Goal: Task Accomplishment & Management: Manage account settings

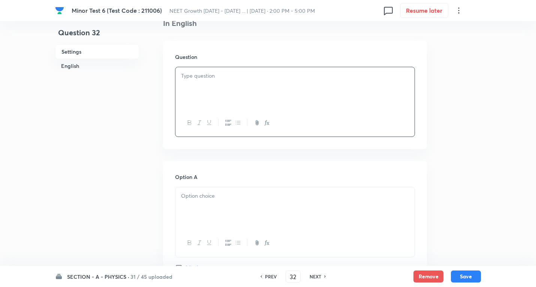
scroll to position [213, 0]
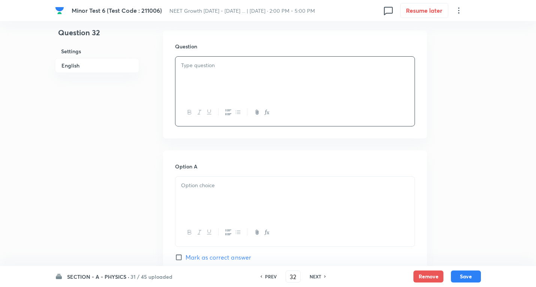
click at [218, 78] on div at bounding box center [294, 78] width 239 height 42
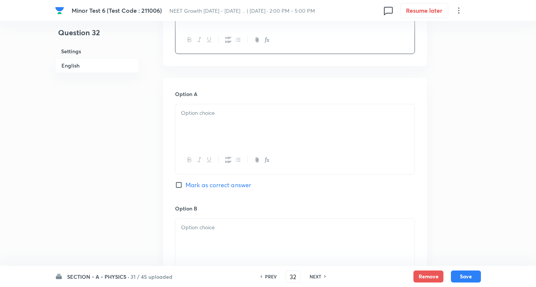
scroll to position [251, 0]
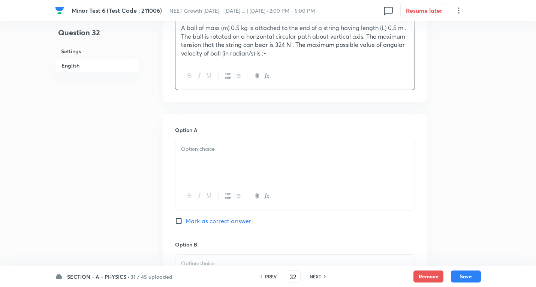
click at [278, 52] on p "A ball of mass (m) 0.5 kg is attached to the end of a string having length (L) …" at bounding box center [295, 41] width 228 height 34
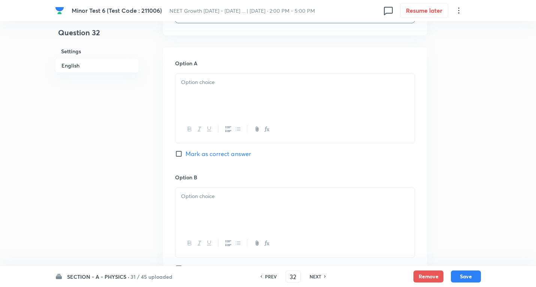
scroll to position [401, 0]
click at [209, 96] on div at bounding box center [294, 93] width 239 height 42
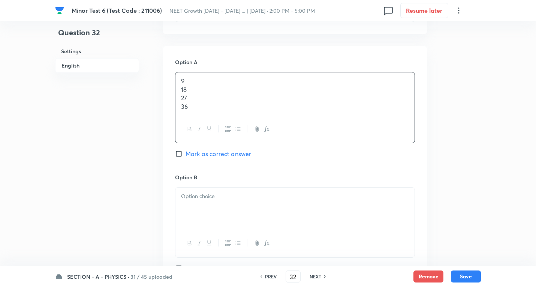
drag, startPoint x: 180, startPoint y: 90, endPoint x: 260, endPoint y: 131, distance: 90.0
click at [260, 131] on div "9 18 27 36" at bounding box center [295, 107] width 240 height 71
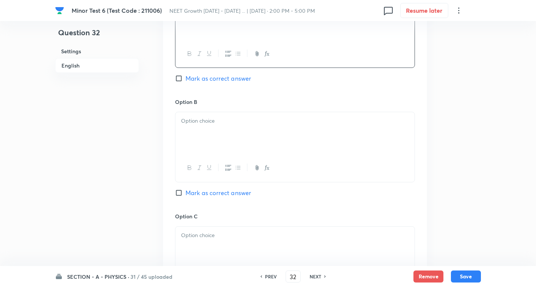
scroll to position [476, 0]
click at [208, 128] on div at bounding box center [294, 132] width 239 height 42
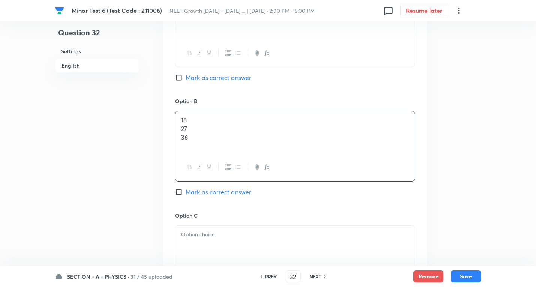
drag, startPoint x: 236, startPoint y: 147, endPoint x: 256, endPoint y: 152, distance: 20.6
click at [256, 152] on div "18 27 36" at bounding box center [294, 132] width 239 height 42
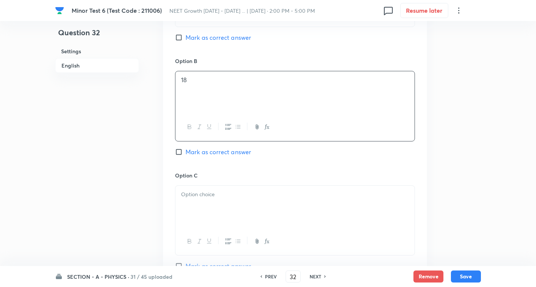
scroll to position [588, 0]
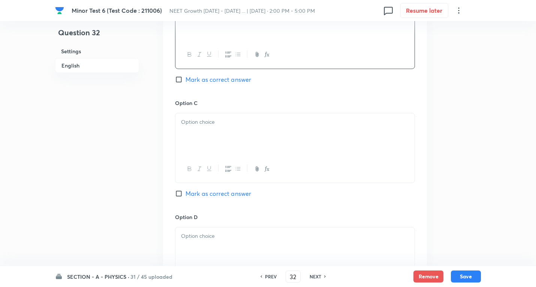
click at [209, 132] on div at bounding box center [294, 134] width 239 height 42
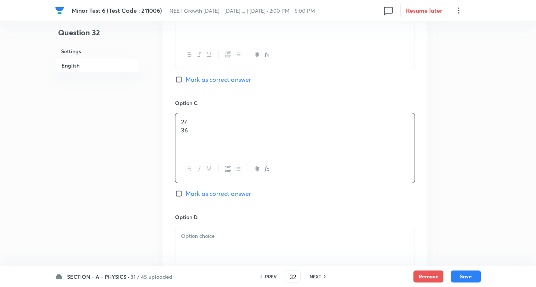
click at [271, 139] on div "27 36" at bounding box center [294, 134] width 239 height 42
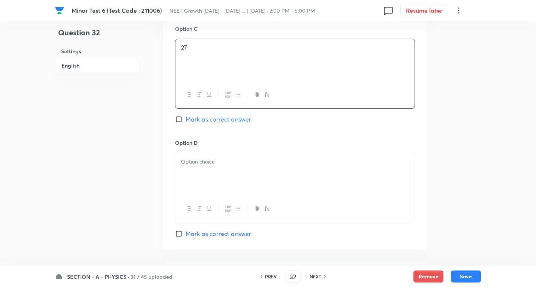
scroll to position [663, 0]
click at [200, 151] on div "Option D Mark as correct answer" at bounding box center [295, 187] width 240 height 99
click at [197, 168] on div at bounding box center [294, 173] width 239 height 42
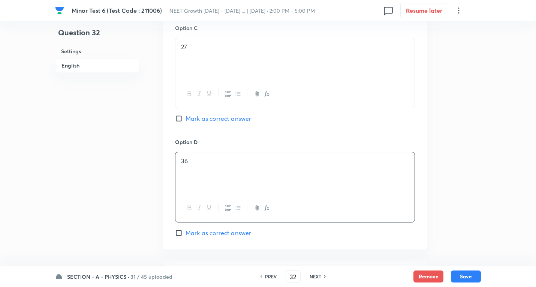
click at [214, 235] on span "Mark as correct answer" at bounding box center [218, 232] width 66 height 9
click at [185, 235] on input "Mark as correct answer" at bounding box center [180, 232] width 10 height 7
checkbox input "true"
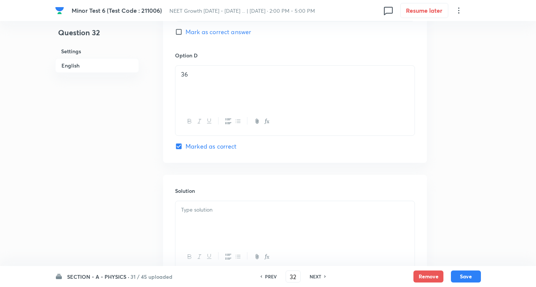
scroll to position [811, 0]
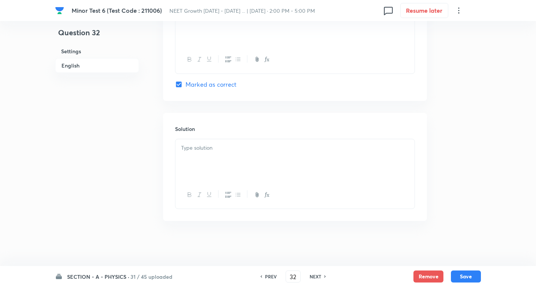
click at [206, 158] on div at bounding box center [294, 160] width 239 height 42
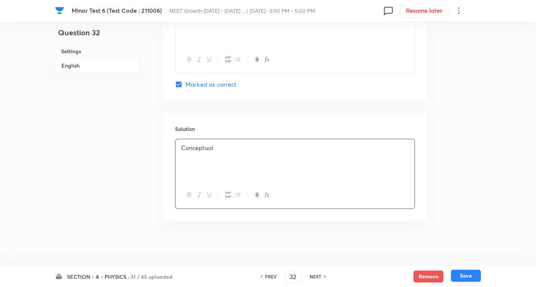
click at [472, 274] on button "Save" at bounding box center [466, 275] width 30 height 12
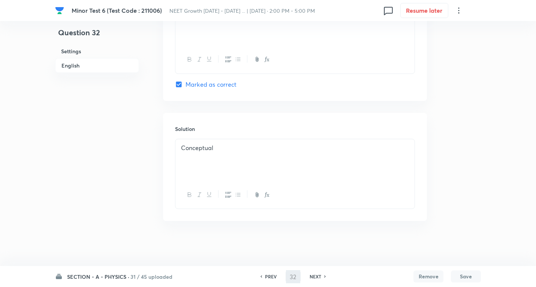
type input "33"
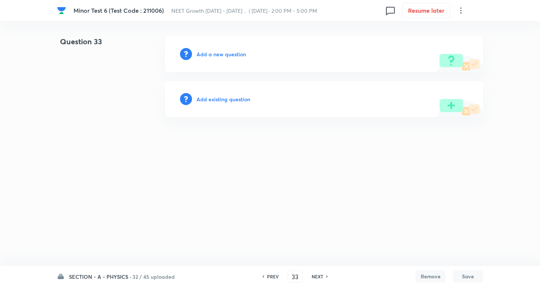
click at [224, 55] on h6 "Add a new question" at bounding box center [220, 54] width 49 height 8
click at [224, 55] on h6 "Choose a question type" at bounding box center [225, 54] width 58 height 8
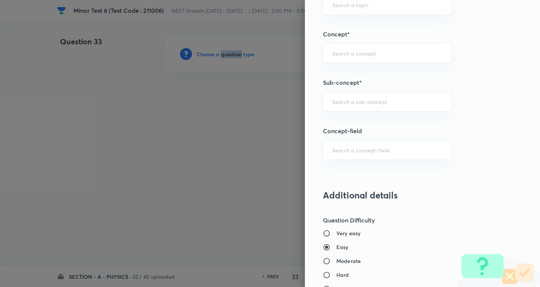
scroll to position [525, 0]
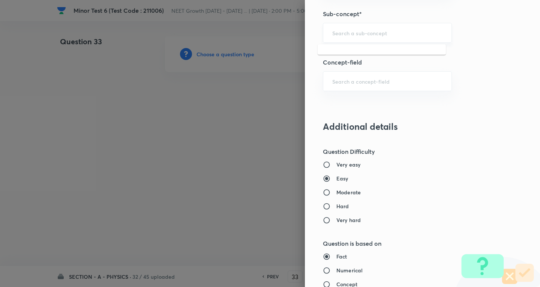
click at [358, 32] on input "text" at bounding box center [387, 32] width 110 height 7
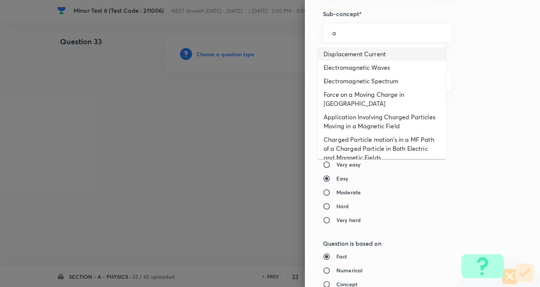
click at [358, 54] on li "Displacement Current" at bounding box center [381, 53] width 128 height 13
type input "Displacement Current"
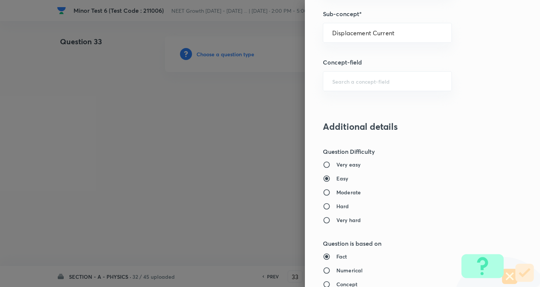
type input "Physics"
type input "Electricity & Magnetism"
type input "Electromagnetic Waves"
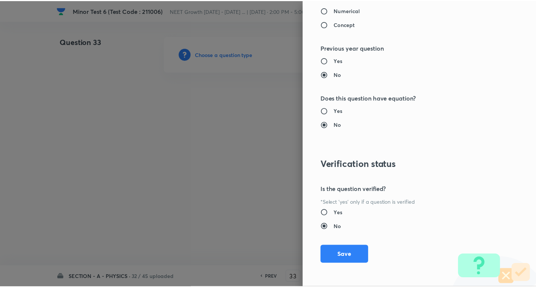
scroll to position [785, 0]
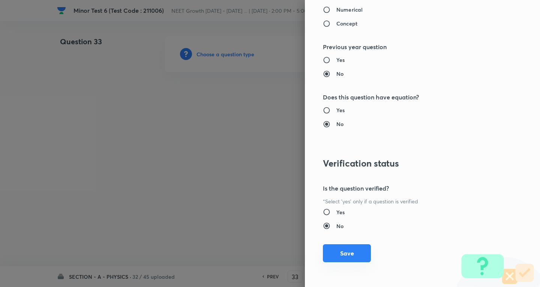
click at [350, 256] on button "Save" at bounding box center [347, 253] width 48 height 18
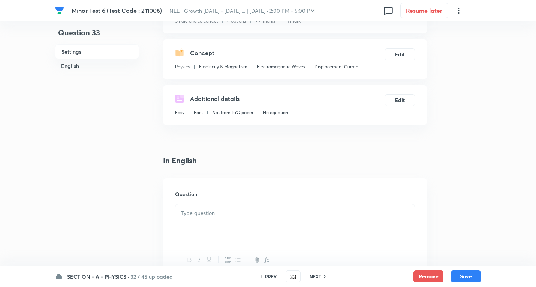
scroll to position [112, 0]
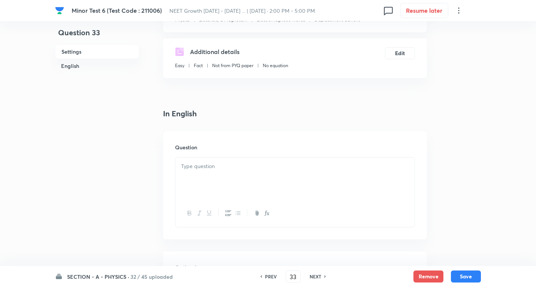
click at [215, 173] on div at bounding box center [294, 178] width 239 height 42
paste div
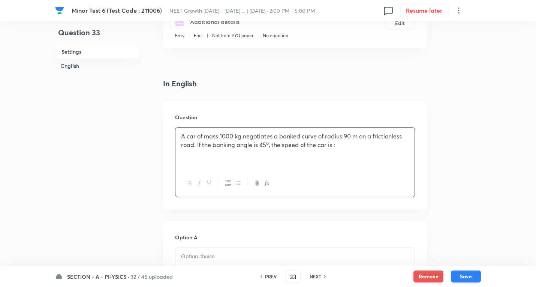
scroll to position [262, 0]
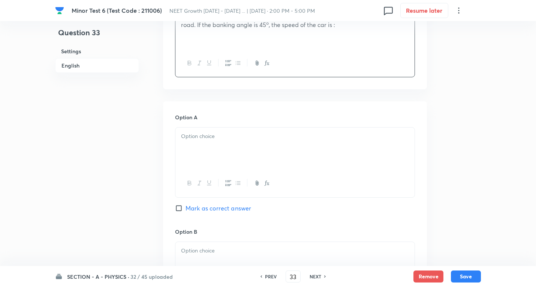
click at [219, 138] on p at bounding box center [295, 136] width 228 height 9
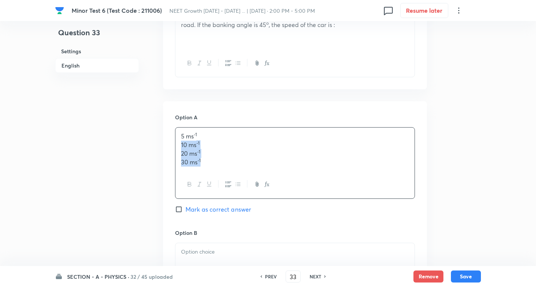
drag, startPoint x: 180, startPoint y: 145, endPoint x: 360, endPoint y: 193, distance: 186.9
click at [360, 193] on div "5 ms -1 10 ms -1 20 ms -1 30 ms -1" at bounding box center [295, 162] width 240 height 71
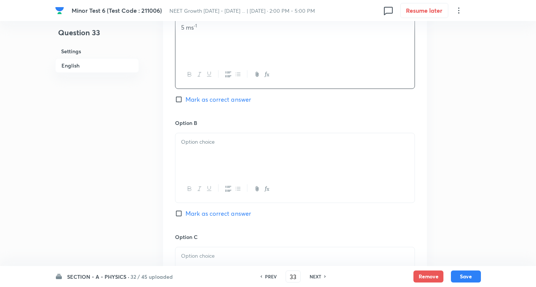
scroll to position [375, 0]
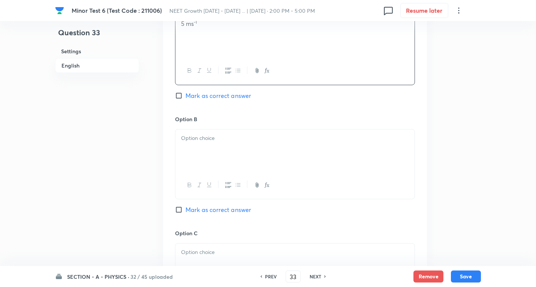
drag, startPoint x: 207, startPoint y: 135, endPoint x: 197, endPoint y: 136, distance: 9.5
click at [206, 135] on p at bounding box center [295, 138] width 228 height 9
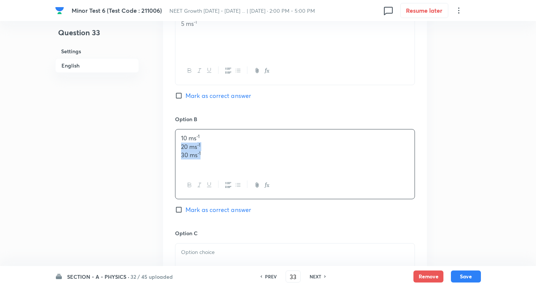
drag, startPoint x: 222, startPoint y: 162, endPoint x: 191, endPoint y: 172, distance: 32.2
click at [349, 173] on div "10 ms -1 20 ms -1 30 ms -1" at bounding box center [295, 164] width 240 height 70
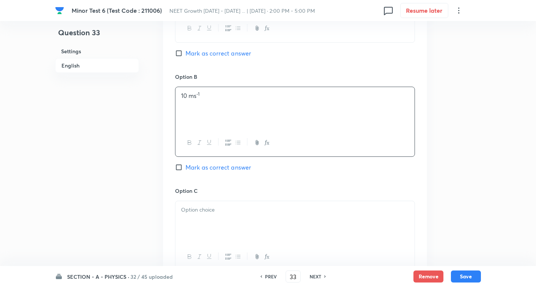
scroll to position [487, 0]
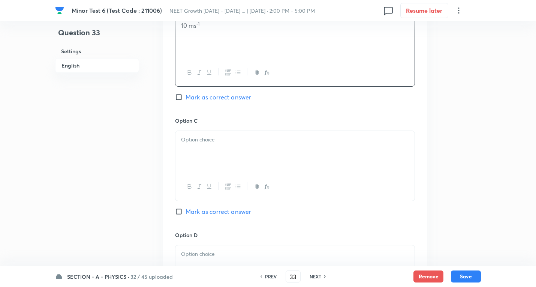
click at [199, 143] on p at bounding box center [295, 139] width 228 height 9
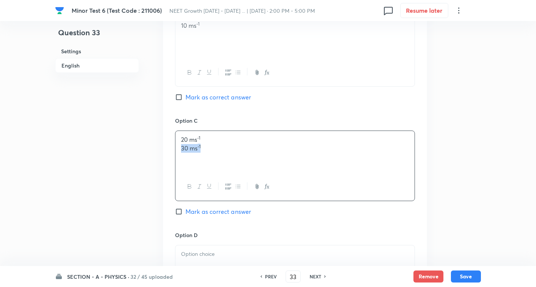
drag, startPoint x: 196, startPoint y: 151, endPoint x: 262, endPoint y: 161, distance: 67.0
click at [262, 161] on div "20 ms -1 30 ms -1" at bounding box center [294, 152] width 239 height 42
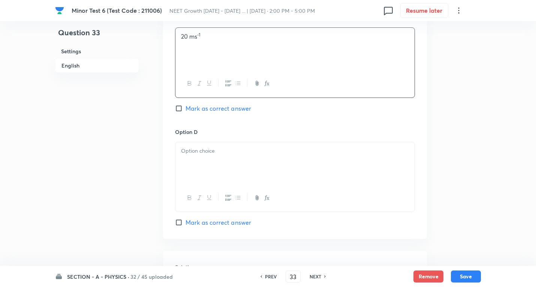
scroll to position [600, 0]
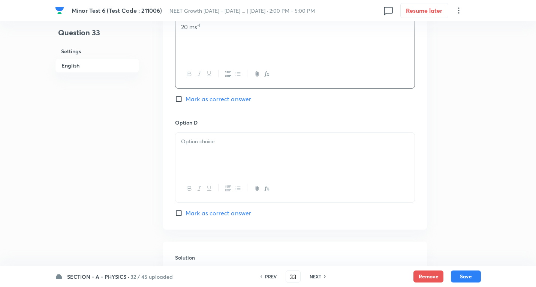
drag, startPoint x: 208, startPoint y: 147, endPoint x: 220, endPoint y: 176, distance: 31.7
click at [209, 146] on div at bounding box center [294, 154] width 239 height 42
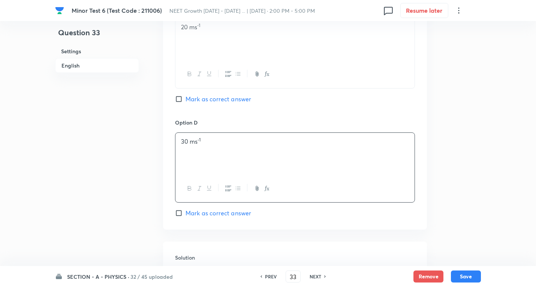
click at [226, 215] on span "Mark as correct answer" at bounding box center [218, 212] width 66 height 9
click at [185, 215] on input "Mark as correct answer" at bounding box center [180, 212] width 10 height 7
checkbox input "true"
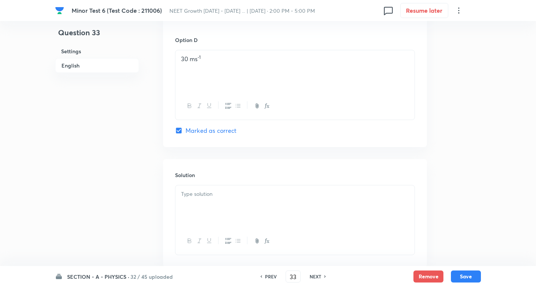
scroll to position [712, 0]
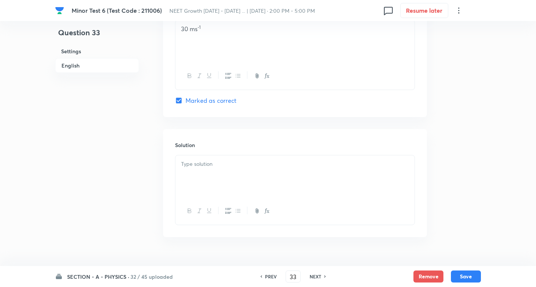
click at [198, 172] on div at bounding box center [294, 176] width 239 height 42
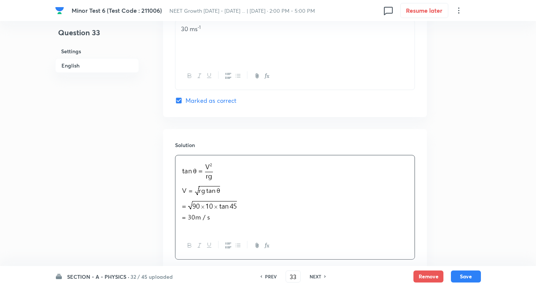
drag, startPoint x: 470, startPoint y: 273, endPoint x: 361, endPoint y: 206, distance: 127.3
click at [469, 273] on button "Save" at bounding box center [466, 276] width 30 height 12
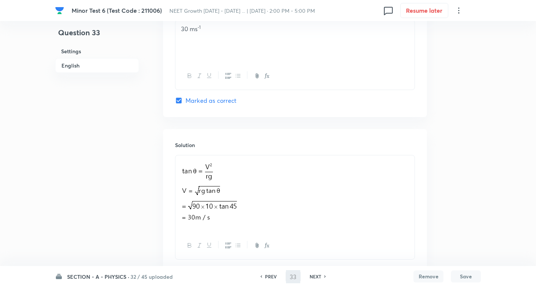
type input "34"
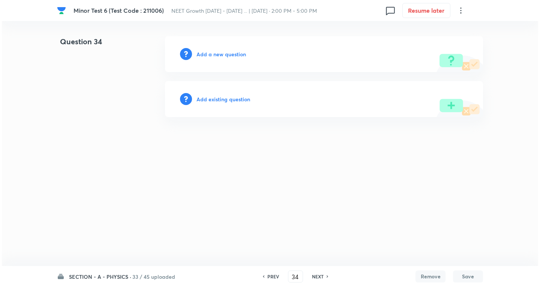
scroll to position [0, 0]
click at [230, 55] on h6 "Add a new question" at bounding box center [220, 54] width 49 height 8
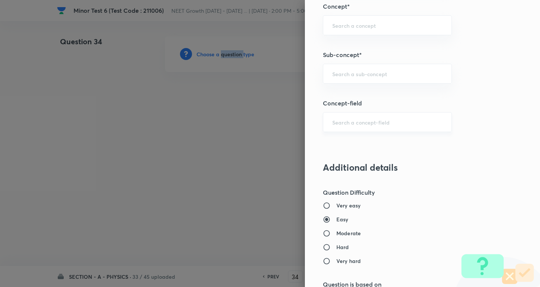
scroll to position [487, 0]
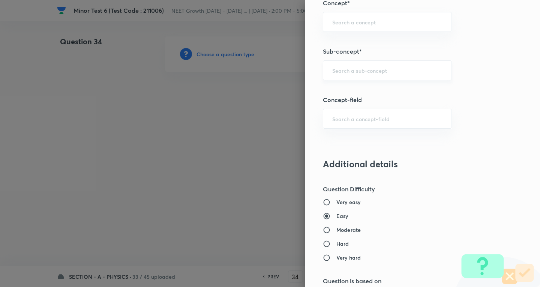
click at [363, 68] on input "text" at bounding box center [387, 70] width 110 height 7
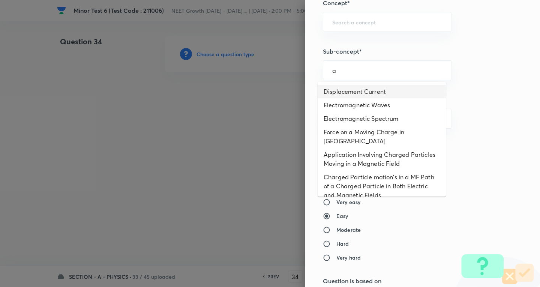
click at [366, 89] on li "Displacement Current" at bounding box center [381, 91] width 128 height 13
type input "Displacement Current"
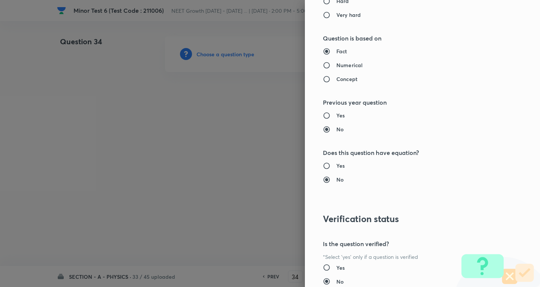
type input "Physics"
type input "Electricity & Magnetism"
type input "Electromagnetic Waves"
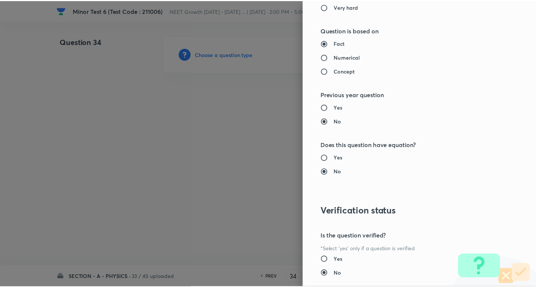
scroll to position [785, 0]
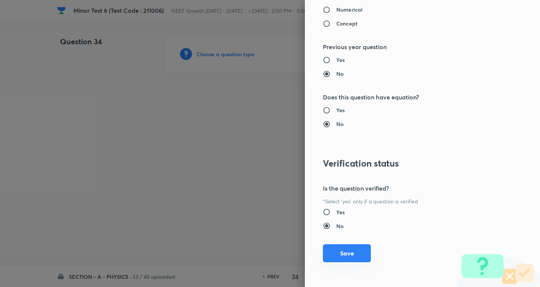
click at [353, 252] on button "Save" at bounding box center [347, 253] width 48 height 18
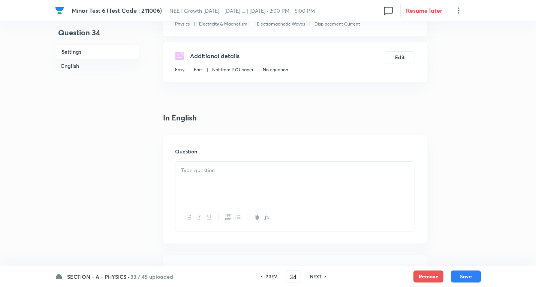
scroll to position [112, 0]
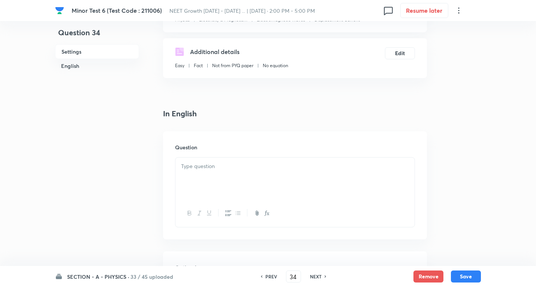
click at [211, 163] on p at bounding box center [295, 166] width 228 height 9
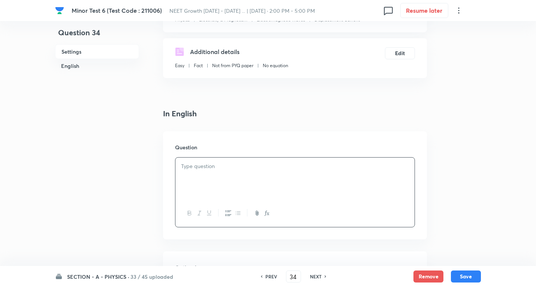
click at [215, 173] on div at bounding box center [294, 178] width 239 height 42
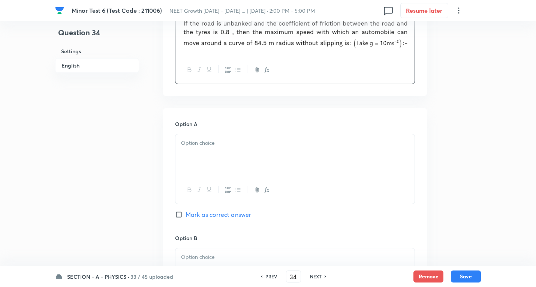
scroll to position [262, 0]
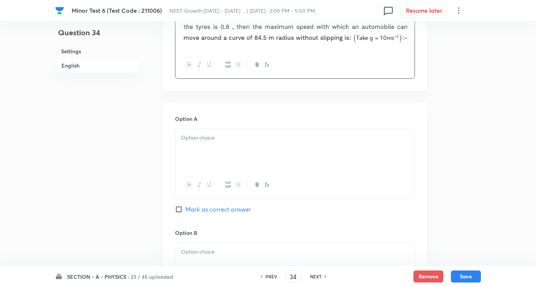
click at [226, 143] on div at bounding box center [294, 150] width 239 height 42
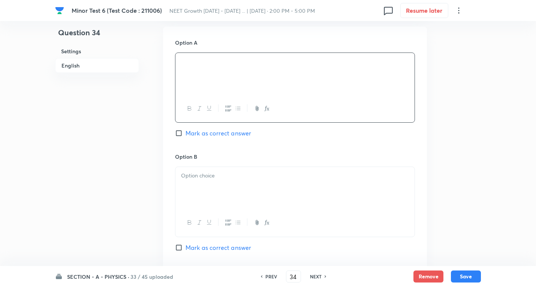
scroll to position [412, 0]
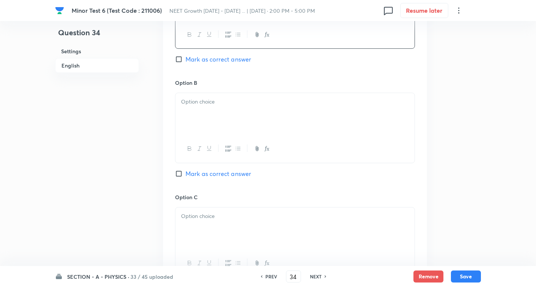
drag, startPoint x: 206, startPoint y: 107, endPoint x: 203, endPoint y: 109, distance: 3.9
click at [206, 107] on div at bounding box center [294, 114] width 239 height 42
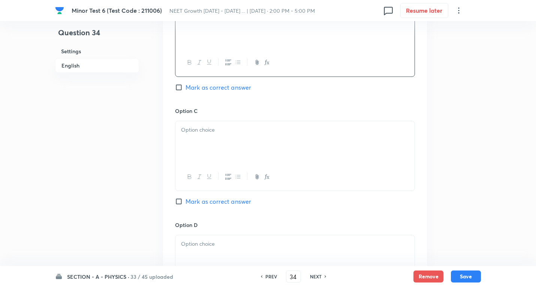
scroll to position [525, 0]
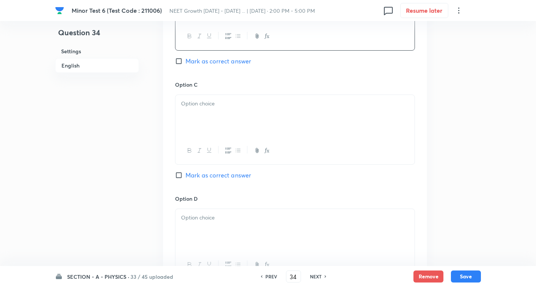
click at [224, 119] on div at bounding box center [294, 116] width 239 height 42
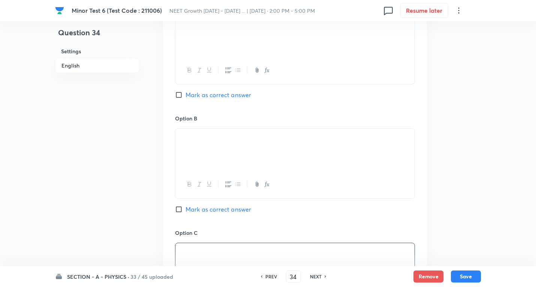
scroll to position [375, 0]
click at [234, 92] on span "Mark as correct answer" at bounding box center [218, 96] width 66 height 9
click at [185, 93] on input "Mark as correct answer" at bounding box center [180, 96] width 10 height 7
checkbox input "true"
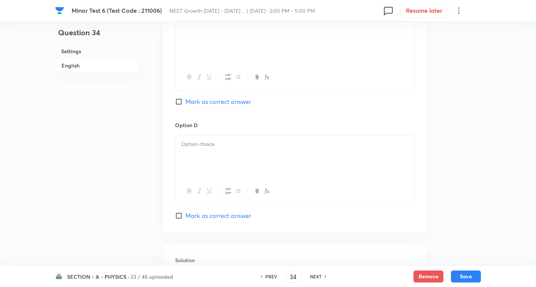
scroll to position [600, 0]
click at [217, 146] on p at bounding box center [295, 142] width 228 height 9
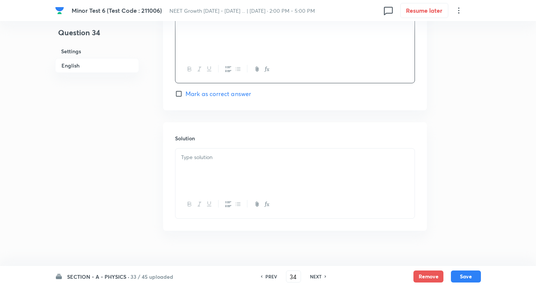
scroll to position [730, 0]
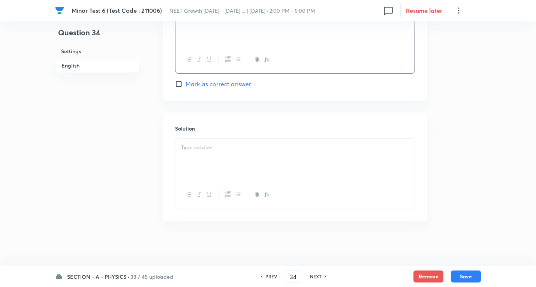
click at [203, 153] on div at bounding box center [294, 160] width 239 height 42
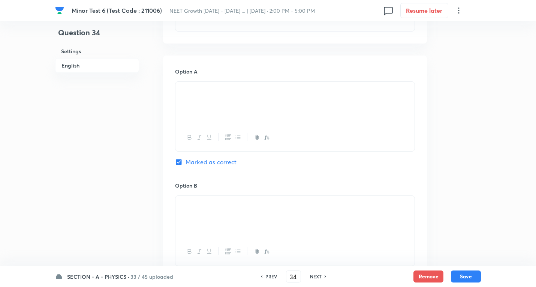
scroll to position [273, 0]
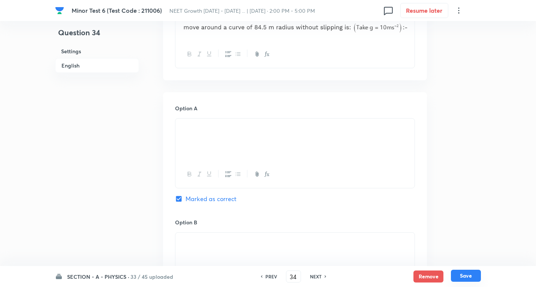
click at [468, 274] on button "Save" at bounding box center [466, 275] width 30 height 12
type input "35"
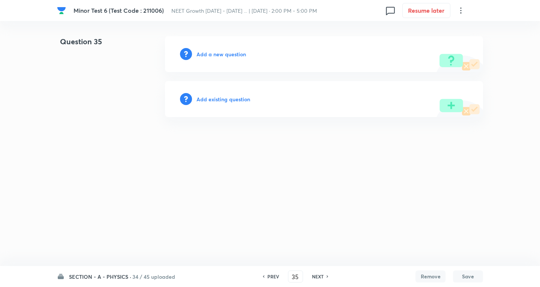
click at [224, 55] on h6 "Add a new question" at bounding box center [220, 54] width 49 height 8
click at [224, 55] on h6 "Choose a question type" at bounding box center [225, 54] width 58 height 8
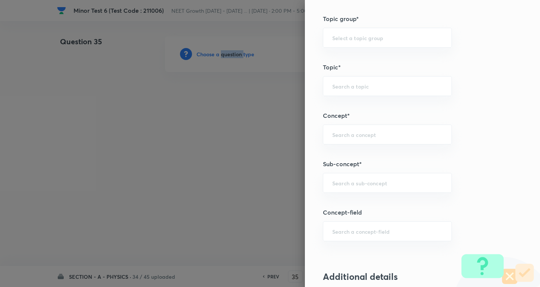
scroll to position [487, 0]
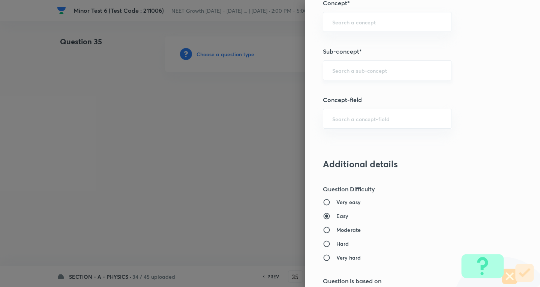
click at [367, 71] on input "text" at bounding box center [387, 70] width 110 height 7
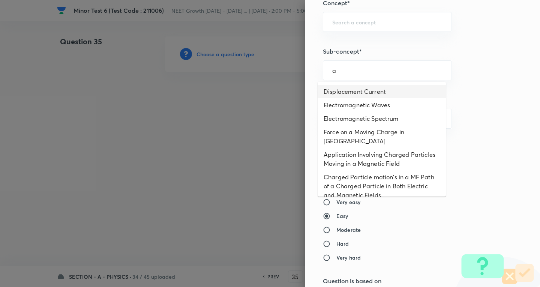
click at [363, 91] on li "Displacement Current" at bounding box center [381, 91] width 128 height 13
type input "Displacement Current"
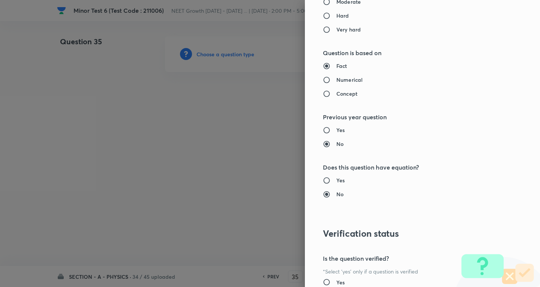
type input "Physics"
type input "Electricity & Magnetism"
type input "Electromagnetic Waves"
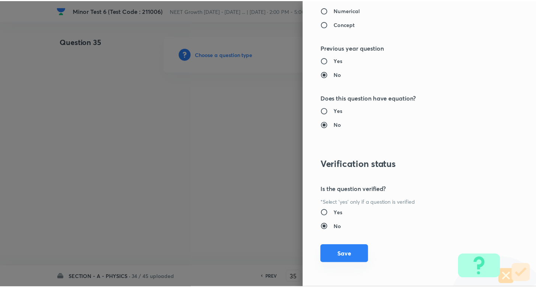
scroll to position [785, 0]
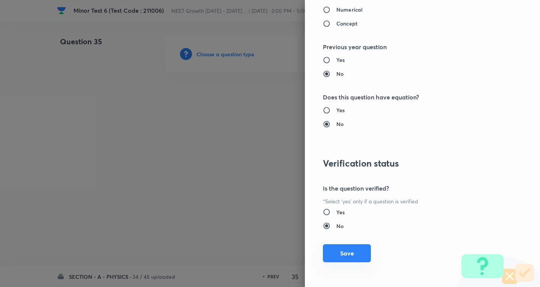
click at [349, 253] on button "Save" at bounding box center [347, 253] width 48 height 18
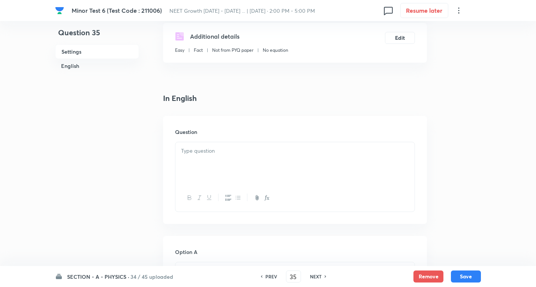
scroll to position [150, 0]
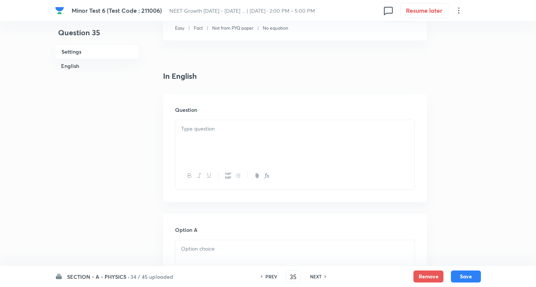
click at [221, 143] on div at bounding box center [294, 141] width 239 height 42
paste div
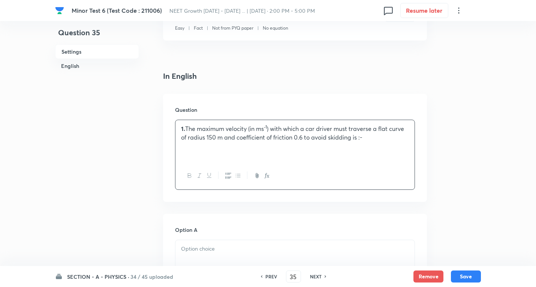
click at [218, 126] on p "1. The maximum velocity (in ms -1 ) with which a car driver must traverse a fla…" at bounding box center [295, 132] width 228 height 17
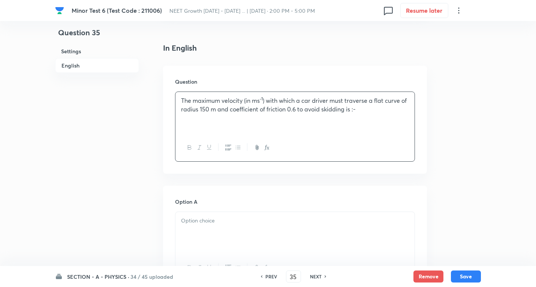
scroll to position [262, 0]
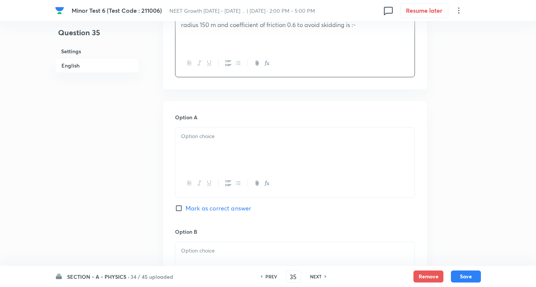
drag, startPoint x: 228, startPoint y: 146, endPoint x: 189, endPoint y: 145, distance: 39.0
click at [228, 145] on div at bounding box center [294, 148] width 239 height 42
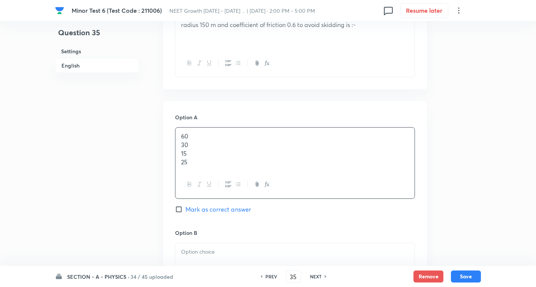
drag, startPoint x: 179, startPoint y: 145, endPoint x: 242, endPoint y: 183, distance: 74.0
click at [242, 183] on div "60 30 15 25" at bounding box center [295, 162] width 240 height 71
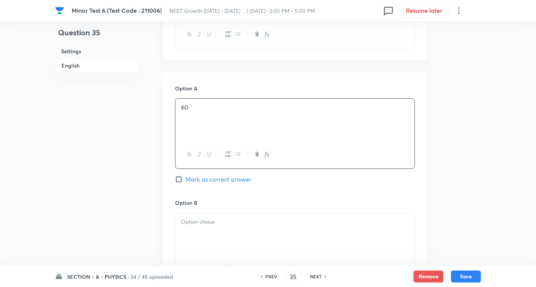
scroll to position [375, 0]
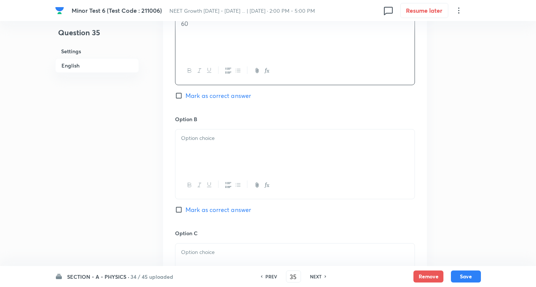
click at [205, 135] on p at bounding box center [295, 138] width 228 height 9
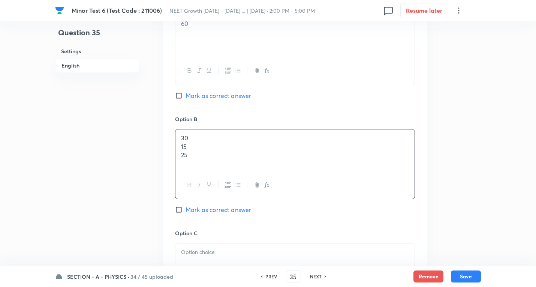
drag, startPoint x: 244, startPoint y: 154, endPoint x: 362, endPoint y: 169, distance: 118.6
click at [368, 170] on div "30 15 25" at bounding box center [294, 150] width 239 height 42
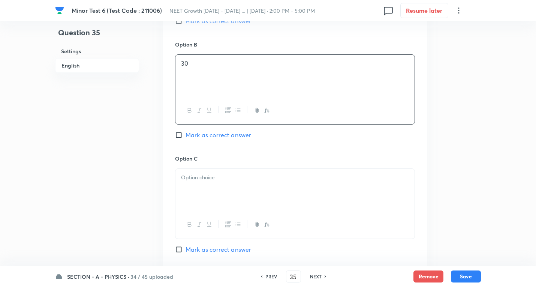
scroll to position [450, 0]
drag, startPoint x: 217, startPoint y: 135, endPoint x: 216, endPoint y: 146, distance: 10.9
click at [217, 135] on span "Mark as correct answer" at bounding box center [218, 134] width 66 height 9
click at [185, 135] on input "Mark as correct answer" at bounding box center [180, 134] width 10 height 7
checkbox input "true"
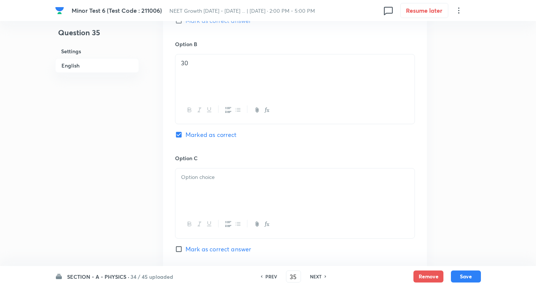
click at [214, 188] on div at bounding box center [294, 189] width 239 height 42
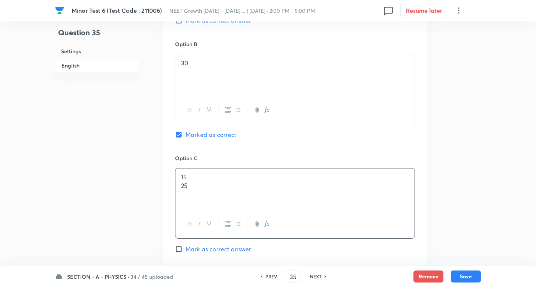
drag, startPoint x: 181, startPoint y: 186, endPoint x: 315, endPoint y: 193, distance: 134.0
click at [315, 193] on div "15 25" at bounding box center [294, 189] width 239 height 42
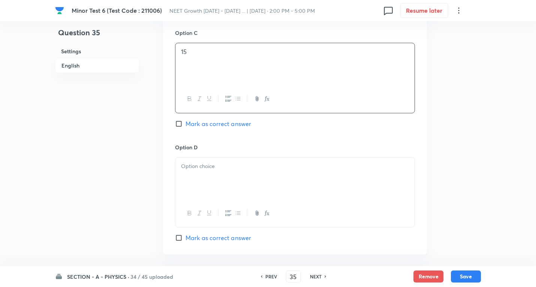
scroll to position [600, 0]
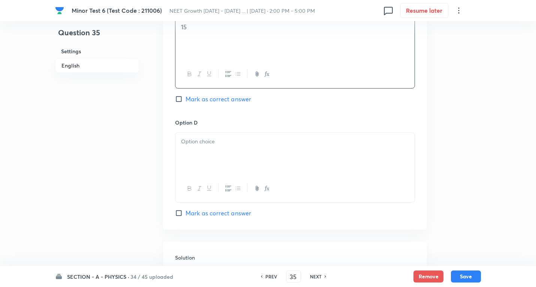
click at [214, 139] on p at bounding box center [295, 141] width 228 height 9
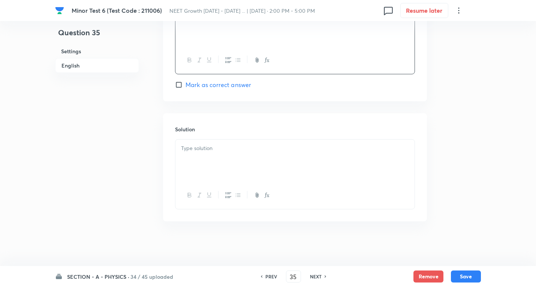
scroll to position [728, 0]
click at [216, 150] on p at bounding box center [295, 148] width 228 height 9
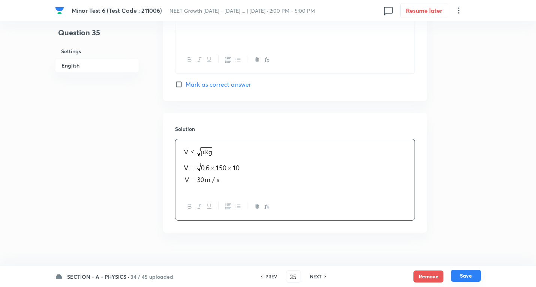
click at [459, 275] on button "Save" at bounding box center [466, 275] width 30 height 12
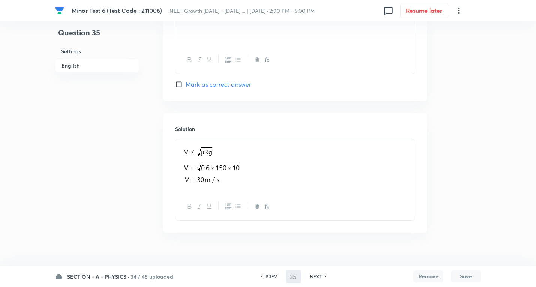
type input "36"
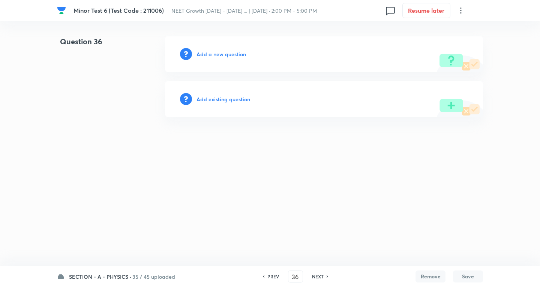
click at [234, 55] on h6 "Add a new question" at bounding box center [220, 54] width 49 height 8
click at [234, 55] on h6 "Choose a question type" at bounding box center [225, 54] width 58 height 8
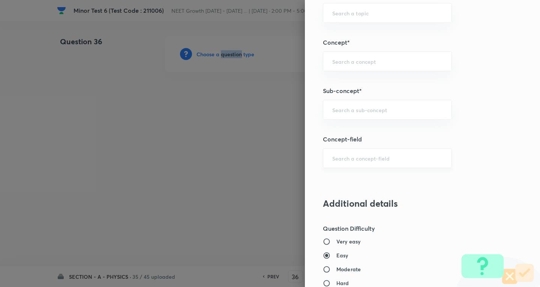
scroll to position [487, 0]
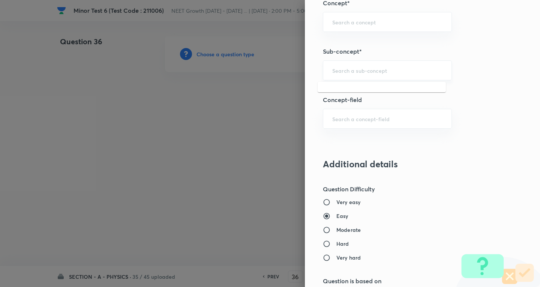
click at [365, 67] on input "text" at bounding box center [387, 70] width 110 height 7
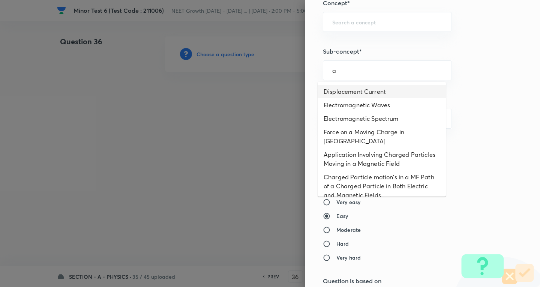
click at [360, 94] on li "Displacement Current" at bounding box center [381, 91] width 128 height 13
type input "Displacement Current"
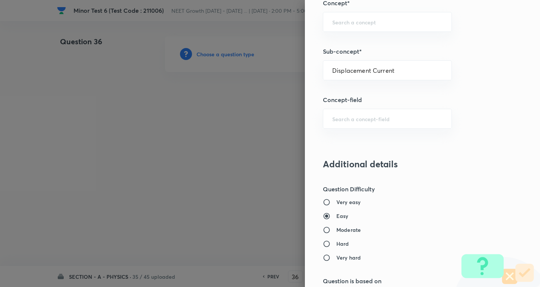
type input "Physics"
type input "Electricity & Magnetism"
type input "Electromagnetic Waves"
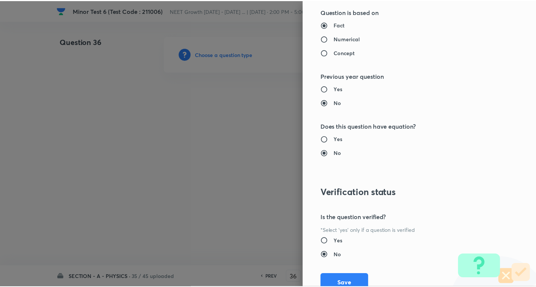
scroll to position [785, 0]
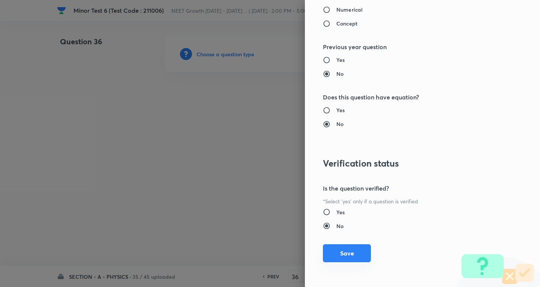
click at [350, 244] on button "Save" at bounding box center [347, 253] width 48 height 18
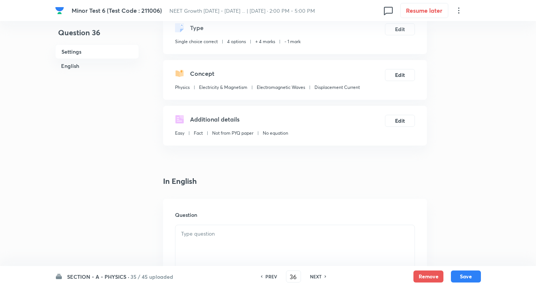
scroll to position [112, 0]
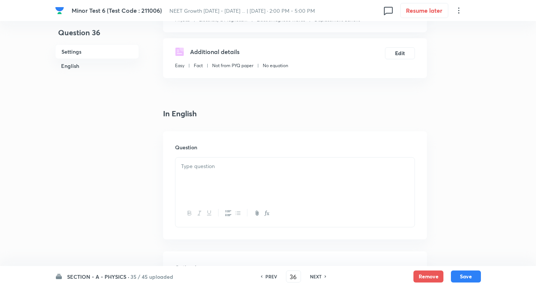
click at [230, 173] on div at bounding box center [294, 178] width 239 height 42
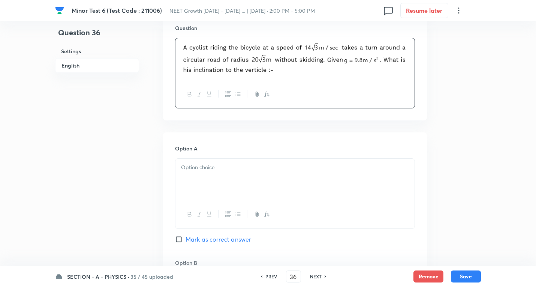
scroll to position [262, 0]
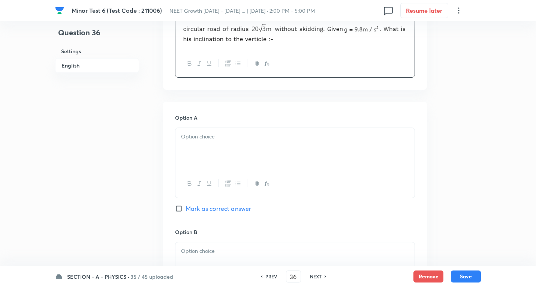
click at [208, 147] on div at bounding box center [294, 149] width 239 height 42
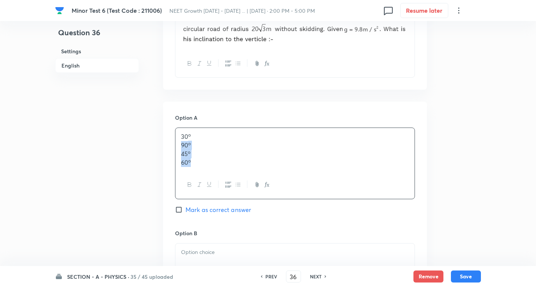
drag, startPoint x: 234, startPoint y: 181, endPoint x: 230, endPoint y: 182, distance: 3.8
click at [236, 182] on div "30 o 90 o 45 o 60 o" at bounding box center [295, 162] width 240 height 71
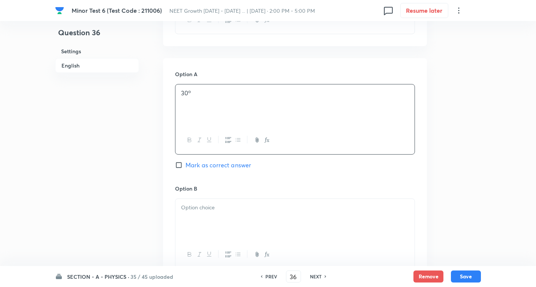
scroll to position [375, 0]
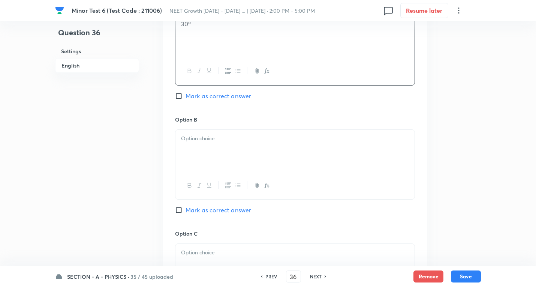
click at [209, 138] on p at bounding box center [295, 138] width 228 height 9
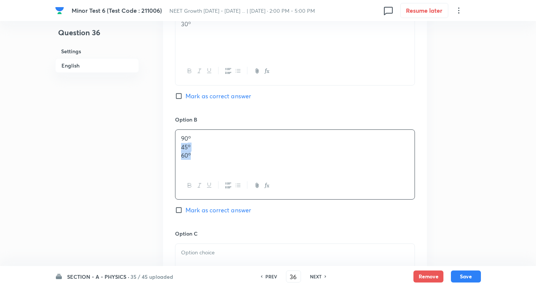
drag, startPoint x: 189, startPoint y: 152, endPoint x: 287, endPoint y: 182, distance: 101.9
click at [286, 182] on div "90 o 45 o 60 o" at bounding box center [295, 164] width 240 height 70
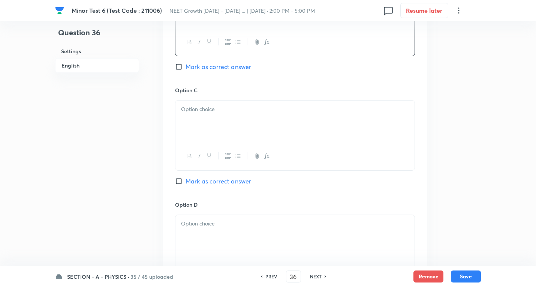
scroll to position [525, 0]
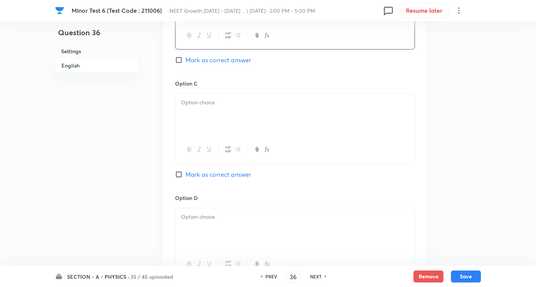
click at [193, 110] on div at bounding box center [294, 115] width 239 height 42
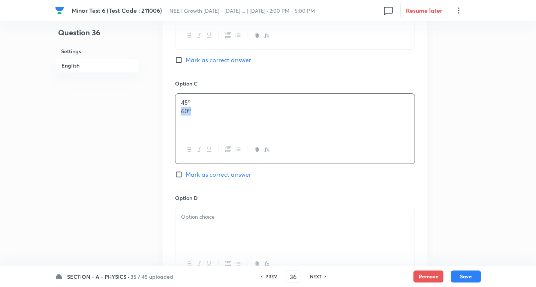
drag, startPoint x: 178, startPoint y: 112, endPoint x: 300, endPoint y: 121, distance: 122.5
click at [300, 121] on div "45 o 60 o" at bounding box center [294, 115] width 239 height 42
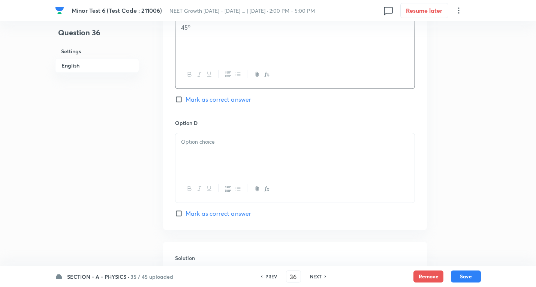
click at [208, 153] on div at bounding box center [294, 154] width 239 height 42
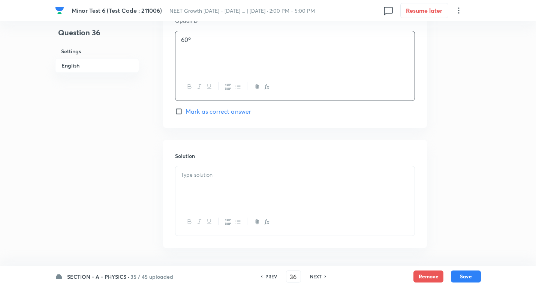
scroll to position [712, 0]
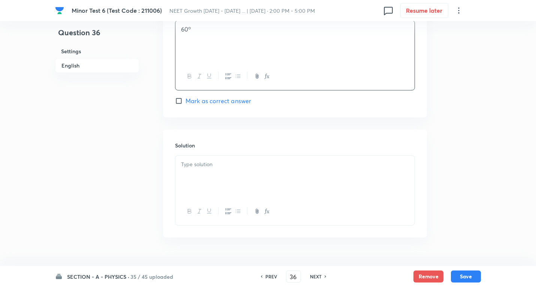
click at [216, 100] on span "Mark as correct answer" at bounding box center [218, 100] width 66 height 9
click at [185, 100] on input "Mark as correct answer" at bounding box center [180, 100] width 10 height 7
checkbox input "true"
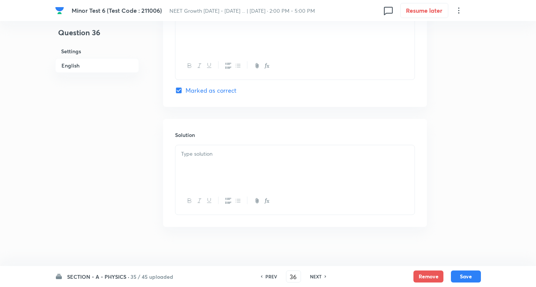
scroll to position [728, 0]
click at [217, 162] on div at bounding box center [294, 160] width 239 height 42
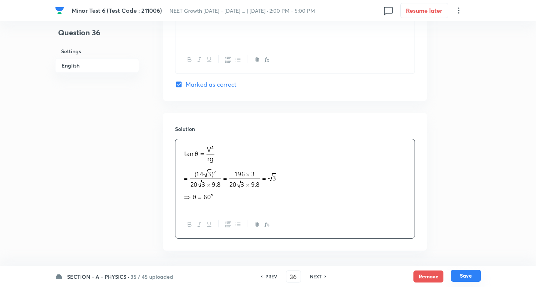
click at [475, 275] on button "Save" at bounding box center [466, 275] width 30 height 12
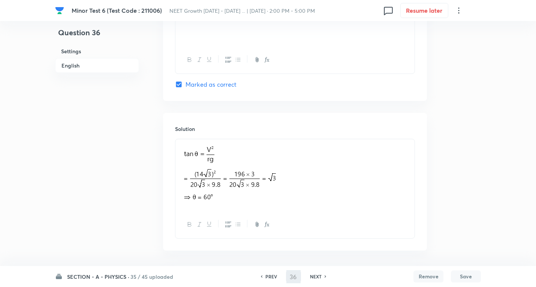
type input "37"
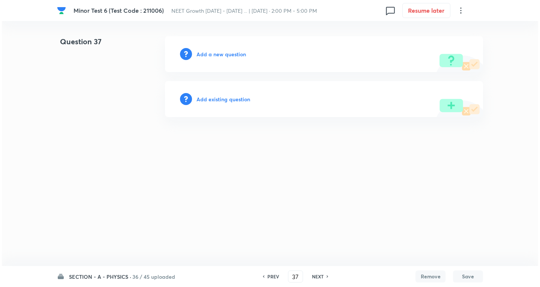
scroll to position [0, 0]
click at [233, 55] on h6 "Add a new question" at bounding box center [220, 54] width 49 height 8
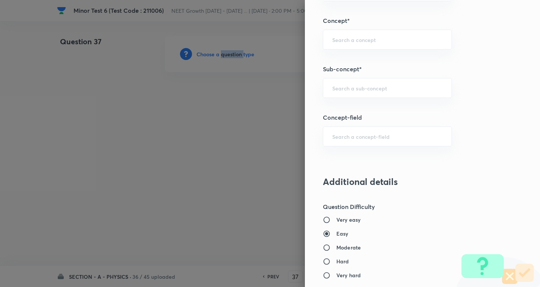
scroll to position [487, 0]
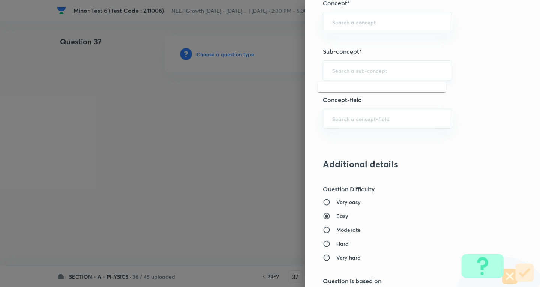
click at [373, 69] on input "text" at bounding box center [387, 70] width 110 height 7
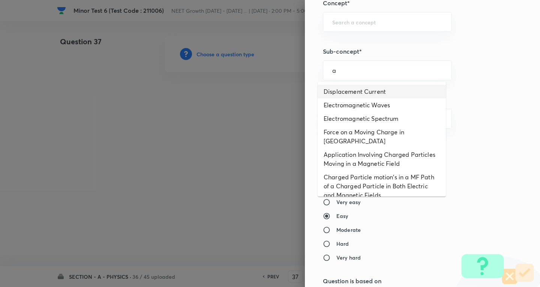
click at [362, 90] on li "Displacement Current" at bounding box center [381, 91] width 128 height 13
type input "Displacement Current"
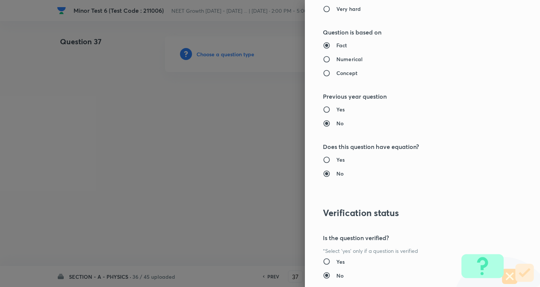
type input "Physics"
type input "Electricity & Magnetism"
type input "Electromagnetic Waves"
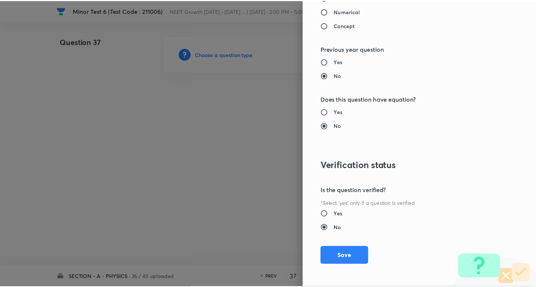
scroll to position [785, 0]
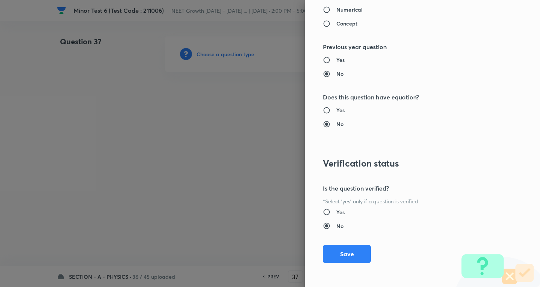
drag, startPoint x: 344, startPoint y: 255, endPoint x: 315, endPoint y: 238, distance: 34.1
click at [344, 254] on button "Save" at bounding box center [347, 254] width 48 height 18
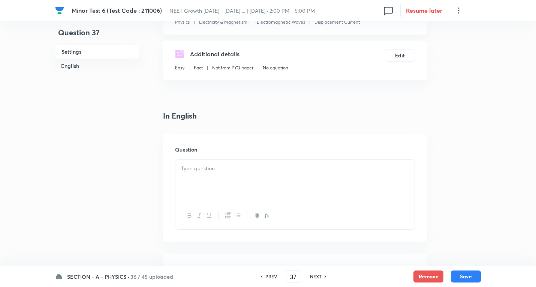
scroll to position [112, 0]
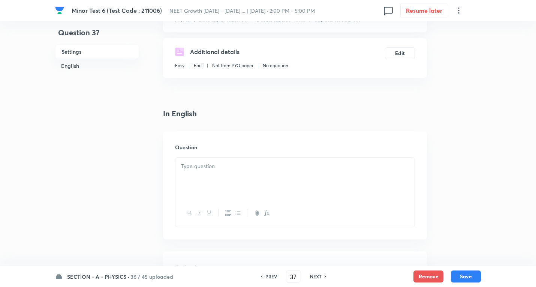
click at [213, 172] on div at bounding box center [294, 178] width 239 height 42
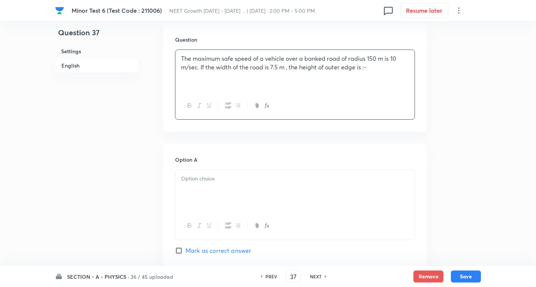
scroll to position [262, 0]
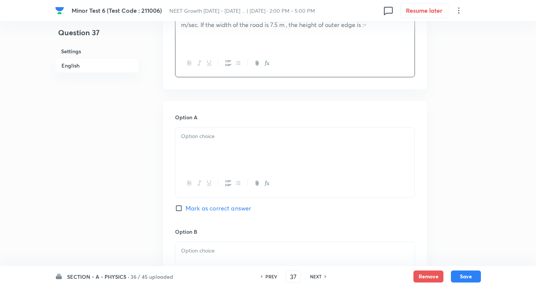
click at [217, 144] on div at bounding box center [294, 148] width 239 height 42
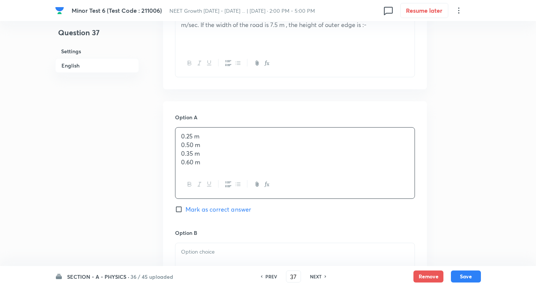
drag, startPoint x: 179, startPoint y: 147, endPoint x: 360, endPoint y: 191, distance: 186.6
click at [360, 191] on div "0.25 m 0.50 m 0.35 m 0.60 m" at bounding box center [295, 162] width 240 height 71
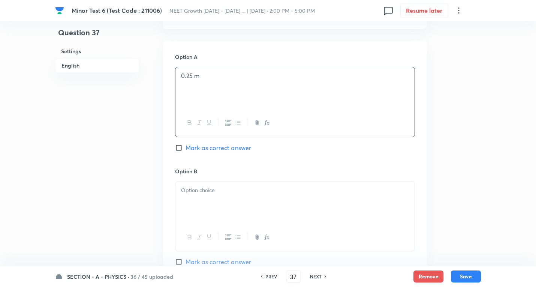
scroll to position [337, 0]
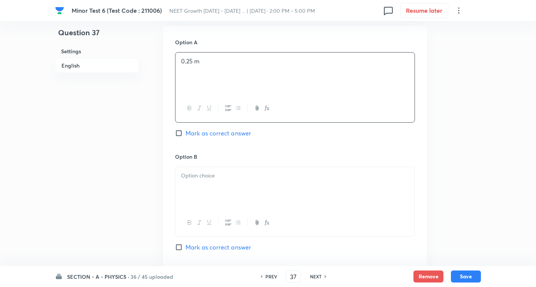
click at [213, 181] on div at bounding box center [294, 188] width 239 height 42
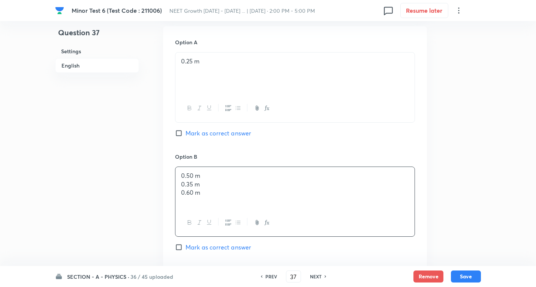
drag, startPoint x: 195, startPoint y: 194, endPoint x: 277, endPoint y: 208, distance: 82.9
click at [277, 208] on div "0.50 m 0.35 m 0.60 m" at bounding box center [294, 188] width 239 height 42
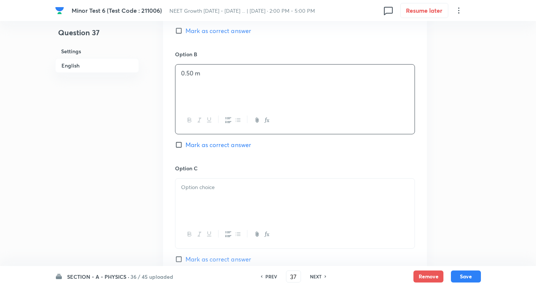
scroll to position [450, 0]
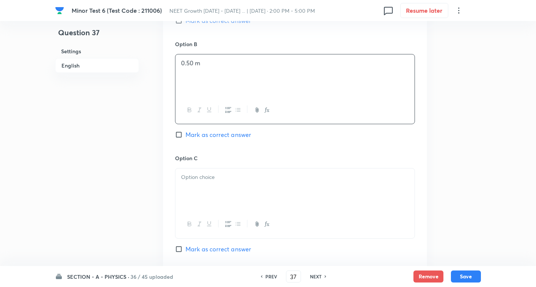
click at [201, 176] on p at bounding box center [295, 177] width 228 height 9
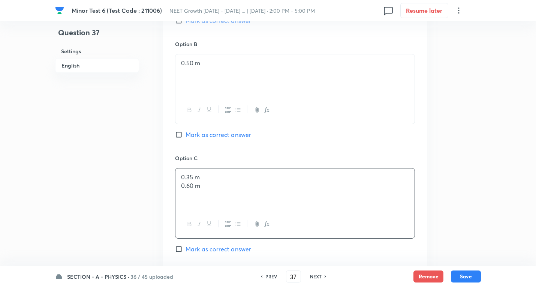
drag, startPoint x: 180, startPoint y: 186, endPoint x: 327, endPoint y: 198, distance: 147.4
click at [327, 198] on div "0.35 m 0.60 m" at bounding box center [294, 189] width 239 height 42
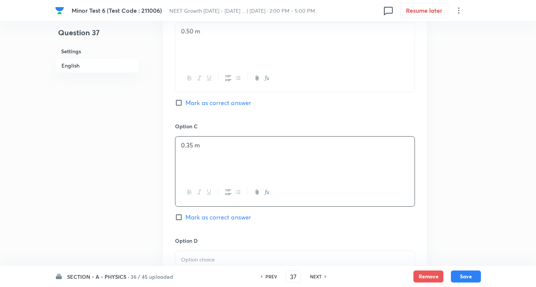
scroll to position [525, 0]
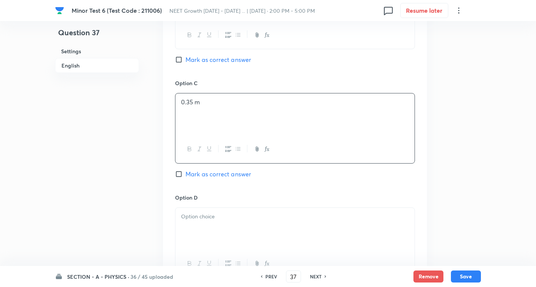
click at [204, 224] on div at bounding box center [294, 229] width 239 height 42
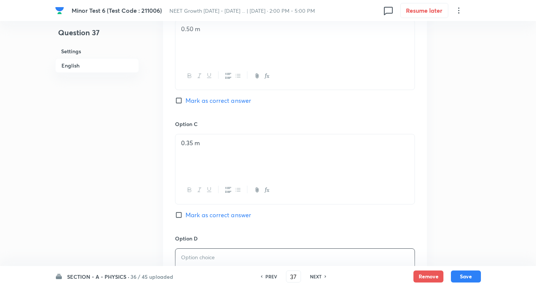
scroll to position [412, 0]
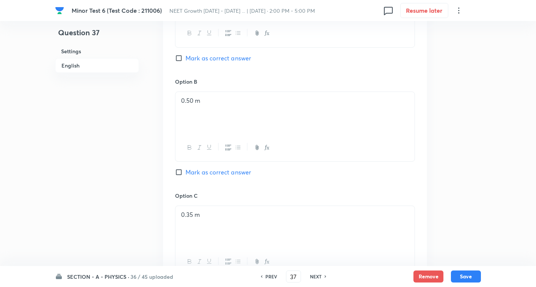
click at [228, 173] on span "Mark as correct answer" at bounding box center [218, 172] width 66 height 9
click at [185, 173] on input "Mark as correct answer" at bounding box center [180, 171] width 10 height 7
checkbox input "true"
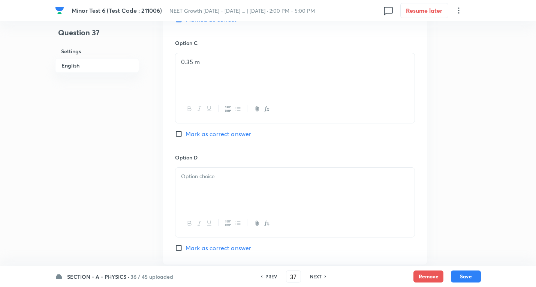
scroll to position [600, 0]
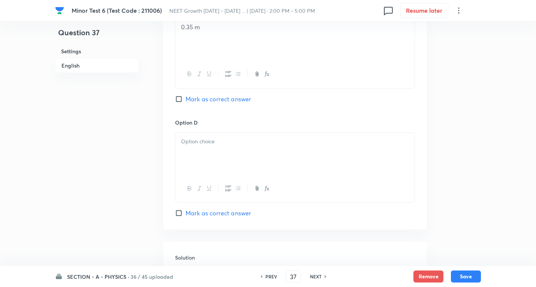
click at [218, 152] on div at bounding box center [294, 154] width 239 height 42
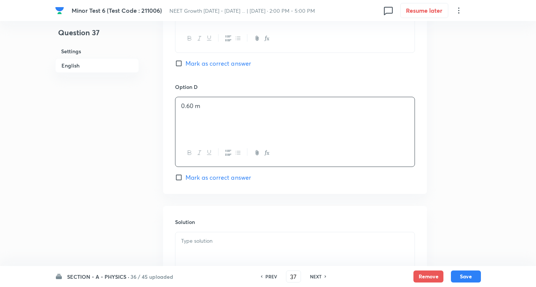
scroll to position [712, 0]
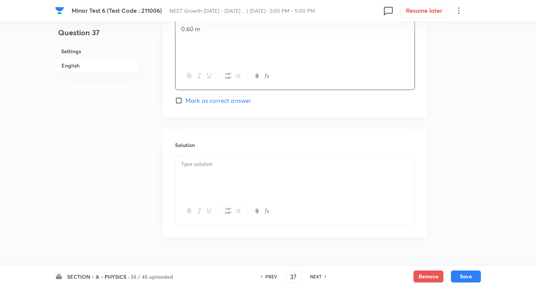
click at [211, 175] on div at bounding box center [294, 176] width 239 height 42
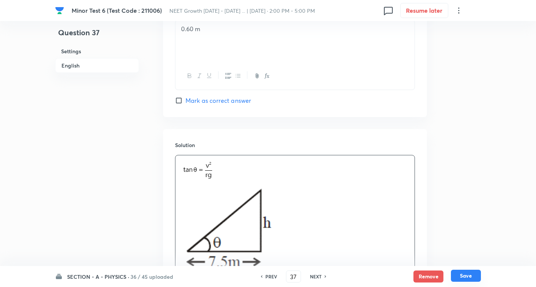
click at [470, 275] on button "Save" at bounding box center [466, 275] width 30 height 12
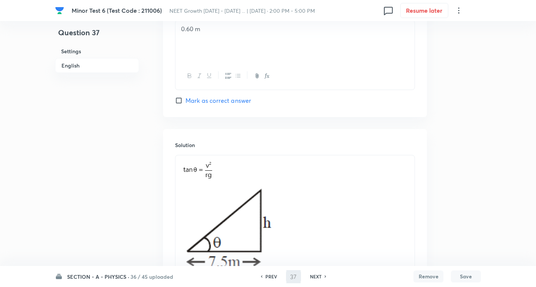
type input "38"
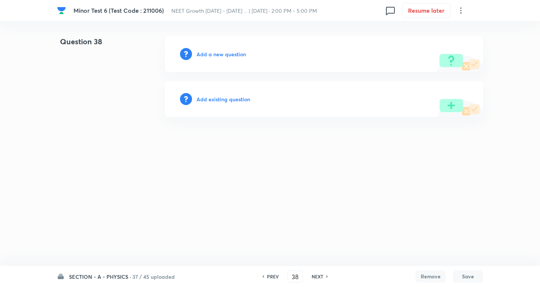
click at [223, 52] on h6 "Add a new question" at bounding box center [220, 54] width 49 height 8
click at [223, 52] on h6 "Choose a question type" at bounding box center [225, 54] width 58 height 8
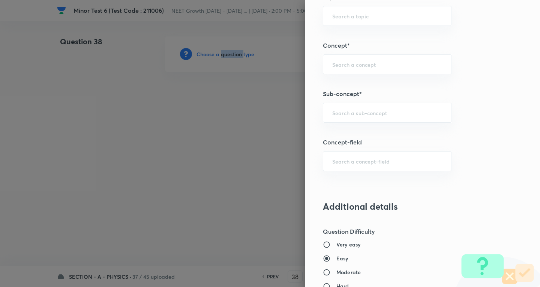
scroll to position [487, 0]
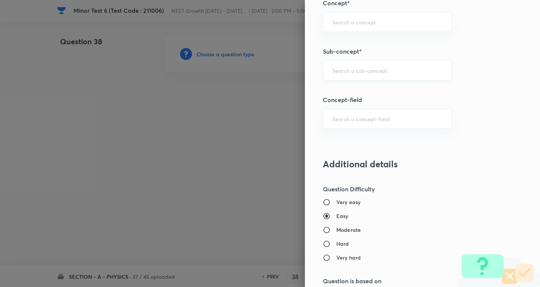
click at [361, 71] on input "text" at bounding box center [387, 70] width 110 height 7
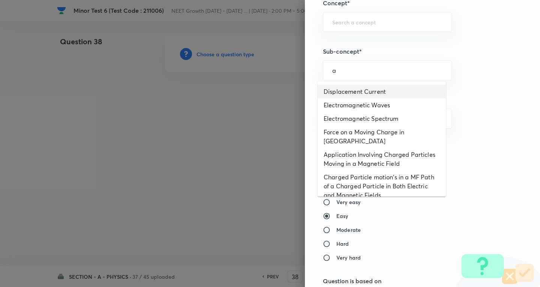
click at [354, 89] on li "Displacement Current" at bounding box center [381, 91] width 128 height 13
type input "Displacement Current"
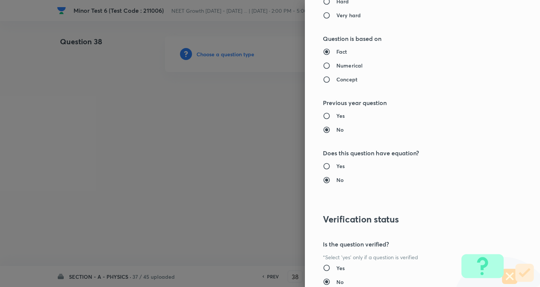
type input "Physics"
type input "Electricity & Magnetism"
type input "Electromagnetic Waves"
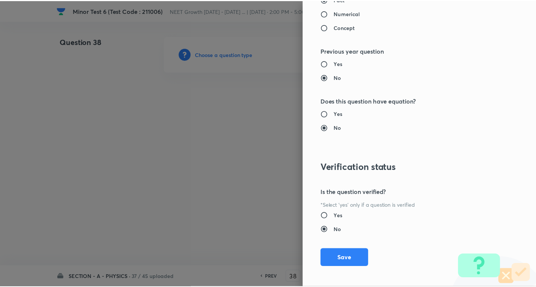
scroll to position [785, 0]
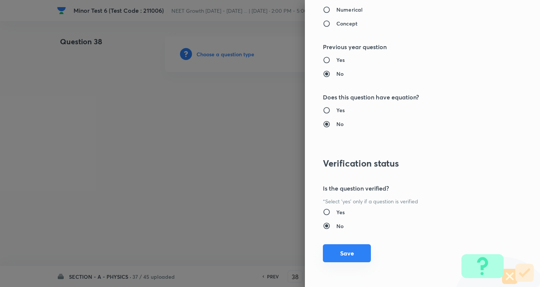
click at [348, 254] on button "Save" at bounding box center [347, 253] width 48 height 18
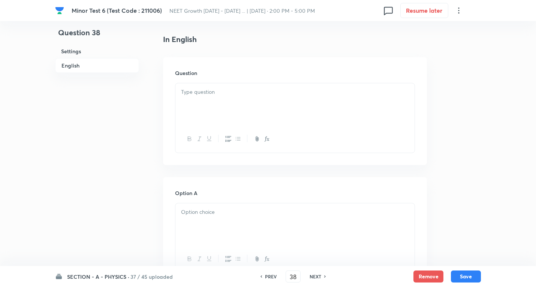
scroll to position [187, 0]
click at [212, 97] on div at bounding box center [294, 103] width 239 height 42
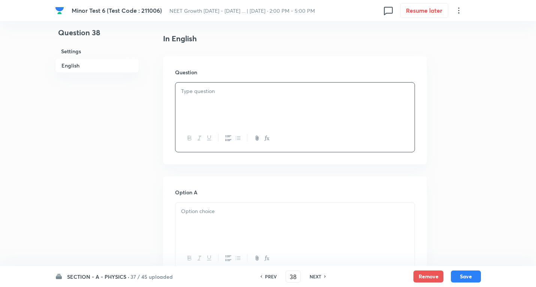
click at [220, 97] on div at bounding box center [294, 103] width 239 height 42
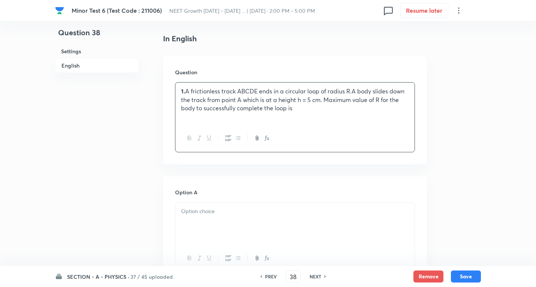
drag, startPoint x: 220, startPoint y: 97, endPoint x: 232, endPoint y: 90, distance: 13.6
click at [231, 91] on p "1. A frictionless track ABCDE ends in a circular loop of radius R.A body slides…" at bounding box center [295, 99] width 228 height 25
click at [232, 90] on p "1. A frictionless track ABCDE ends in a circular loop of radius R.A body slides…" at bounding box center [295, 99] width 228 height 25
click at [306, 109] on p "A frictionless track ABCDE ends in a circular loop of radius R.A body slides do…" at bounding box center [295, 99] width 228 height 25
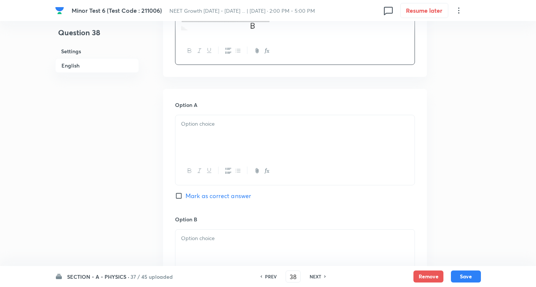
scroll to position [337, 0]
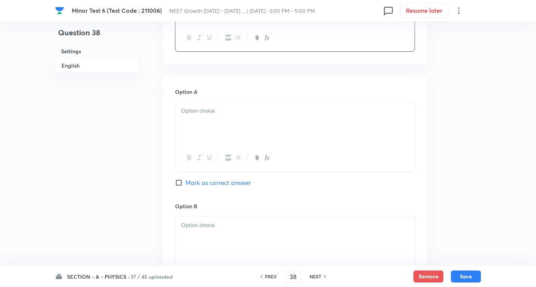
click at [207, 108] on p at bounding box center [295, 110] width 228 height 9
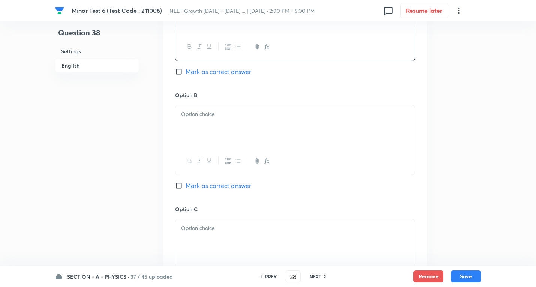
scroll to position [450, 0]
click at [210, 111] on p at bounding box center [295, 112] width 228 height 9
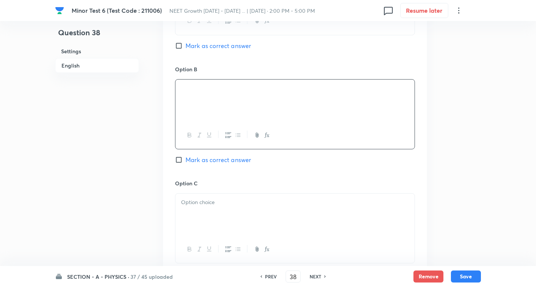
scroll to position [487, 0]
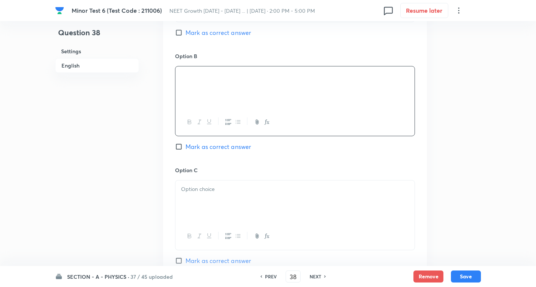
click at [212, 199] on div at bounding box center [294, 201] width 239 height 42
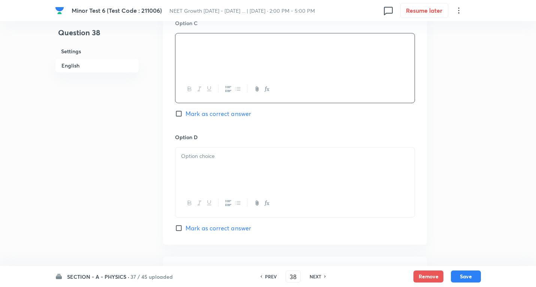
scroll to position [637, 0]
click at [214, 160] on div at bounding box center [294, 165] width 239 height 42
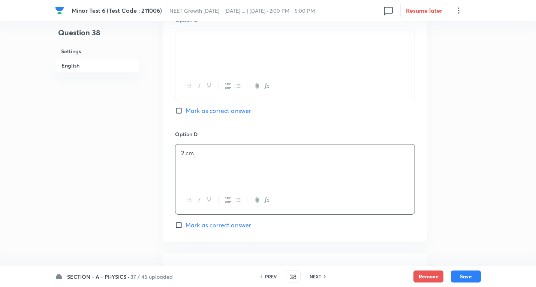
click at [215, 224] on span "Mark as correct answer" at bounding box center [218, 224] width 66 height 9
click at [185, 224] on input "Mark as correct answer" at bounding box center [180, 224] width 10 height 7
checkbox input "true"
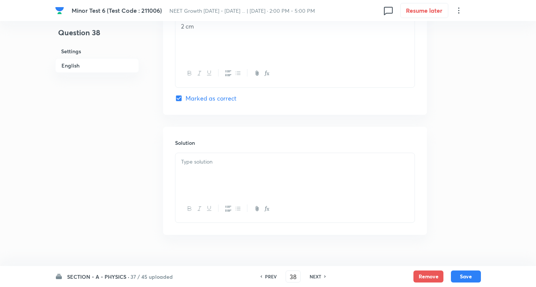
scroll to position [778, 0]
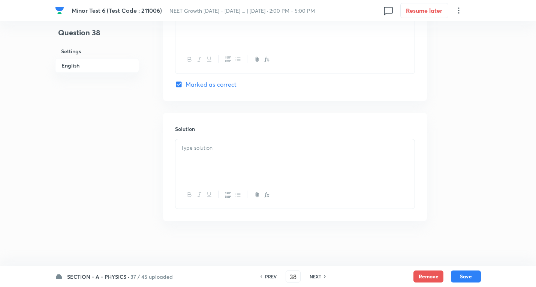
click at [219, 152] on div at bounding box center [294, 160] width 239 height 42
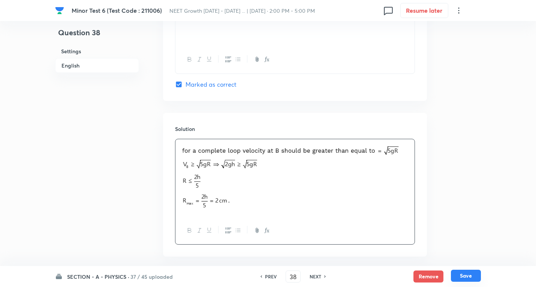
click at [468, 272] on button "Save" at bounding box center [466, 275] width 30 height 12
type input "39"
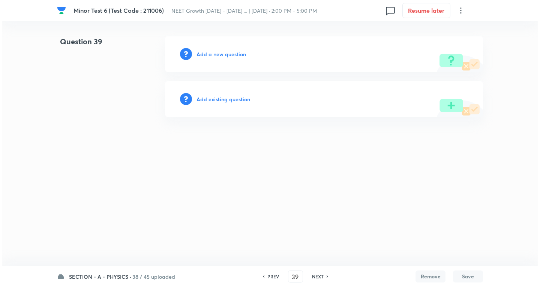
scroll to position [0, 0]
click at [227, 51] on h6 "Add a new question" at bounding box center [220, 54] width 49 height 8
click at [227, 51] on h6 "Choose a question type" at bounding box center [225, 54] width 58 height 8
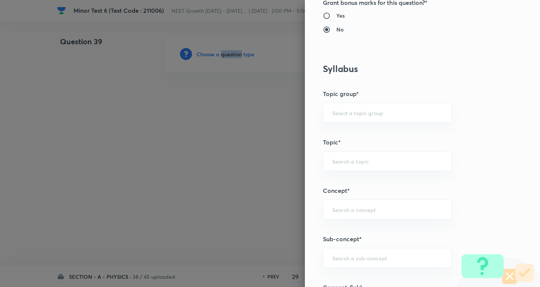
scroll to position [412, 0]
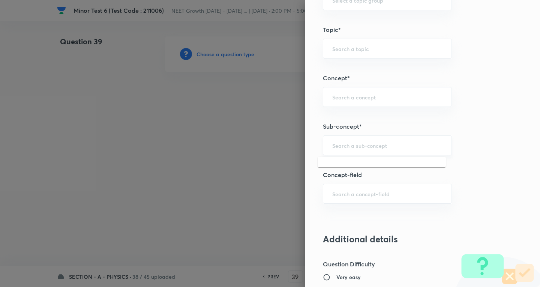
click at [370, 142] on input "text" at bounding box center [387, 145] width 110 height 7
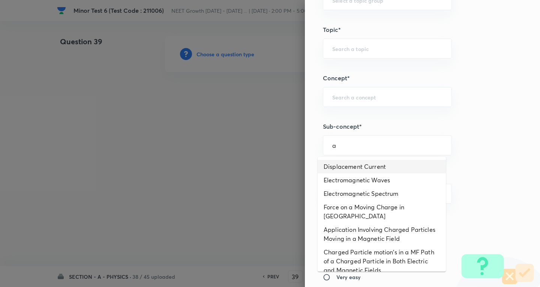
click at [376, 167] on li "Displacement Current" at bounding box center [381, 166] width 128 height 13
type input "Displacement Current"
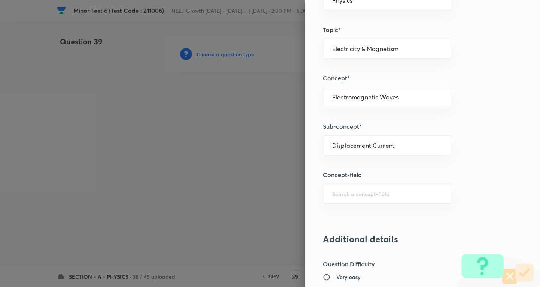
type input "Physics"
type input "Electricity & Magnetism"
type input "Electromagnetic Waves"
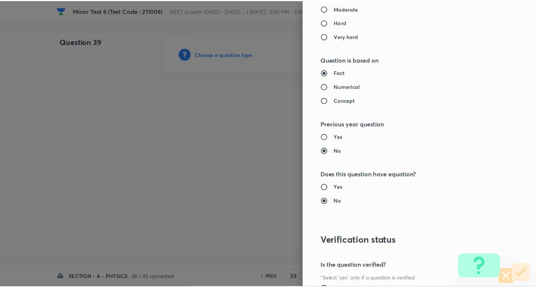
scroll to position [785, 0]
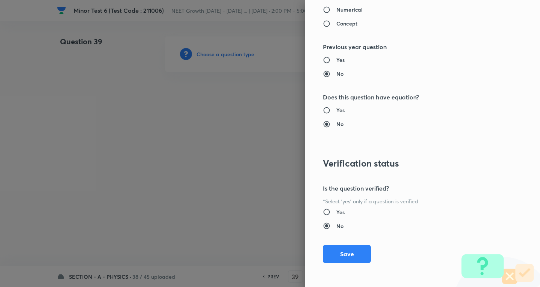
click at [468, 220] on div "Yes No" at bounding box center [410, 219] width 174 height 22
click at [345, 253] on button "Save" at bounding box center [347, 253] width 48 height 18
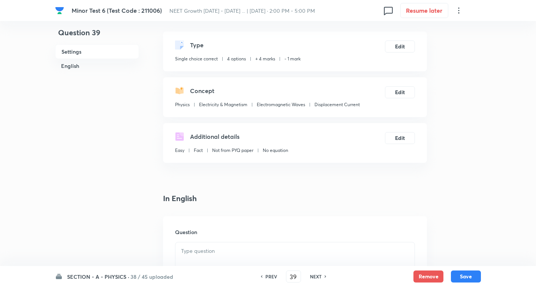
scroll to position [75, 0]
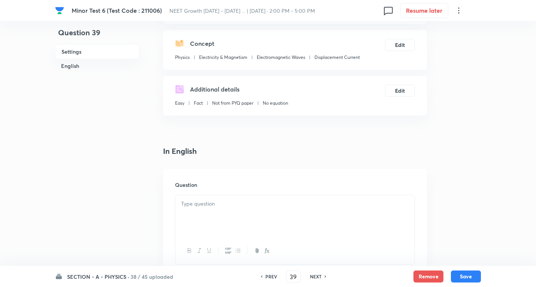
click at [204, 207] on p at bounding box center [295, 203] width 228 height 9
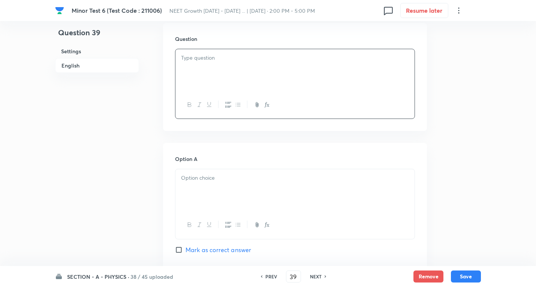
scroll to position [225, 0]
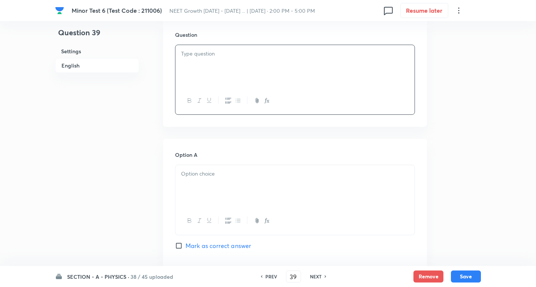
click at [214, 90] on div at bounding box center [294, 100] width 239 height 27
click at [207, 50] on p at bounding box center [295, 53] width 228 height 9
paste div
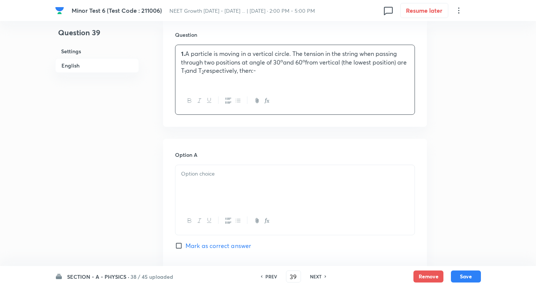
click at [267, 55] on p "1. A particle is moving in a vertical circle. The tension in the string when pa…" at bounding box center [295, 61] width 228 height 25
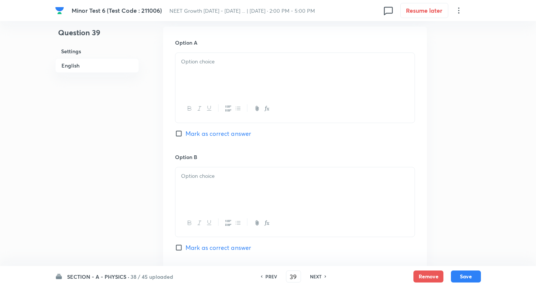
scroll to position [337, 0]
drag, startPoint x: 216, startPoint y: 52, endPoint x: 210, endPoint y: 57, distance: 7.5
click at [214, 54] on div at bounding box center [294, 73] width 239 height 42
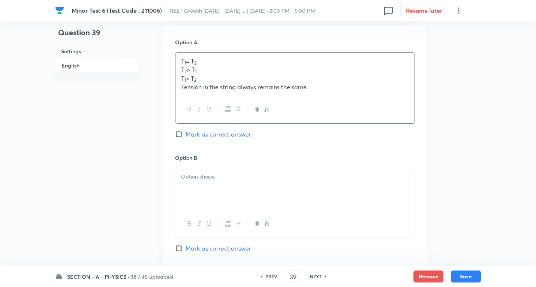
drag, startPoint x: 182, startPoint y: 69, endPoint x: 447, endPoint y: 106, distance: 267.1
click at [447, 106] on div "Question 39 Settings English Settings Type Single choice correct 4 options + 4 …" at bounding box center [268, 171] width 426 height 944
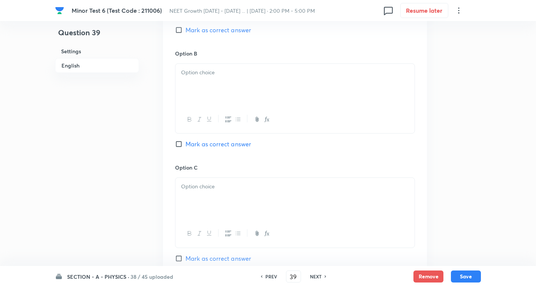
scroll to position [450, 0]
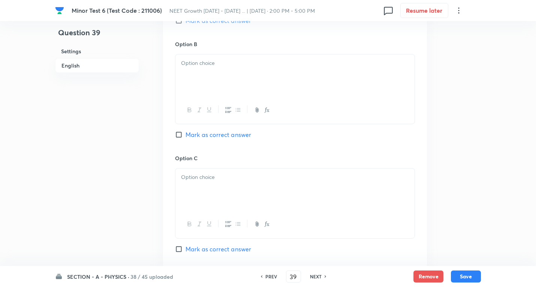
click at [198, 63] on p at bounding box center [295, 63] width 228 height 9
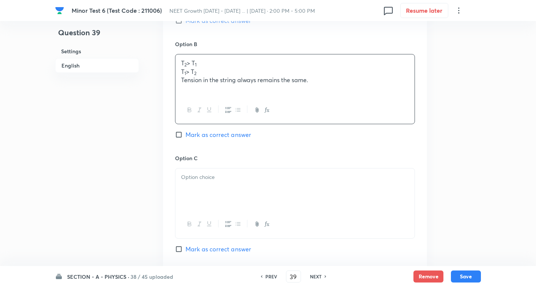
drag, startPoint x: 181, startPoint y: 71, endPoint x: 476, endPoint y: 88, distance: 295.4
click at [489, 92] on div "Minor Test 6 (Test Code : 211006) NEET Growth April 2025 - 2026 ... | Sep 7, 20…" at bounding box center [268, 57] width 536 height 943
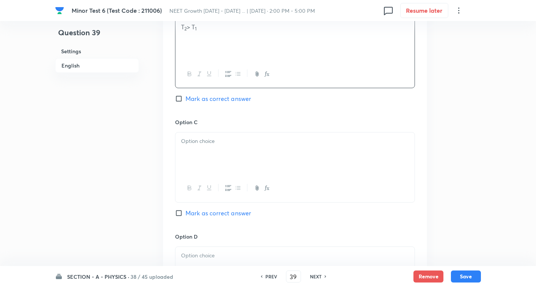
scroll to position [525, 0]
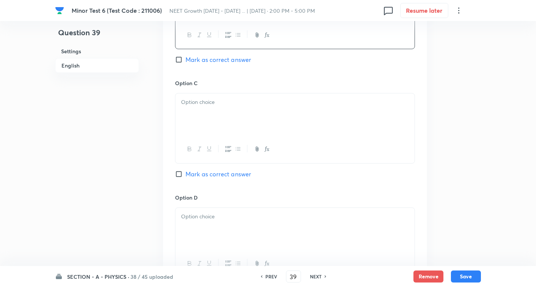
drag, startPoint x: 221, startPoint y: 107, endPoint x: 212, endPoint y: 108, distance: 8.7
click at [220, 107] on div at bounding box center [294, 114] width 239 height 42
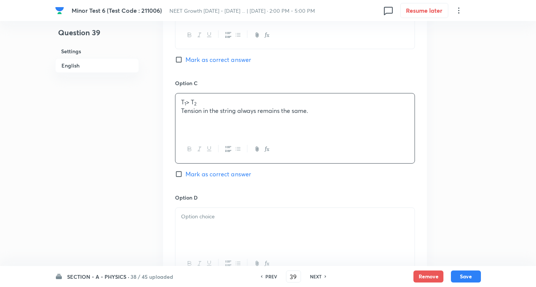
drag, startPoint x: 180, startPoint y: 111, endPoint x: 407, endPoint y: 118, distance: 226.5
click at [407, 118] on div "T 1 > T 2 Tension in the string always remains the same." at bounding box center [294, 114] width 239 height 42
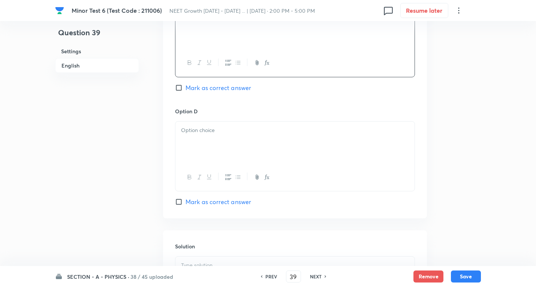
scroll to position [637, 0]
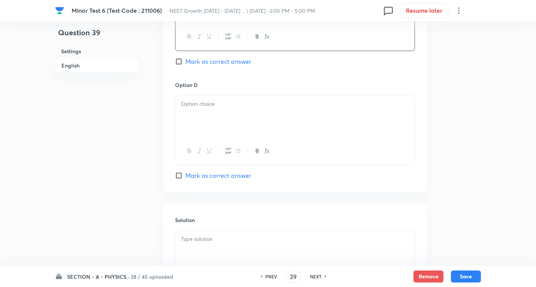
click at [219, 113] on div at bounding box center [294, 116] width 239 height 42
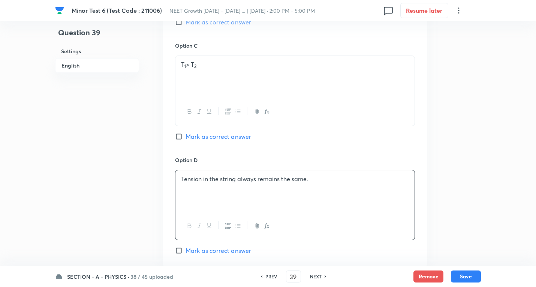
click at [223, 137] on span "Mark as correct answer" at bounding box center [218, 136] width 66 height 9
click at [185, 137] on input "Mark as correct answer" at bounding box center [180, 136] width 10 height 7
checkbox input "true"
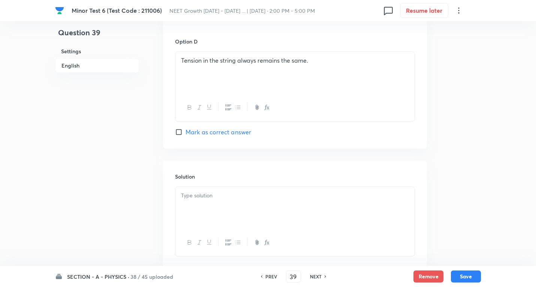
scroll to position [728, 0]
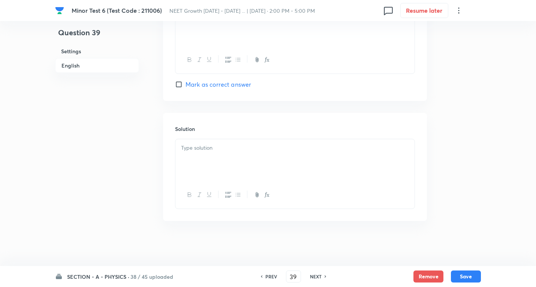
click at [212, 154] on div at bounding box center [294, 160] width 239 height 42
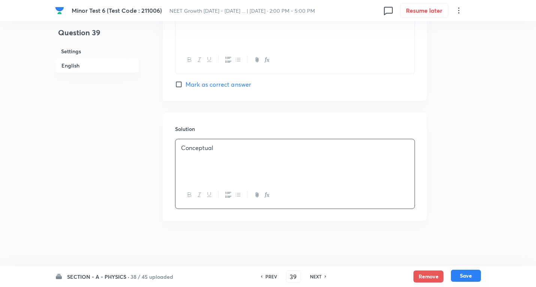
click at [472, 273] on button "Save" at bounding box center [466, 275] width 30 height 12
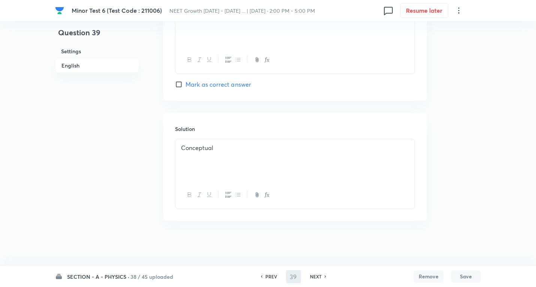
type input "40"
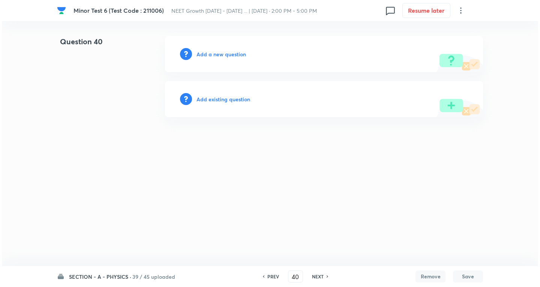
scroll to position [0, 0]
click at [241, 55] on h6 "Add a new question" at bounding box center [220, 54] width 49 height 8
click at [241, 55] on h6 "Choose a question type" at bounding box center [225, 54] width 58 height 8
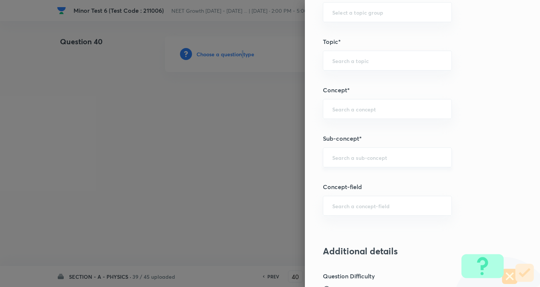
scroll to position [412, 0]
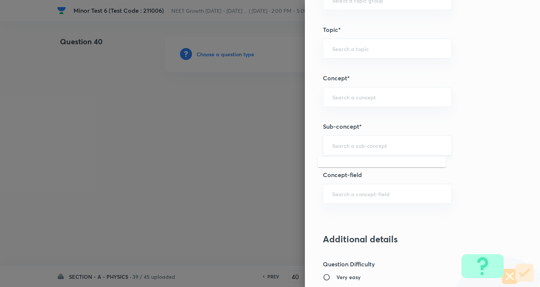
click at [358, 144] on input "text" at bounding box center [387, 145] width 110 height 7
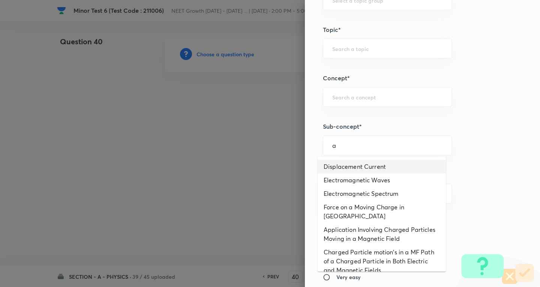
click at [354, 164] on li "Displacement Current" at bounding box center [381, 166] width 128 height 13
type input "Displacement Current"
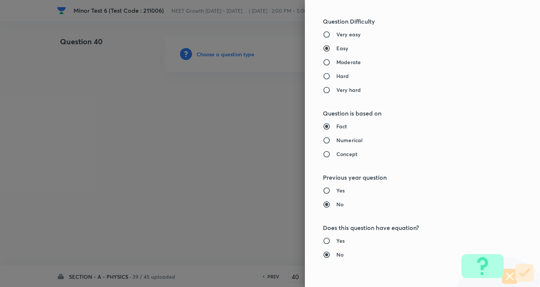
type input "Physics"
type input "Electricity & Magnetism"
type input "Electromagnetic Waves"
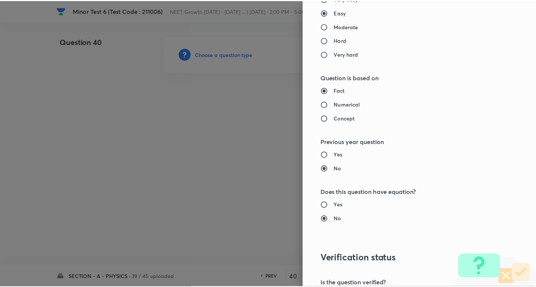
scroll to position [785, 0]
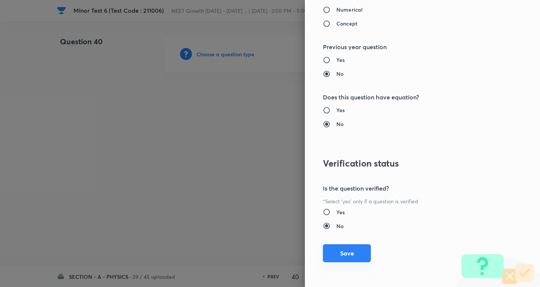
click at [337, 248] on button "Save" at bounding box center [347, 253] width 48 height 18
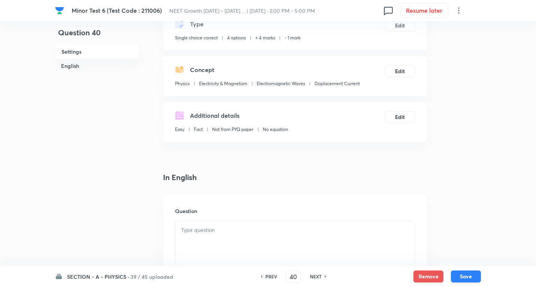
scroll to position [150, 0]
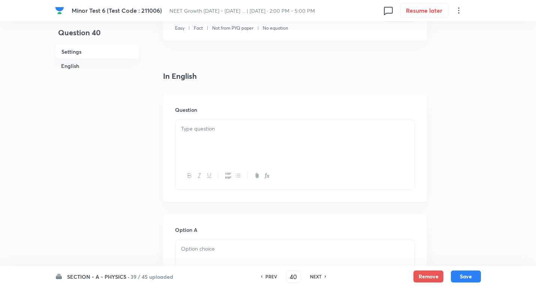
click at [209, 133] on p at bounding box center [295, 128] width 228 height 9
paste div
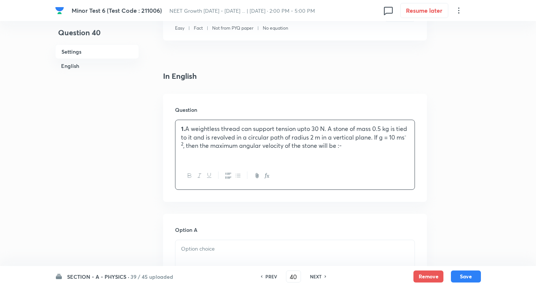
click at [220, 132] on p "1. A weightless thread can support tension upto 30 N. A stone of mass 0.5 kg is…" at bounding box center [295, 136] width 228 height 25
click at [396, 139] on p "A weightless thread can support tension upto 30 N. A stone of mass 0.5 kg is ti…" at bounding box center [295, 136] width 228 height 25
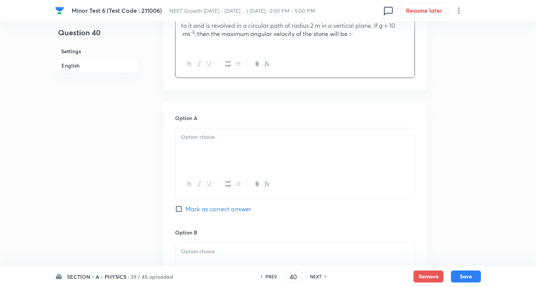
scroll to position [262, 0]
click at [224, 147] on div at bounding box center [294, 148] width 239 height 42
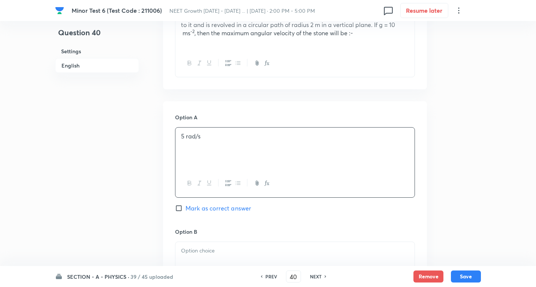
click at [225, 207] on span "Mark as correct answer" at bounding box center [218, 207] width 66 height 9
click at [185, 207] on input "Mark as correct answer" at bounding box center [180, 207] width 10 height 7
checkbox input "true"
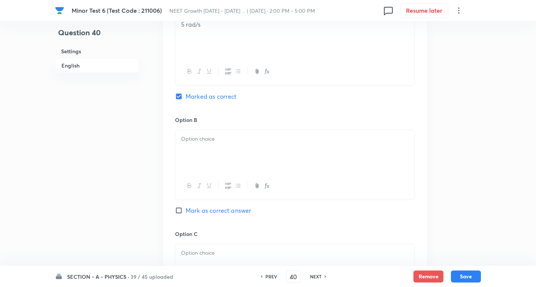
scroll to position [375, 0]
drag, startPoint x: 206, startPoint y: 142, endPoint x: 211, endPoint y: 148, distance: 7.0
click at [208, 146] on div at bounding box center [294, 150] width 239 height 42
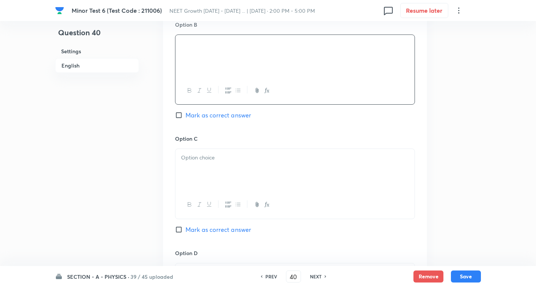
scroll to position [487, 0]
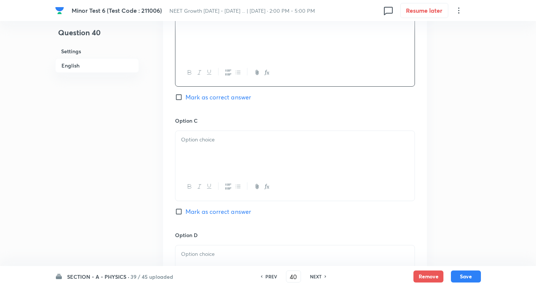
click at [203, 166] on div at bounding box center [294, 152] width 239 height 42
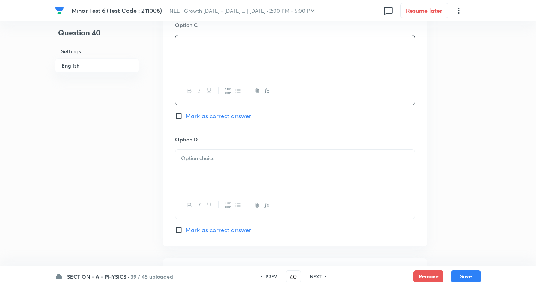
scroll to position [600, 0]
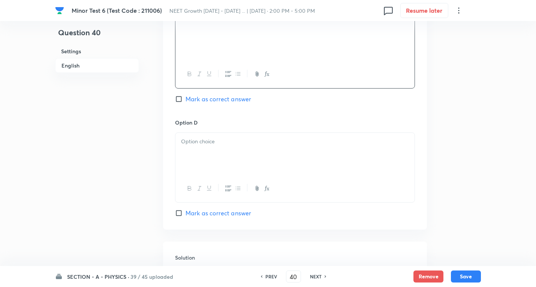
click at [206, 157] on div at bounding box center [294, 154] width 239 height 42
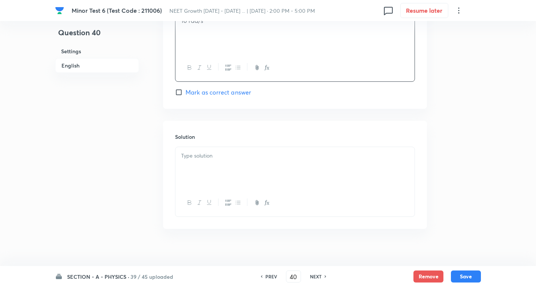
scroll to position [728, 0]
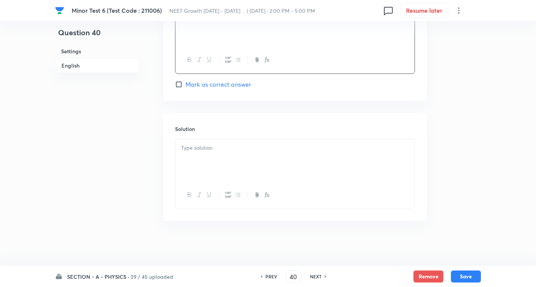
drag, startPoint x: 208, startPoint y: 146, endPoint x: 211, endPoint y: 149, distance: 4.8
click at [208, 147] on p at bounding box center [295, 148] width 228 height 9
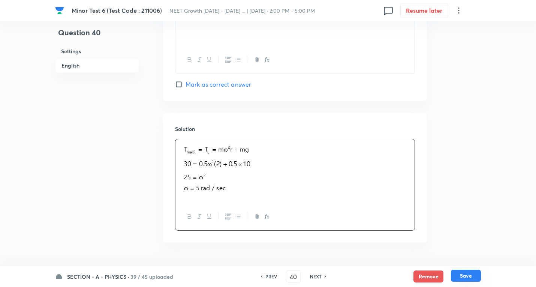
click at [470, 277] on button "Save" at bounding box center [466, 275] width 30 height 12
type input "41"
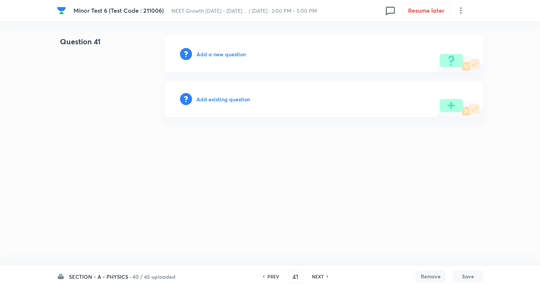
click at [227, 57] on h6 "Add a new question" at bounding box center [220, 54] width 49 height 8
click at [227, 57] on h6 "Choose a question type" at bounding box center [225, 54] width 58 height 8
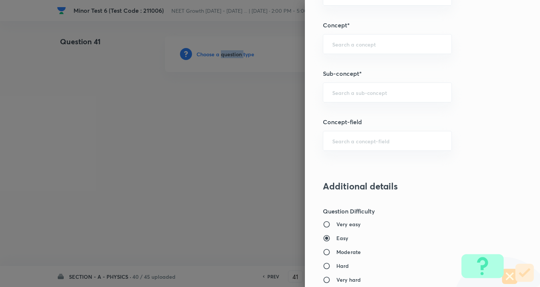
scroll to position [487, 0]
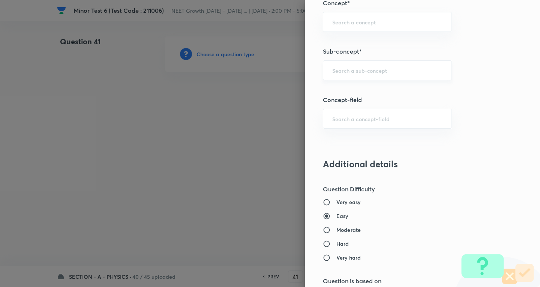
click at [356, 68] on input "text" at bounding box center [387, 70] width 110 height 7
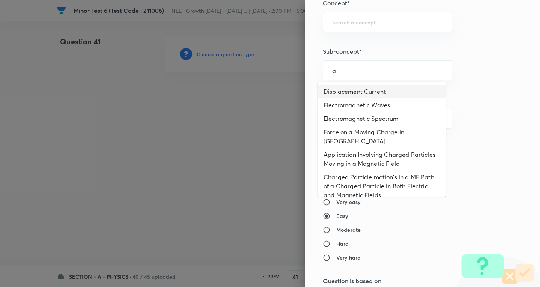
click at [357, 94] on li "Displacement Current" at bounding box center [381, 91] width 128 height 13
type input "Displacement Current"
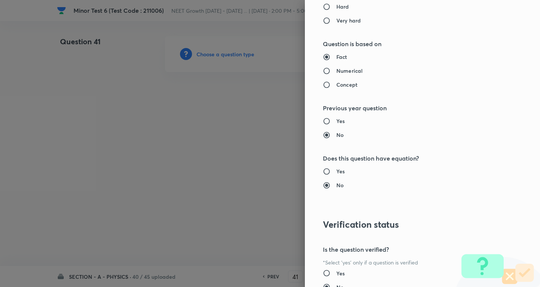
type input "Physics"
type input "Electricity & Magnetism"
type input "Electromagnetic Waves"
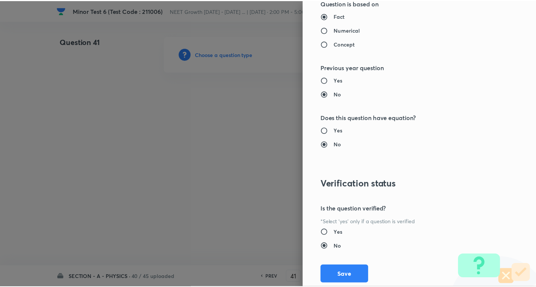
scroll to position [785, 0]
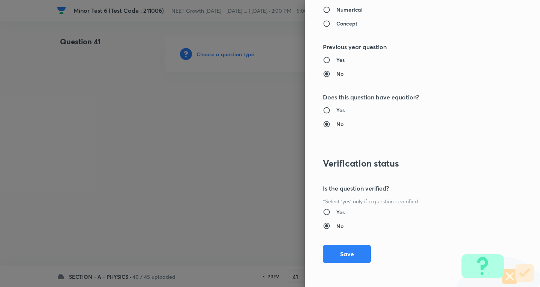
drag, startPoint x: 346, startPoint y: 254, endPoint x: 320, endPoint y: 225, distance: 39.3
click at [346, 254] on button "Save" at bounding box center [347, 254] width 48 height 18
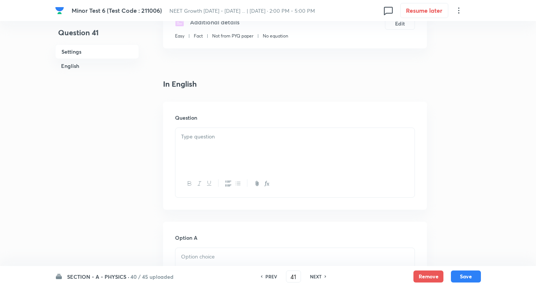
scroll to position [187, 0]
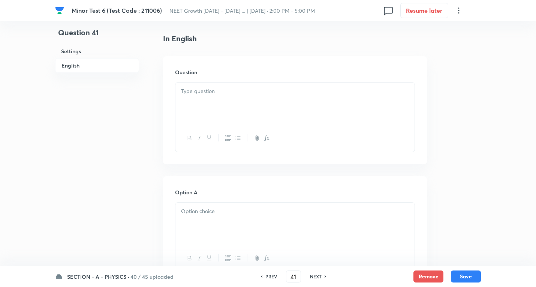
click at [206, 102] on div at bounding box center [294, 103] width 239 height 42
paste div
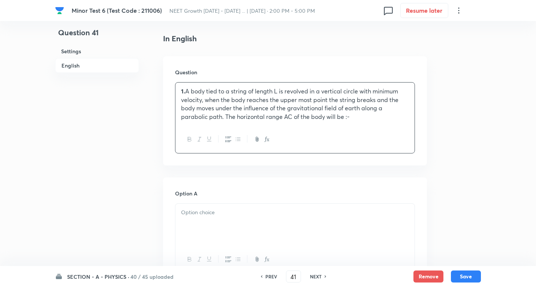
click at [232, 90] on p "1. A body tied to a string of length L is revolved in a vertical circle with mi…" at bounding box center [295, 104] width 228 height 34
click at [354, 115] on p "A body tied to a string of length L is revolved in a vertical circle with minim…" at bounding box center [295, 104] width 228 height 34
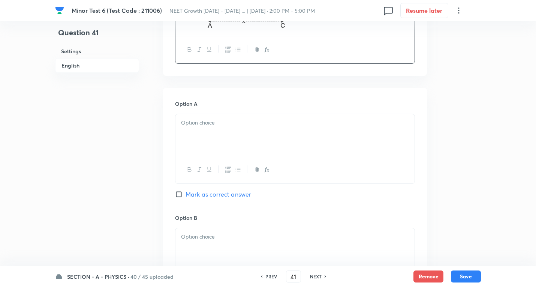
scroll to position [337, 0]
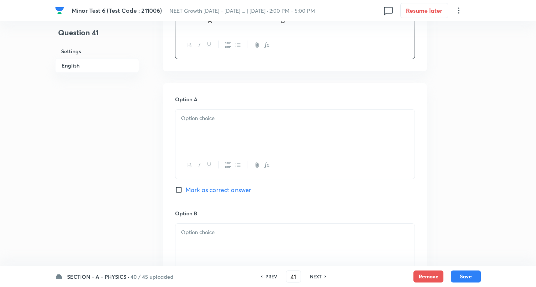
click at [213, 120] on p at bounding box center [295, 118] width 228 height 9
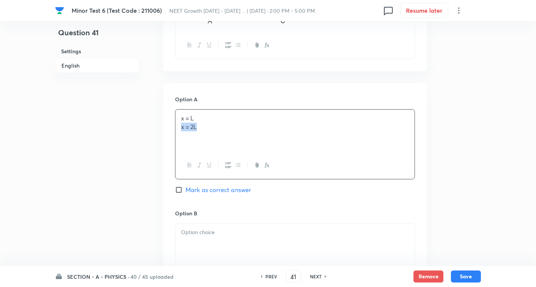
drag, startPoint x: 179, startPoint y: 126, endPoint x: 412, endPoint y: 133, distance: 232.4
click at [412, 133] on div "x = L x = 2L" at bounding box center [294, 130] width 239 height 42
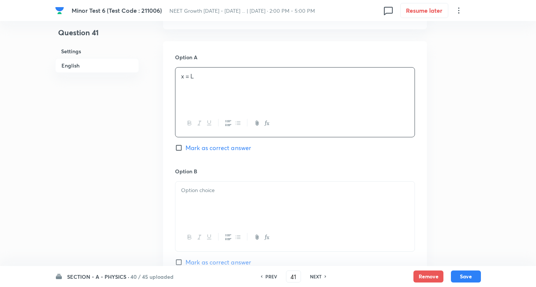
scroll to position [450, 0]
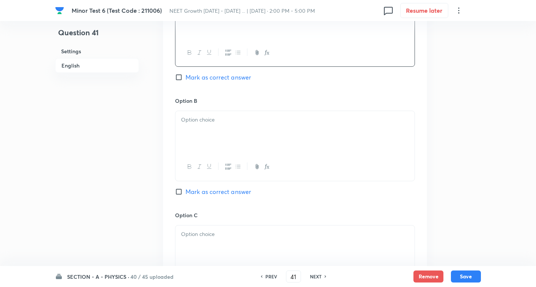
click at [229, 131] on div at bounding box center [294, 132] width 239 height 42
click at [224, 192] on span "Mark as correct answer" at bounding box center [218, 191] width 66 height 9
click at [185, 192] on input "Mark as correct answer" at bounding box center [180, 191] width 10 height 7
checkbox input "true"
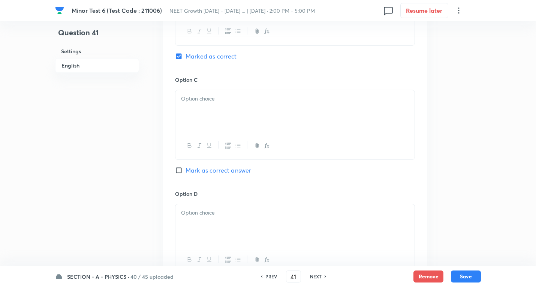
scroll to position [600, 0]
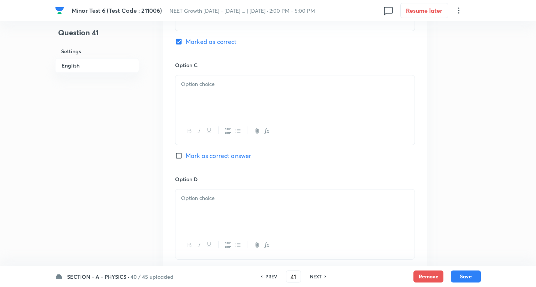
click at [211, 95] on div at bounding box center [294, 96] width 239 height 42
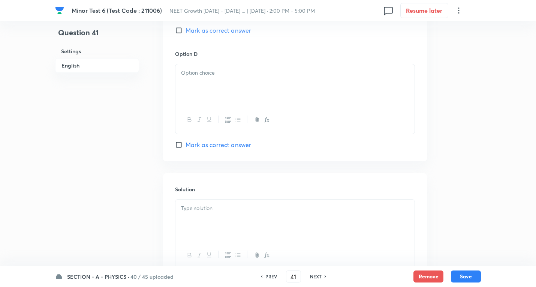
scroll to position [749, 0]
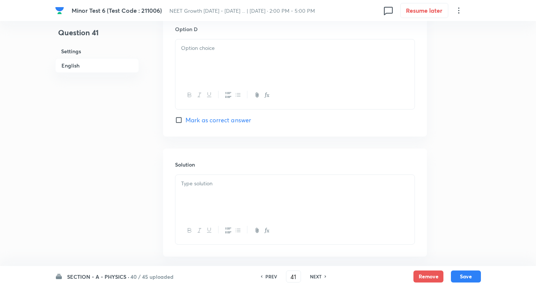
click at [212, 55] on div at bounding box center [294, 60] width 239 height 42
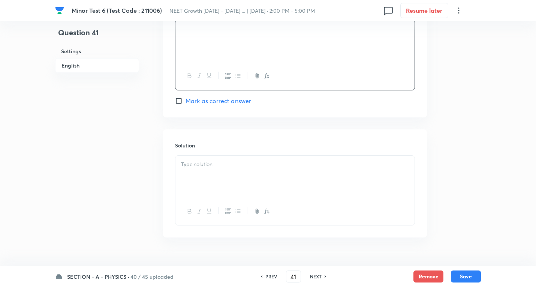
scroll to position [785, 0]
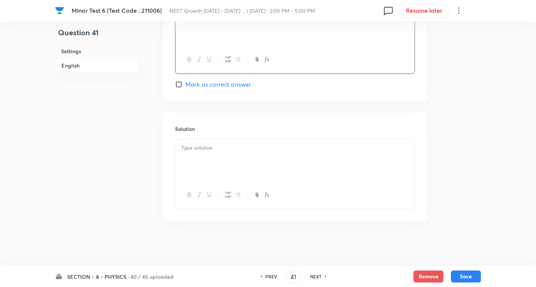
click at [214, 153] on div at bounding box center [294, 160] width 239 height 42
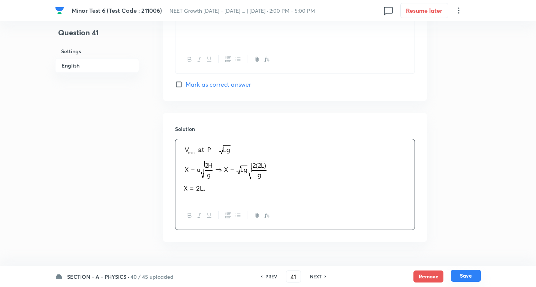
click at [466, 273] on button "Save" at bounding box center [466, 275] width 30 height 12
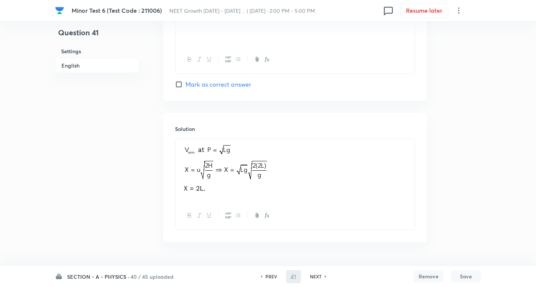
type input "42"
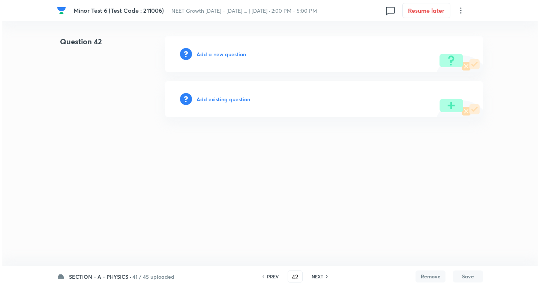
scroll to position [0, 0]
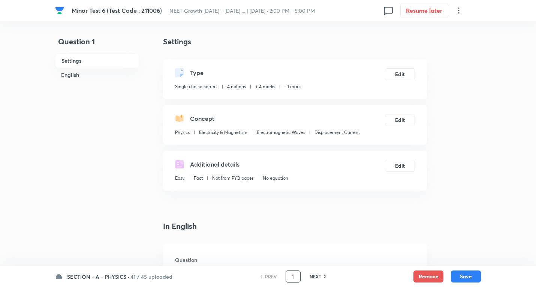
click at [296, 278] on input "1" at bounding box center [293, 276] width 14 height 13
type input "41"
checkbox input "false"
checkbox input "true"
click at [312, 277] on h6 "NEXT" at bounding box center [316, 276] width 12 height 7
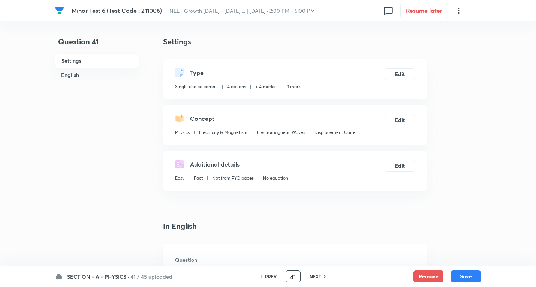
type input "42"
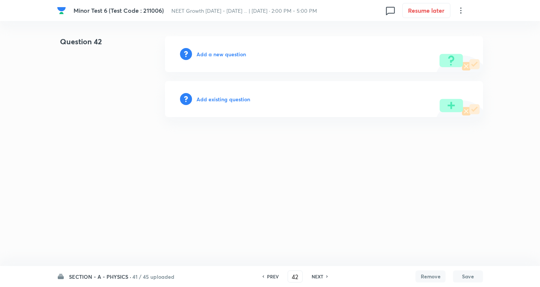
click at [226, 55] on h6 "Add a new question" at bounding box center [220, 54] width 49 height 8
click at [226, 55] on h6 "Choose a question type" at bounding box center [225, 54] width 58 height 8
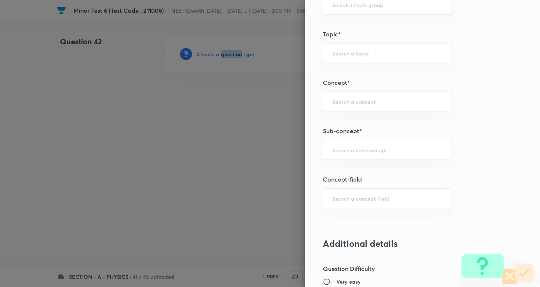
scroll to position [487, 0]
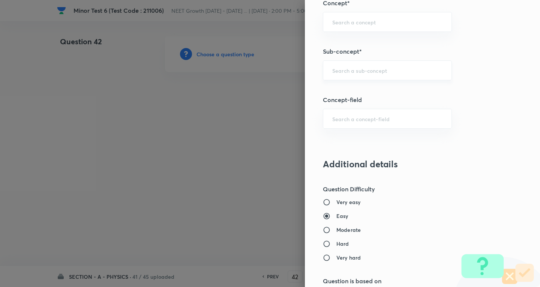
click at [372, 69] on input "text" at bounding box center [387, 70] width 110 height 7
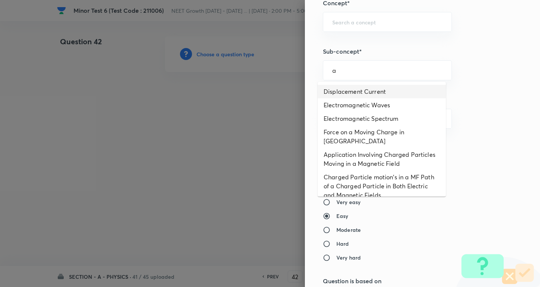
click at [353, 94] on li "Displacement Current" at bounding box center [381, 91] width 128 height 13
type input "Displacement Current"
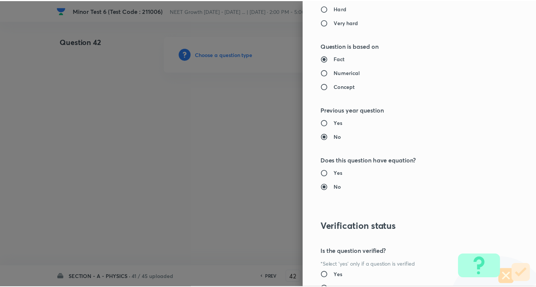
scroll to position [785, 0]
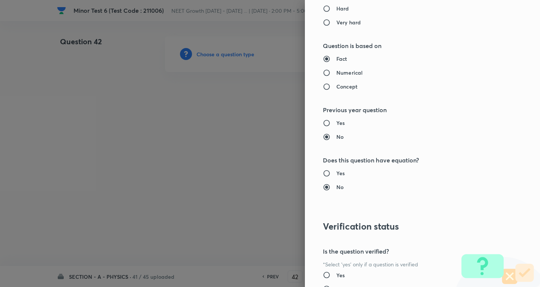
type input "Physics"
type input "Electricity & Magnetism"
type input "Electromagnetic Waves"
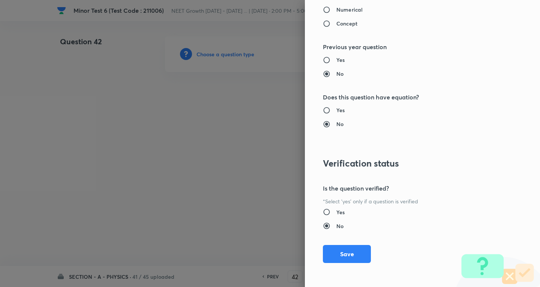
drag, startPoint x: 354, startPoint y: 256, endPoint x: 342, endPoint y: 243, distance: 17.8
click at [354, 256] on button "Save" at bounding box center [347, 254] width 48 height 18
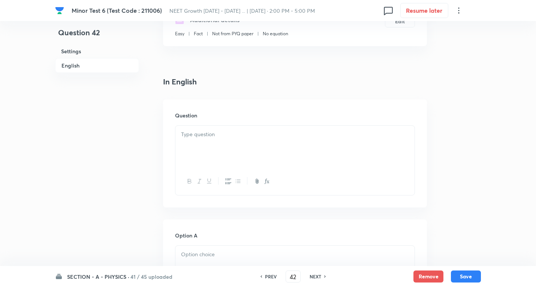
scroll to position [187, 0]
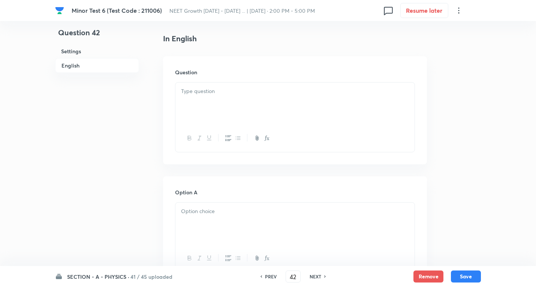
drag, startPoint x: 210, startPoint y: 88, endPoint x: 210, endPoint y: 99, distance: 11.6
click at [210, 88] on p at bounding box center [295, 91] width 228 height 9
click at [211, 99] on div at bounding box center [294, 103] width 239 height 42
paste div
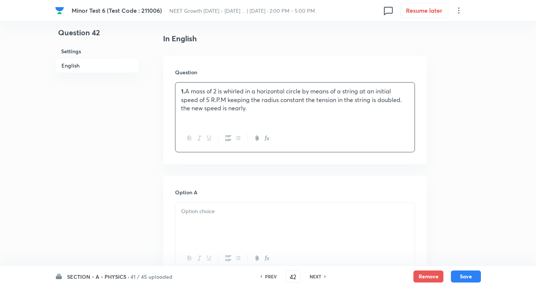
click at [227, 93] on p "1. A mass of 2 is whirled in a horizontal circle by means of a string at an ini…" at bounding box center [295, 99] width 228 height 25
click at [239, 108] on p "A mass of 2 is whirled in a horizontal circle by means of a string at an initia…" at bounding box center [295, 99] width 228 height 25
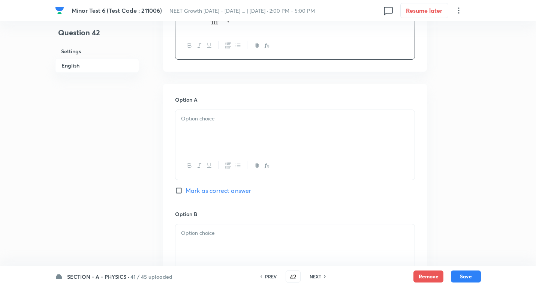
scroll to position [375, 0]
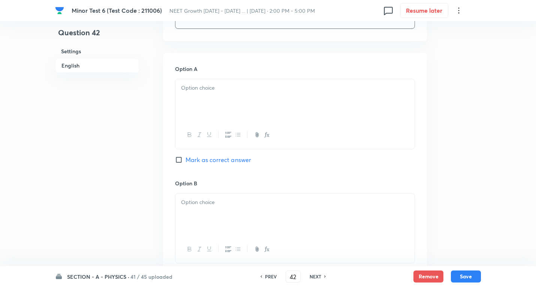
click at [211, 93] on div at bounding box center [294, 100] width 239 height 42
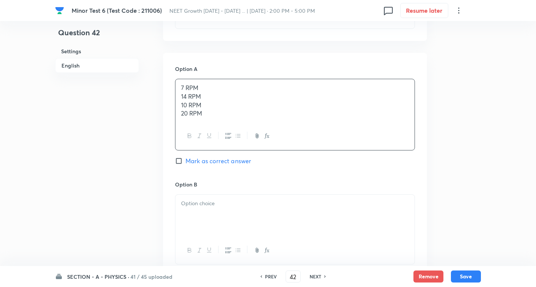
drag, startPoint x: 175, startPoint y: 100, endPoint x: 377, endPoint y: 148, distance: 207.3
click at [377, 148] on div "7 RPM 14 RPM 10 RPM 20 RPM" at bounding box center [295, 114] width 240 height 71
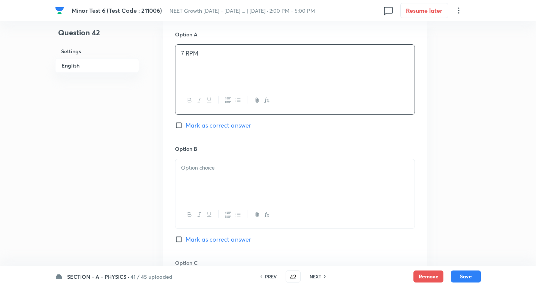
scroll to position [450, 0]
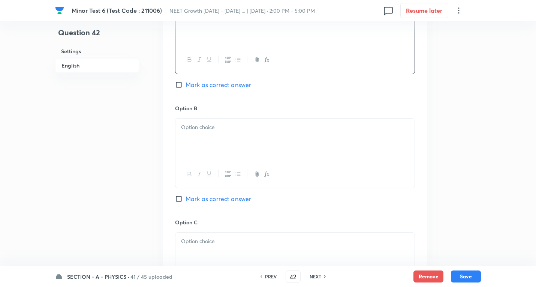
click at [219, 130] on p at bounding box center [295, 127] width 228 height 9
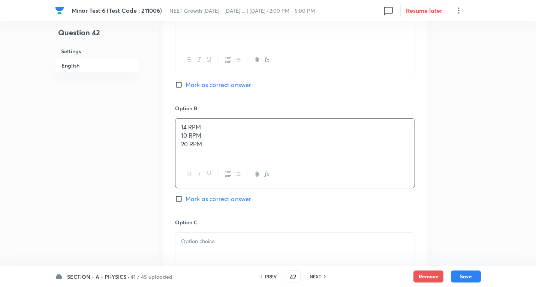
drag, startPoint x: 197, startPoint y: 142, endPoint x: 160, endPoint y: 142, distance: 37.1
click at [254, 157] on div "14 RPM 10 RPM 20 RPM" at bounding box center [294, 139] width 239 height 42
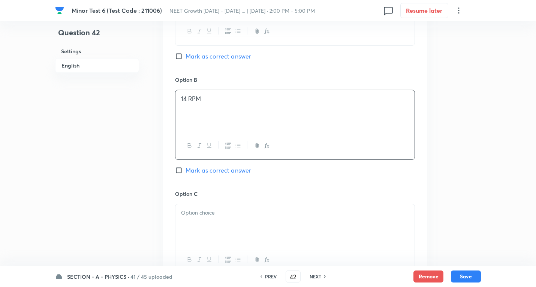
scroll to position [525, 0]
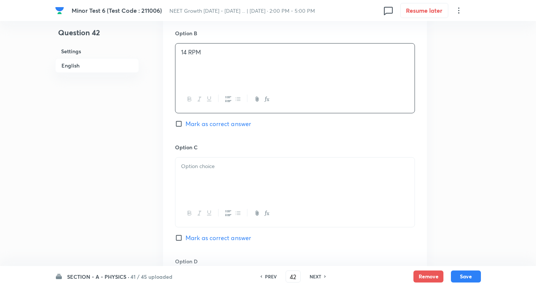
click at [202, 169] on p at bounding box center [295, 166] width 228 height 9
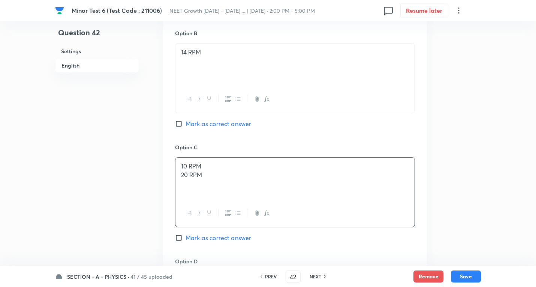
drag, startPoint x: 238, startPoint y: 183, endPoint x: 299, endPoint y: 186, distance: 61.9
click at [305, 188] on div "10 RPM 20 RPM" at bounding box center [294, 178] width 239 height 42
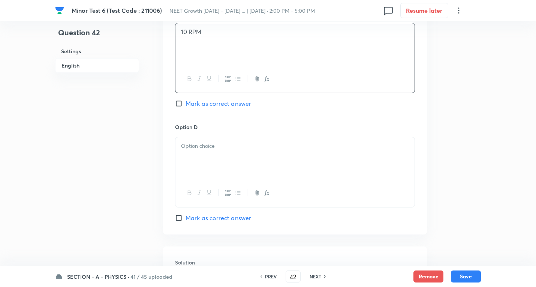
scroll to position [675, 0]
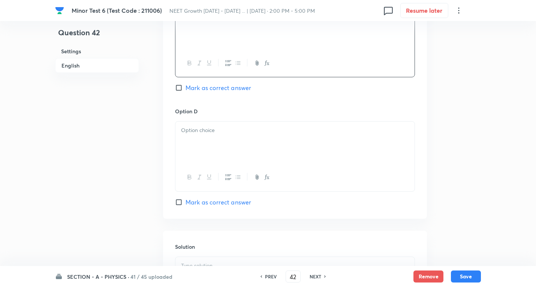
click at [209, 138] on div at bounding box center [294, 142] width 239 height 42
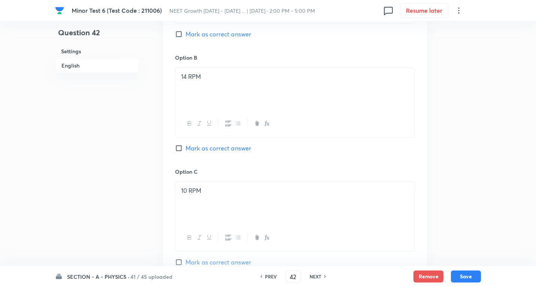
scroll to position [487, 0]
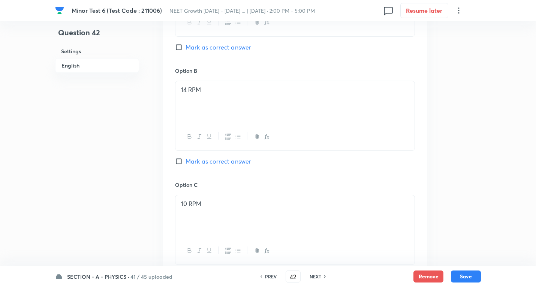
click at [235, 48] on span "Mark as correct answer" at bounding box center [218, 47] width 66 height 9
click at [185, 48] on input "Mark as correct answer" at bounding box center [180, 46] width 10 height 7
checkbox input "true"
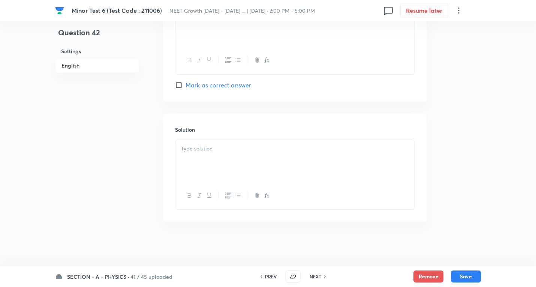
scroll to position [792, 0]
drag, startPoint x: 200, startPoint y: 149, endPoint x: 205, endPoint y: 148, distance: 4.7
click at [201, 149] on p at bounding box center [295, 148] width 228 height 9
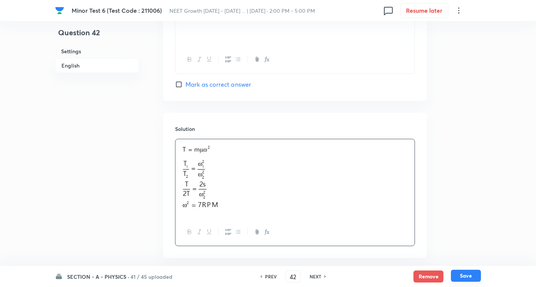
click at [464, 273] on button "Save" at bounding box center [466, 275] width 30 height 12
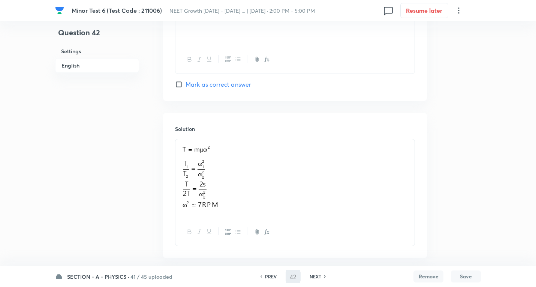
type input "43"
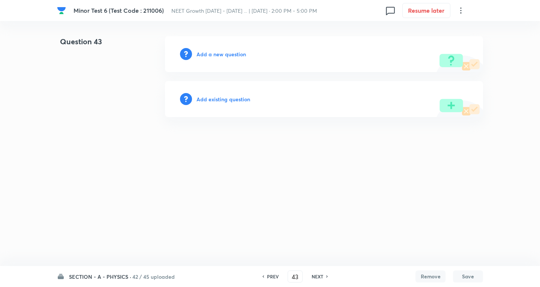
click at [232, 52] on h6 "Add a new question" at bounding box center [220, 54] width 49 height 8
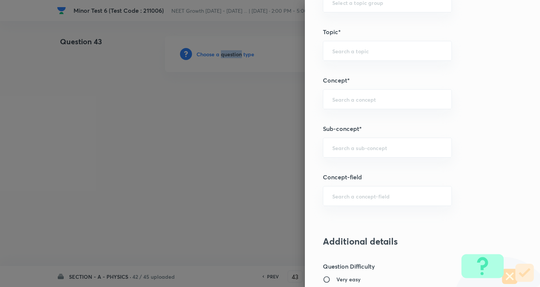
scroll to position [450, 0]
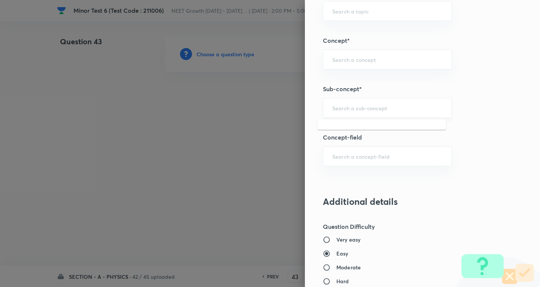
click at [358, 108] on input "text" at bounding box center [387, 107] width 110 height 7
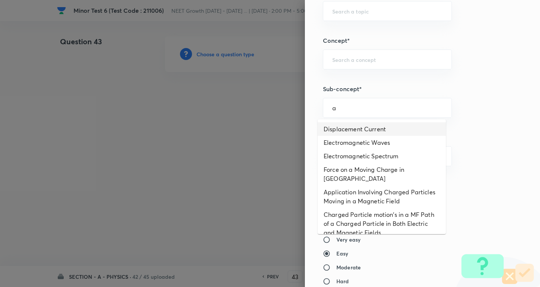
click at [356, 126] on li "Displacement Current" at bounding box center [381, 128] width 128 height 13
type input "Displacement Current"
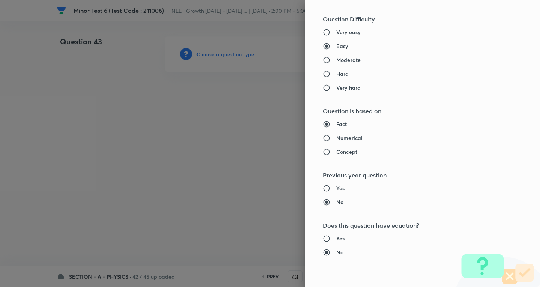
type input "Physics"
type input "Electricity & Magnetism"
type input "Electromagnetic Waves"
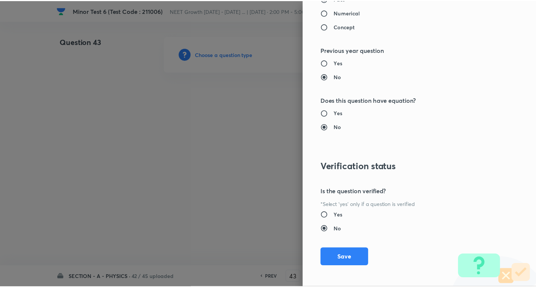
scroll to position [785, 0]
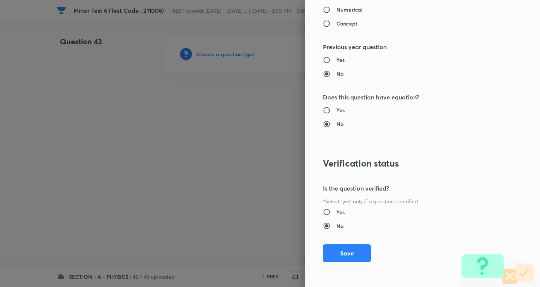
click at [338, 250] on button "Save" at bounding box center [347, 253] width 48 height 18
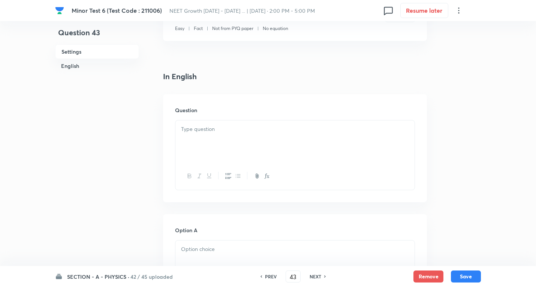
scroll to position [150, 0]
click at [215, 137] on div at bounding box center [294, 141] width 239 height 42
paste div
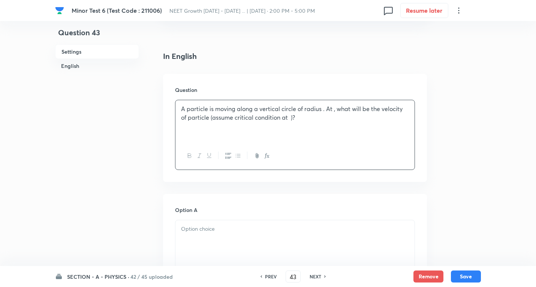
scroll to position [187, 0]
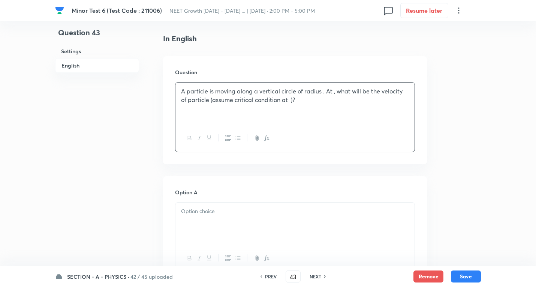
click at [304, 101] on p "A particle is moving along a vertical circle of radius . At , what will be the …" at bounding box center [295, 95] width 228 height 17
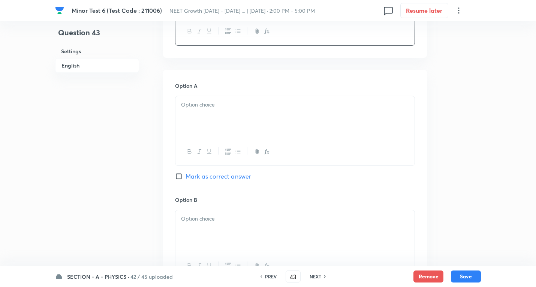
scroll to position [375, 0]
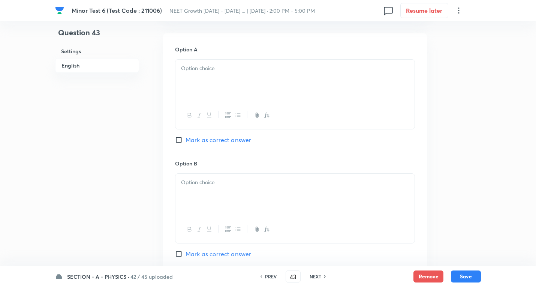
click at [223, 80] on div at bounding box center [294, 81] width 239 height 42
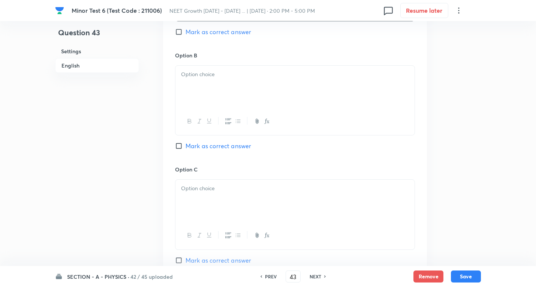
scroll to position [487, 0]
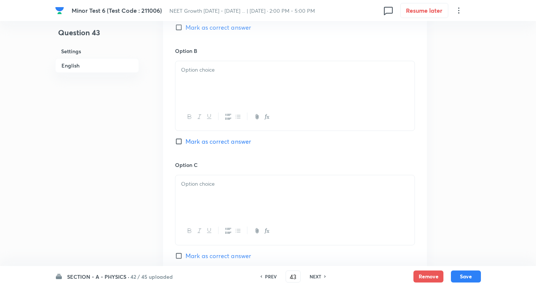
drag, startPoint x: 204, startPoint y: 67, endPoint x: 227, endPoint y: 127, distance: 64.2
click at [206, 68] on p at bounding box center [295, 70] width 228 height 9
click at [227, 143] on span "Mark as correct answer" at bounding box center [218, 141] width 66 height 9
click at [185, 143] on input "Mark as correct answer" at bounding box center [180, 141] width 10 height 7
checkbox input "true"
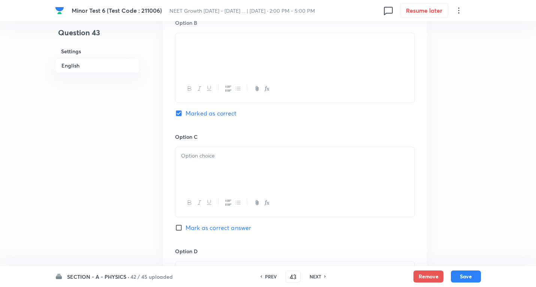
scroll to position [562, 0]
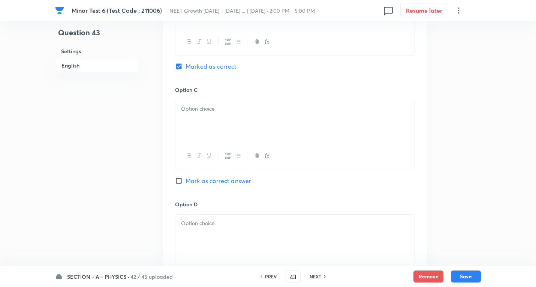
click at [205, 118] on div at bounding box center [294, 121] width 239 height 42
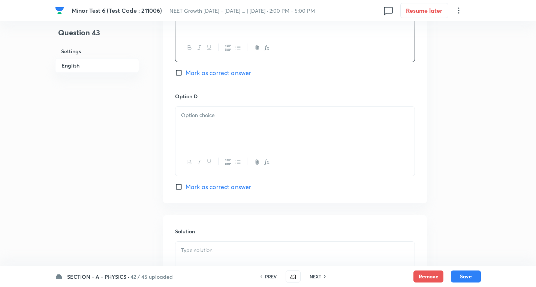
scroll to position [675, 0]
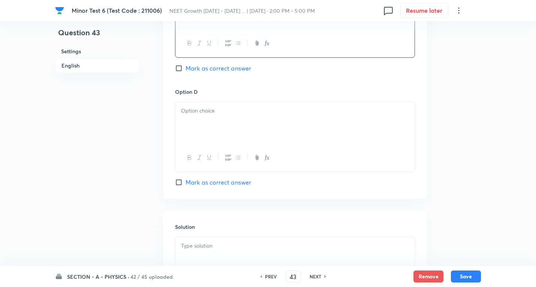
click at [205, 119] on div at bounding box center [294, 123] width 239 height 42
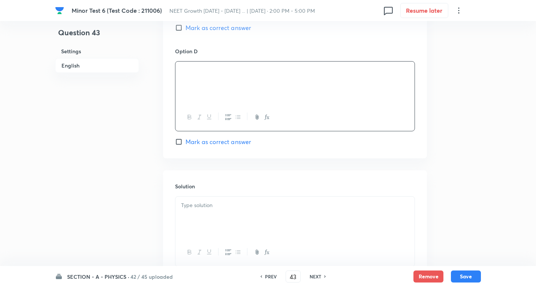
scroll to position [773, 0]
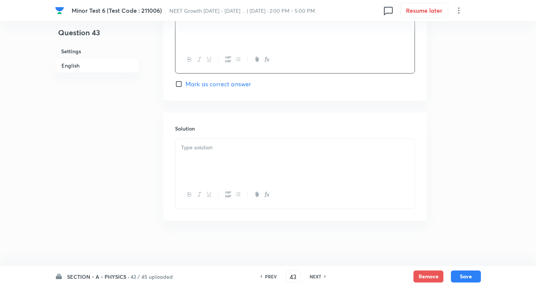
click at [212, 160] on div at bounding box center [294, 160] width 239 height 42
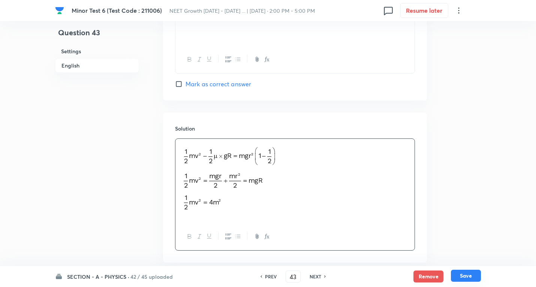
click at [471, 279] on button "Save" at bounding box center [466, 275] width 30 height 12
type input "44"
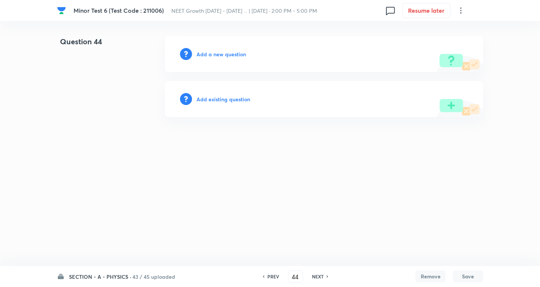
click at [222, 54] on h6 "Add a new question" at bounding box center [220, 54] width 49 height 8
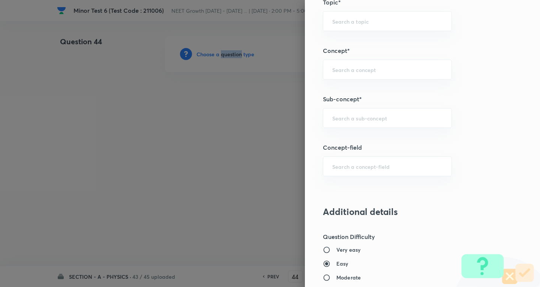
scroll to position [450, 0]
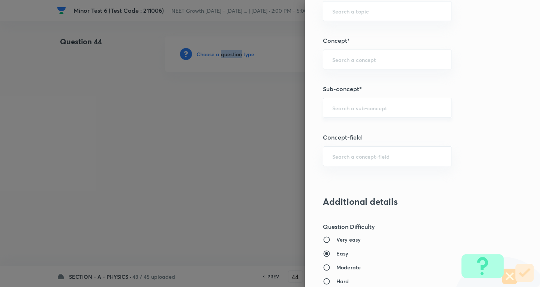
click at [359, 102] on div "​" at bounding box center [387, 108] width 129 height 20
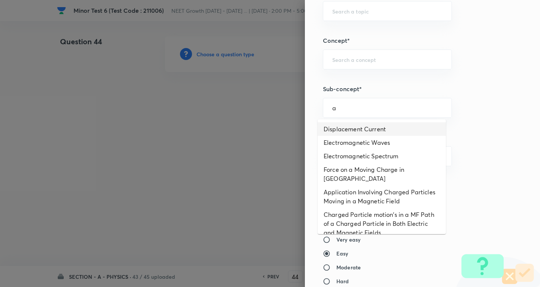
drag, startPoint x: 346, startPoint y: 127, endPoint x: 342, endPoint y: 125, distance: 4.5
click at [346, 127] on li "Displacement Current" at bounding box center [381, 128] width 128 height 13
type input "Displacement Current"
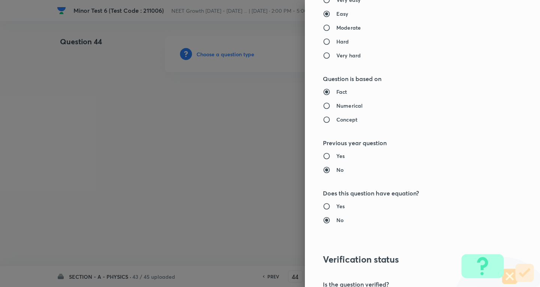
type input "Physics"
type input "Electricity & Magnetism"
type input "Electromagnetic Waves"
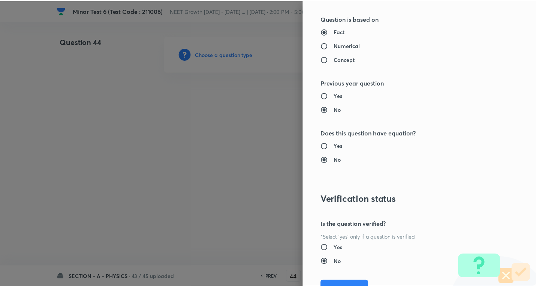
scroll to position [785, 0]
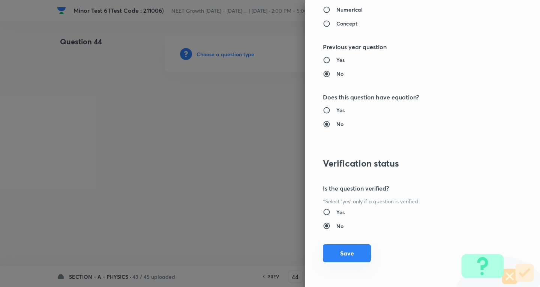
drag, startPoint x: 349, startPoint y: 256, endPoint x: 347, endPoint y: 251, distance: 5.4
click at [349, 255] on button "Save" at bounding box center [347, 253] width 48 height 18
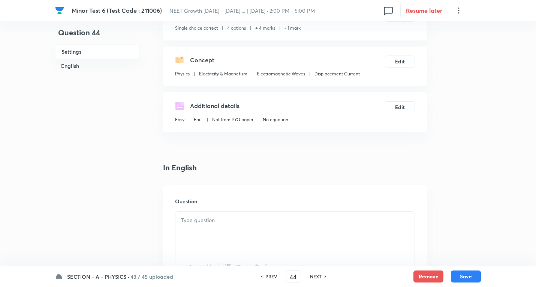
scroll to position [150, 0]
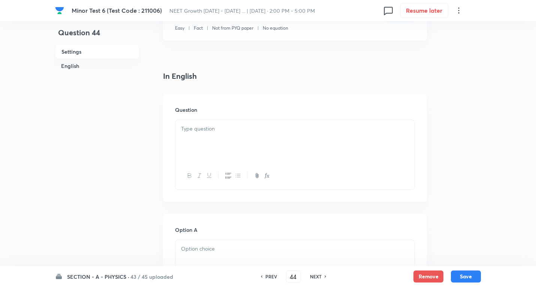
click at [222, 130] on p at bounding box center [295, 128] width 228 height 9
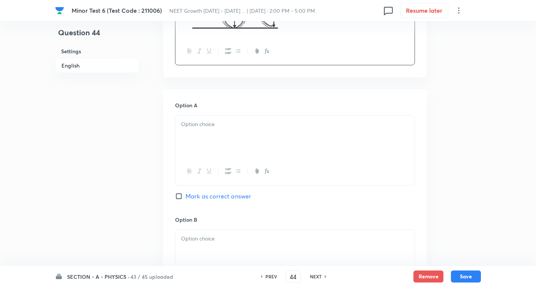
scroll to position [375, 0]
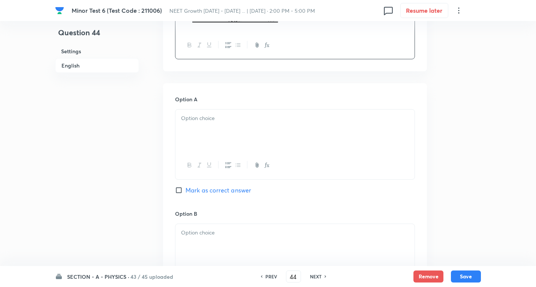
click at [216, 124] on div at bounding box center [294, 130] width 239 height 42
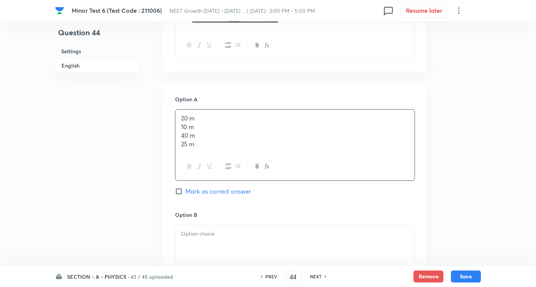
drag, startPoint x: 180, startPoint y: 127, endPoint x: 265, endPoint y: 176, distance: 97.8
click at [265, 176] on div "20 m 10 m 40 m 25 m" at bounding box center [295, 144] width 240 height 71
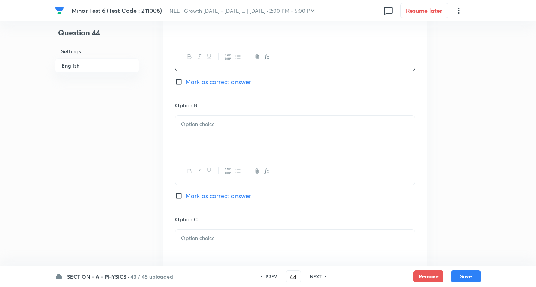
scroll to position [487, 0]
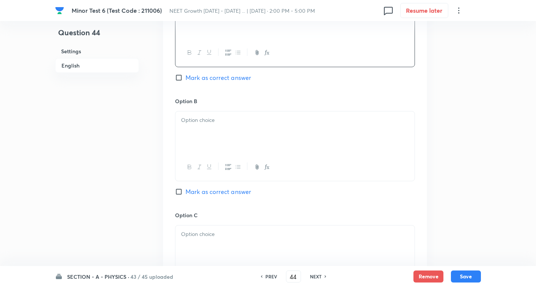
drag, startPoint x: 224, startPoint y: 78, endPoint x: 196, endPoint y: 134, distance: 63.3
click at [224, 78] on span "Mark as correct answer" at bounding box center [218, 77] width 66 height 9
click at [185, 78] on input "Mark as correct answer" at bounding box center [180, 77] width 10 height 7
checkbox input "true"
click at [197, 133] on div at bounding box center [294, 132] width 239 height 42
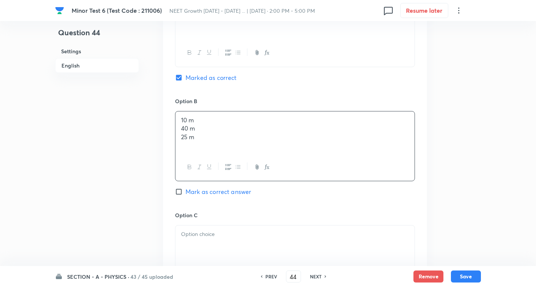
drag, startPoint x: 178, startPoint y: 130, endPoint x: 322, endPoint y: 163, distance: 148.2
click at [322, 163] on div "10 m 40 m 25 m" at bounding box center [295, 146] width 240 height 70
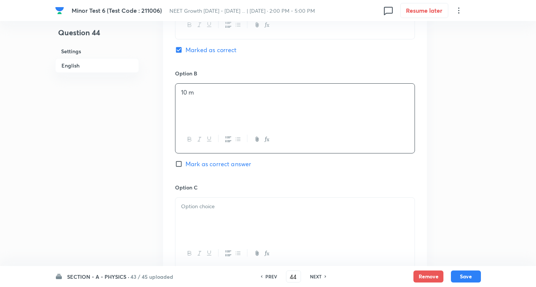
scroll to position [562, 0]
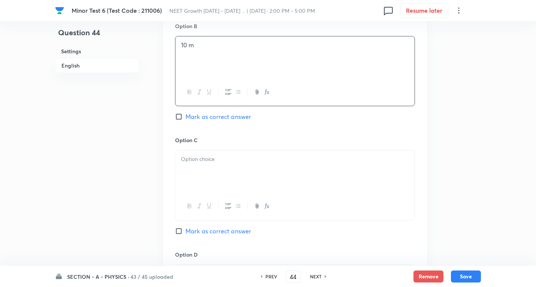
drag, startPoint x: 208, startPoint y: 156, endPoint x: 204, endPoint y: 160, distance: 5.3
click at [208, 157] on p at bounding box center [295, 159] width 228 height 9
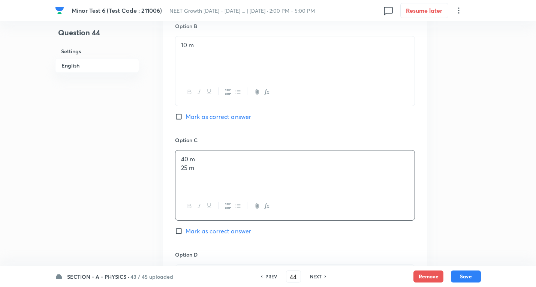
drag, startPoint x: 181, startPoint y: 166, endPoint x: 325, endPoint y: 178, distance: 144.4
click at [325, 178] on div "40 m 25 m" at bounding box center [294, 171] width 239 height 42
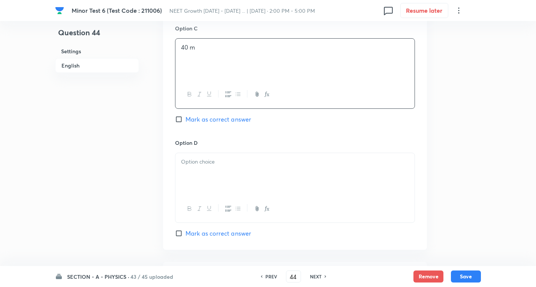
scroll to position [675, 0]
click at [205, 159] on p at bounding box center [295, 161] width 228 height 9
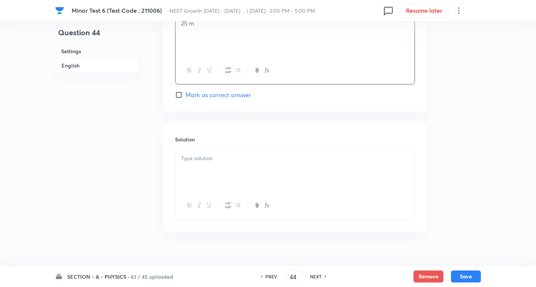
scroll to position [823, 0]
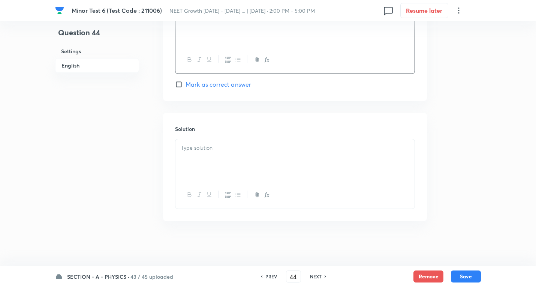
click at [214, 159] on div at bounding box center [294, 160] width 239 height 42
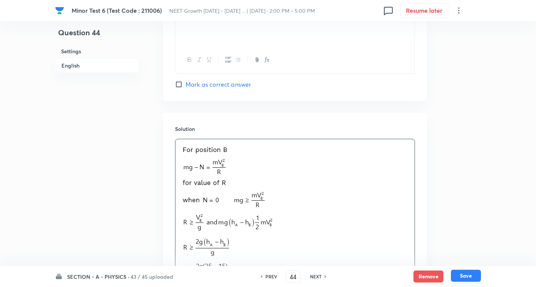
click at [464, 274] on button "Save" at bounding box center [466, 275] width 30 height 12
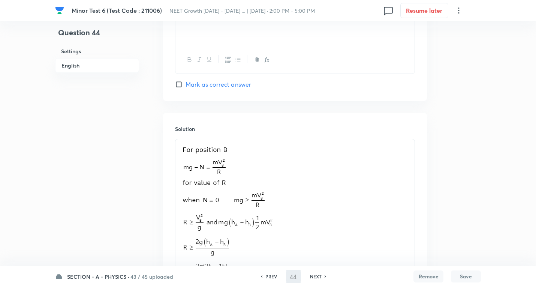
type input "45"
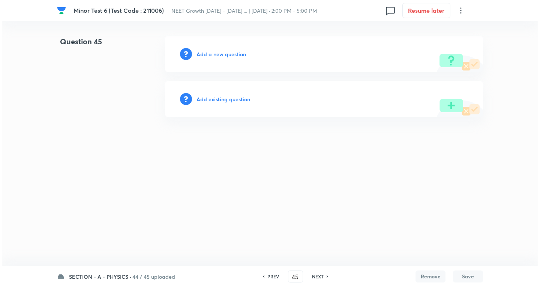
scroll to position [0, 0]
click at [230, 53] on h6 "Add a new question" at bounding box center [220, 54] width 49 height 8
click at [228, 52] on h6 "Choose a question type" at bounding box center [225, 54] width 58 height 8
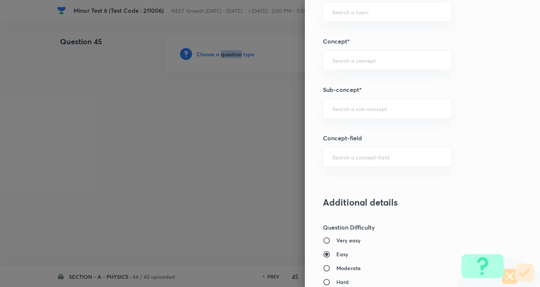
scroll to position [450, 0]
click at [365, 106] on input "text" at bounding box center [387, 107] width 110 height 7
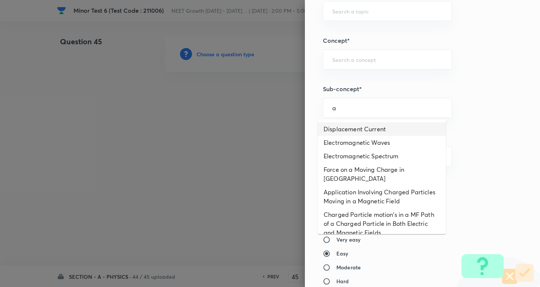
click at [354, 129] on li "Displacement Current" at bounding box center [381, 128] width 128 height 13
type input "Displacement Current"
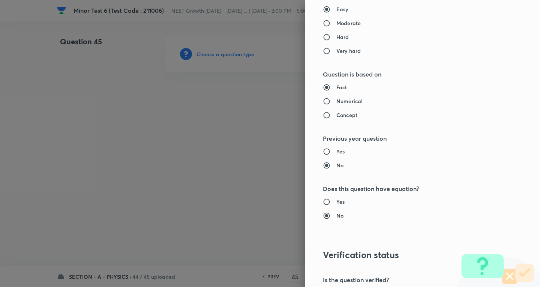
type input "Physics"
type input "Electricity & Magnetism"
type input "Electromagnetic Waves"
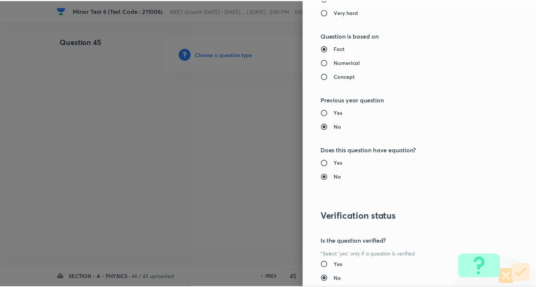
scroll to position [785, 0]
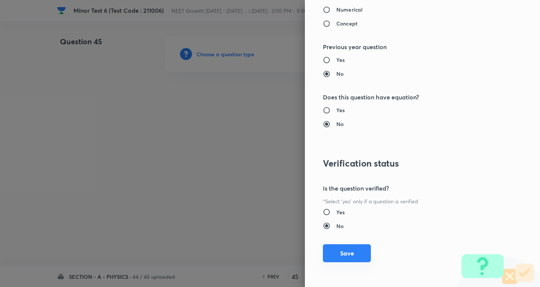
click at [344, 251] on button "Save" at bounding box center [347, 253] width 48 height 18
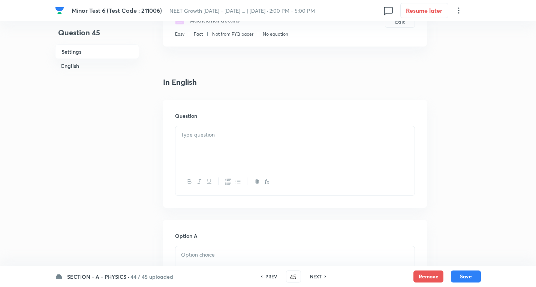
scroll to position [150, 0]
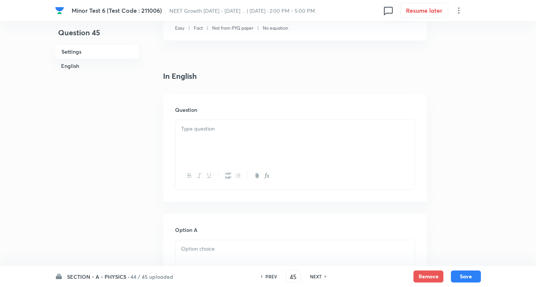
click at [219, 128] on p at bounding box center [295, 128] width 228 height 9
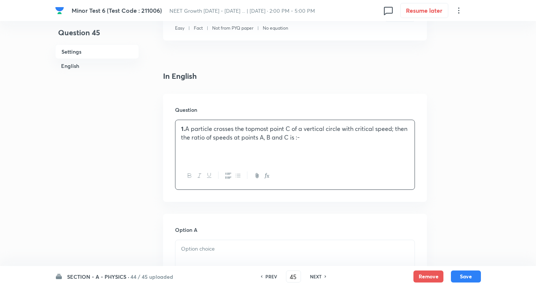
drag, startPoint x: 271, startPoint y: 190, endPoint x: 262, endPoint y: 129, distance: 61.4
click at [262, 129] on p "1. A particle crosses the topmost point C of a vertical circle with critical sp…" at bounding box center [295, 132] width 228 height 17
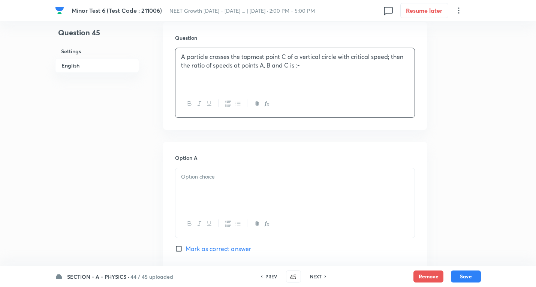
scroll to position [225, 0]
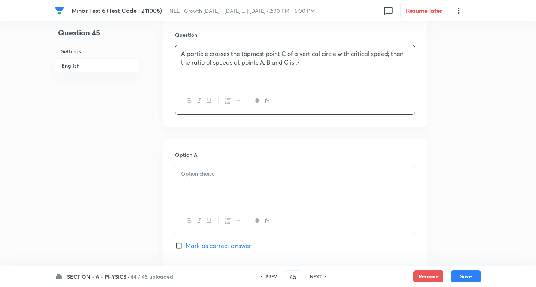
click at [314, 63] on p "A particle crosses the topmost point C of a vertical circle with critical speed…" at bounding box center [295, 57] width 228 height 17
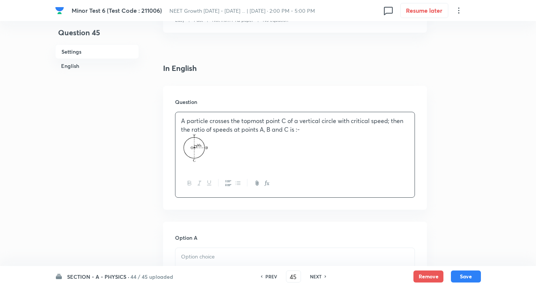
scroll to position [150, 0]
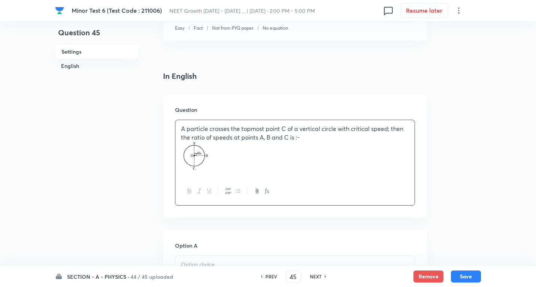
drag, startPoint x: 222, startPoint y: 156, endPoint x: 172, endPoint y: 156, distance: 50.6
click at [171, 155] on div "Question A particle crosses the topmost point C of a vertical circle with criti…" at bounding box center [295, 156] width 264 height 124
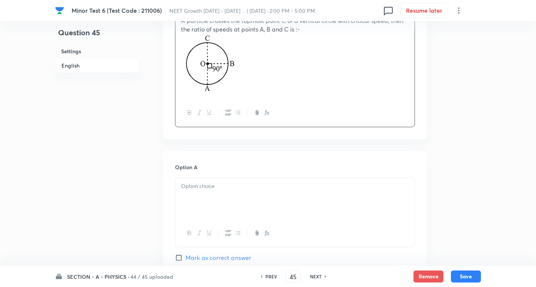
scroll to position [262, 0]
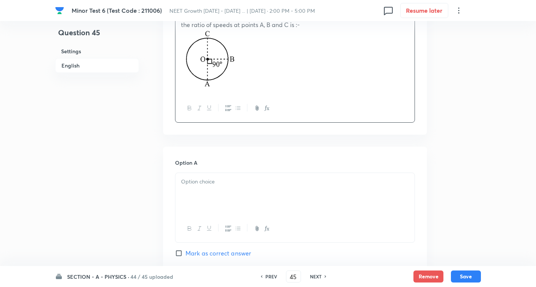
click at [215, 177] on p at bounding box center [295, 181] width 228 height 9
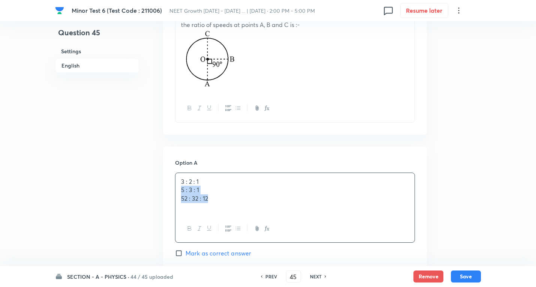
drag, startPoint x: 179, startPoint y: 191, endPoint x: 335, endPoint y: 229, distance: 161.0
click at [341, 229] on div "3 : 2 : 1 5 : 3 : 1 52 : 32 : 12" at bounding box center [295, 207] width 240 height 70
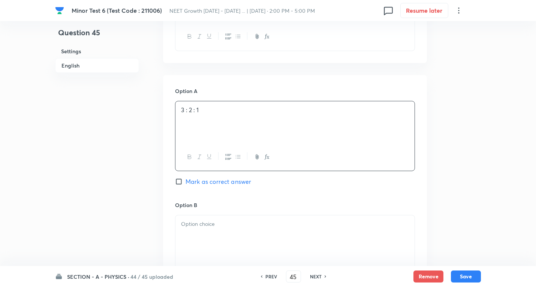
scroll to position [337, 0]
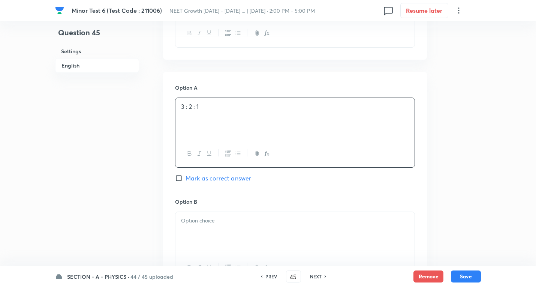
click at [210, 232] on div at bounding box center [294, 233] width 239 height 42
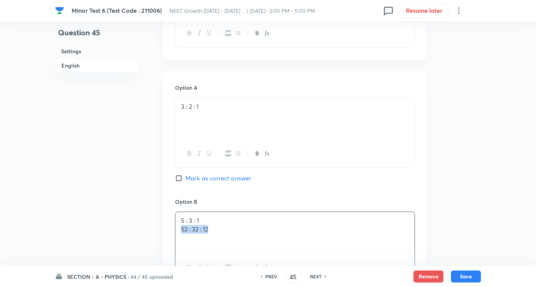
drag, startPoint x: 182, startPoint y: 229, endPoint x: 359, endPoint y: 232, distance: 176.9
click at [359, 232] on p "52 : 32 : 12" at bounding box center [295, 229] width 228 height 9
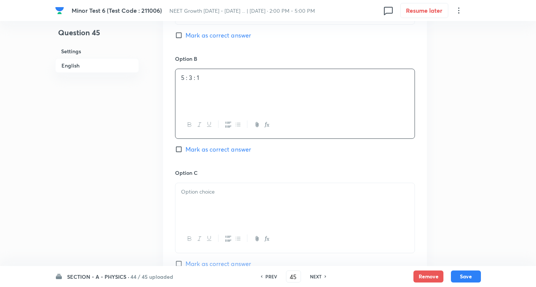
scroll to position [487, 0]
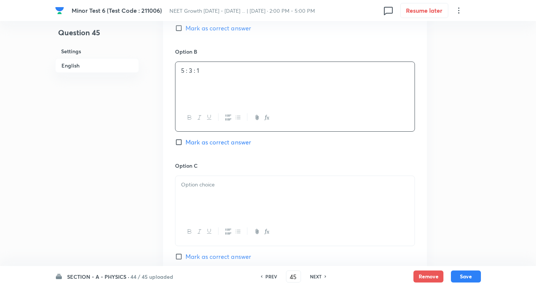
click at [205, 186] on p at bounding box center [295, 184] width 228 height 9
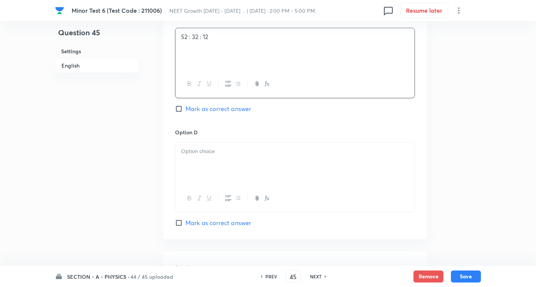
scroll to position [637, 0]
click at [221, 158] on div at bounding box center [294, 161] width 239 height 42
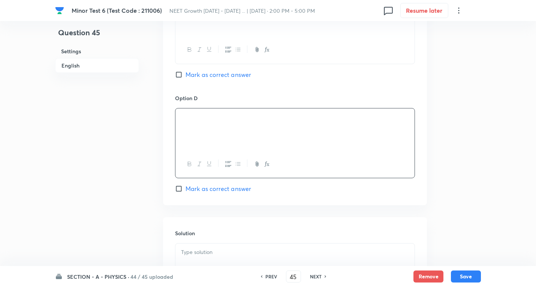
scroll to position [749, 0]
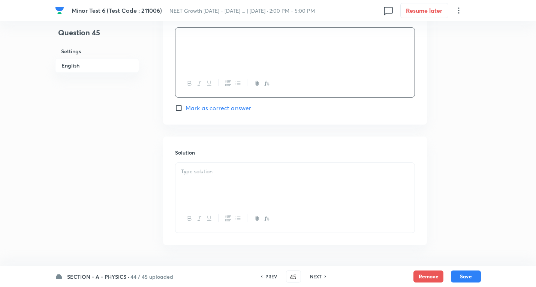
drag, startPoint x: 217, startPoint y: 108, endPoint x: 209, endPoint y: 108, distance: 8.3
click at [218, 108] on span "Mark as correct answer" at bounding box center [218, 107] width 66 height 9
click at [190, 109] on span "Mark as correct answer" at bounding box center [218, 107] width 66 height 9
click at [185, 109] on input "Mark as correct answer" at bounding box center [180, 107] width 10 height 7
checkbox input "true"
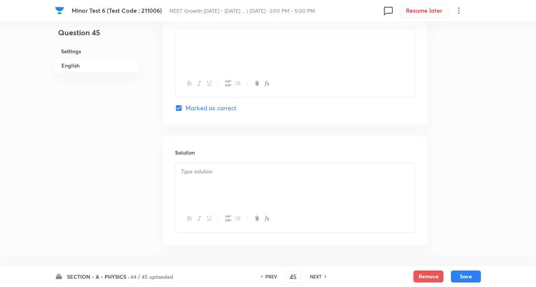
drag, startPoint x: 224, startPoint y: 175, endPoint x: 366, endPoint y: 184, distance: 142.7
click at [224, 175] on p at bounding box center [295, 171] width 228 height 9
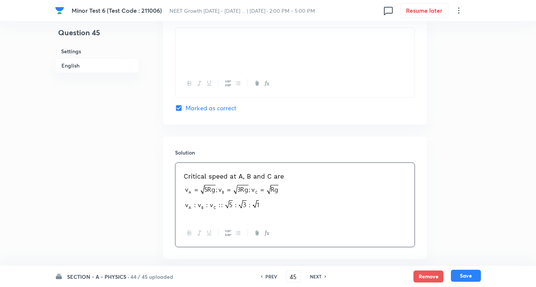
click at [473, 275] on button "Save" at bounding box center [466, 275] width 30 height 12
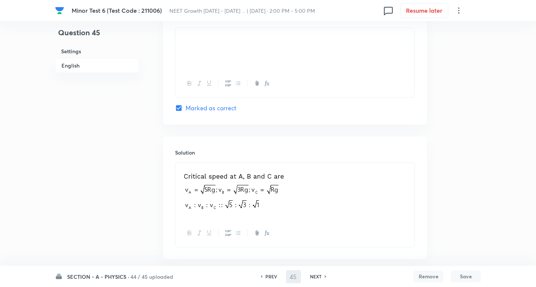
type input "46"
checkbox input "false"
checkbox input "true"
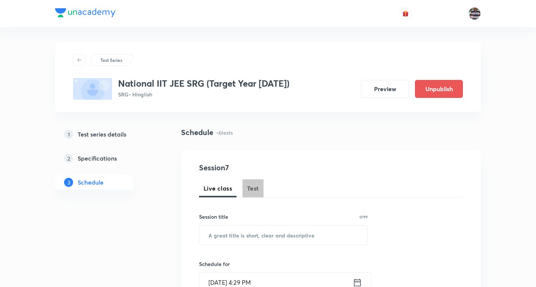
click at [255, 189] on span "Test" at bounding box center [253, 188] width 12 height 9
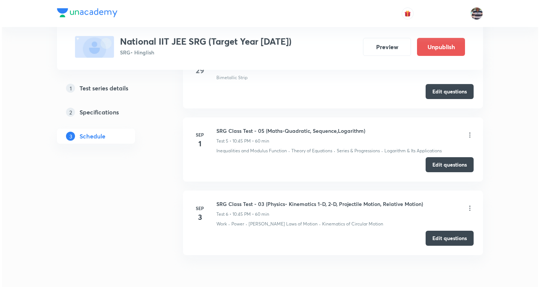
scroll to position [704, 0]
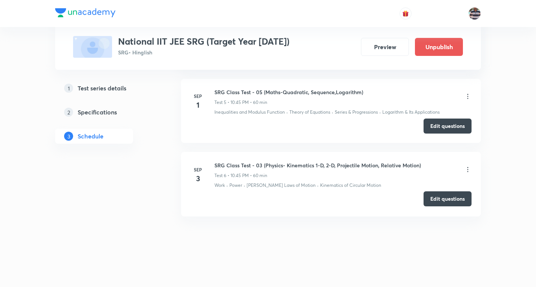
click at [449, 198] on button "Edit questions" at bounding box center [447, 198] width 48 height 15
click at [467, 169] on icon at bounding box center [467, 169] width 7 height 7
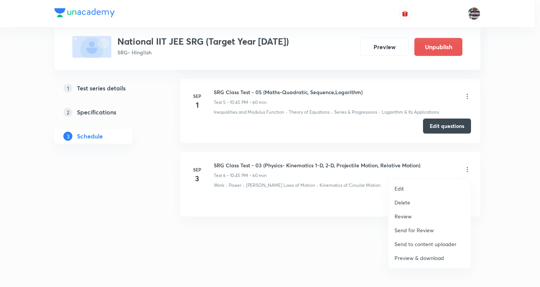
click at [406, 189] on li "Edit" at bounding box center [429, 188] width 82 height 14
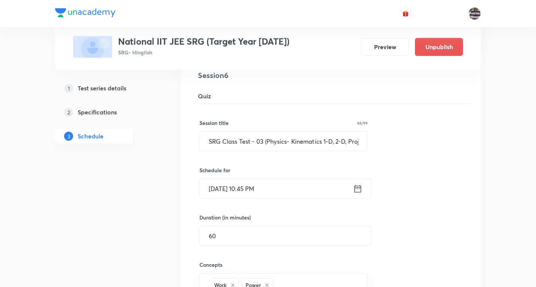
scroll to position [455, 0]
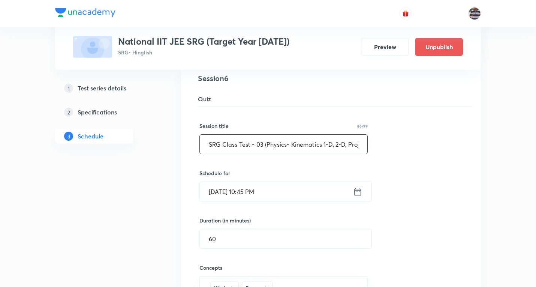
click at [267, 143] on input "SRG Class Test - 03 (Physics- Kinematics 1-D, 2-D, Projectile Motion, Relative …" at bounding box center [284, 144] width 168 height 19
paste input "text"
click at [291, 145] on input "SRG Class Test - 03 (Physics- Kinematics 1-D, 2-D, Projectile Motion, Relative …" at bounding box center [284, 144] width 168 height 19
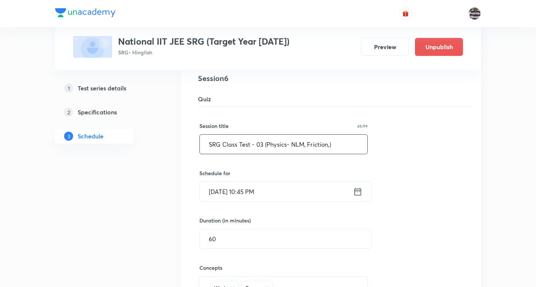
paste input "Circular Motion, Work Power Energy"
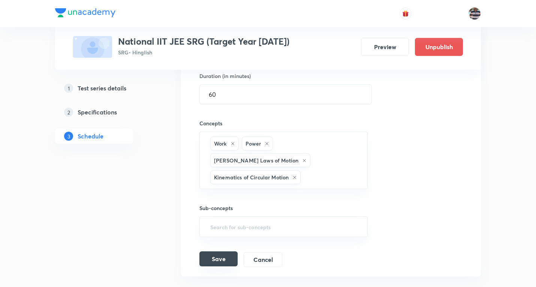
scroll to position [643, 0]
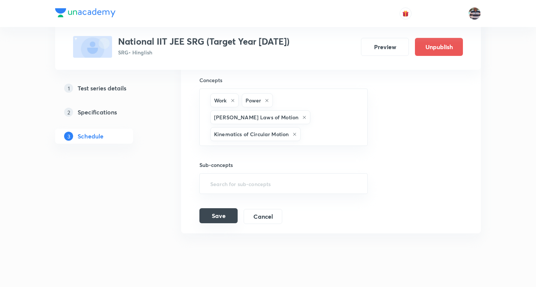
type input "SRG Class Test - 03 (Physics- NLM, Friction,Circular Motion, Work Power Energy)"
click at [226, 208] on button "Save" at bounding box center [218, 215] width 38 height 15
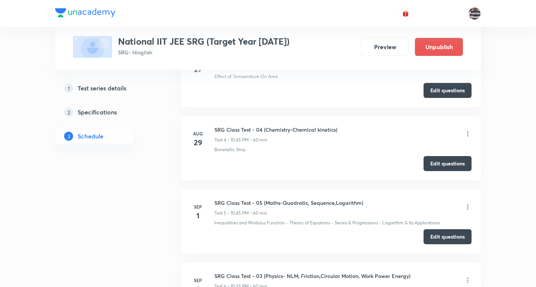
scroll to position [296, 0]
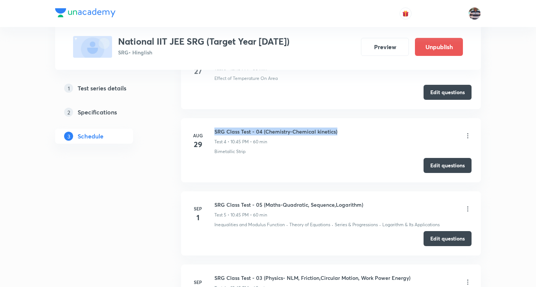
drag, startPoint x: 315, startPoint y: 133, endPoint x: 214, endPoint y: 126, distance: 101.0
click at [214, 126] on li "Aug 29 SRG Class Test - 04 (Chemistry-Chemical kinetics) Test 4 • 10:45 PM • 60…" at bounding box center [331, 150] width 300 height 64
copy h6 "SRG Class Test - 04 (Chemistry-Chemical kinetics)"
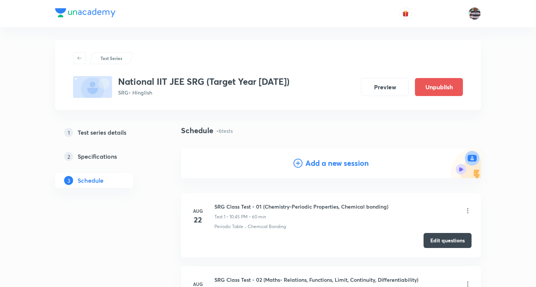
scroll to position [0, 0]
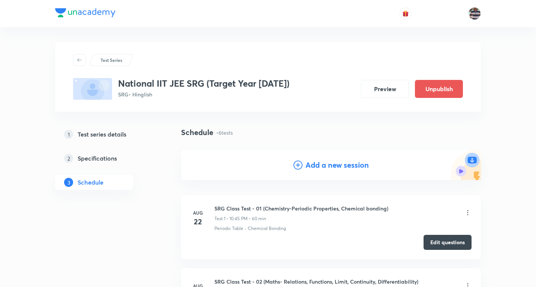
click at [345, 168] on h4 "Add a new session" at bounding box center [336, 164] width 63 height 11
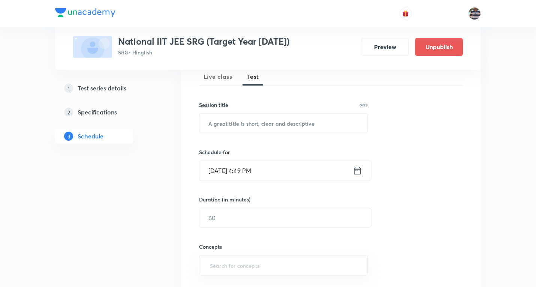
scroll to position [112, 0]
click at [254, 124] on input "text" at bounding box center [283, 122] width 168 height 19
paste input "SRG Class Test - 04 (Chemistry-Chemical kinetics)"
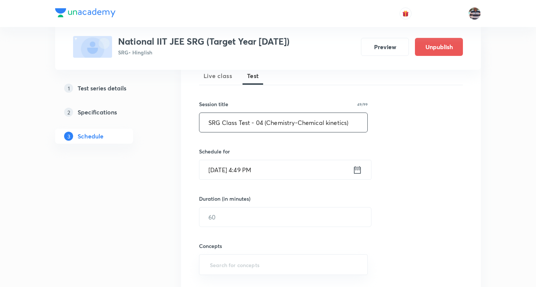
click at [260, 120] on input "SRG Class Test - 04 (Chemistry-Chemical kinetics)" at bounding box center [283, 122] width 168 height 19
paste input "Isomerism & GOC"
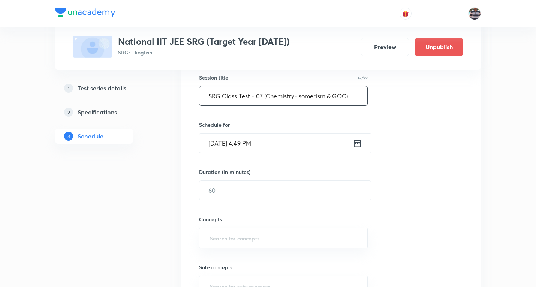
scroll to position [150, 0]
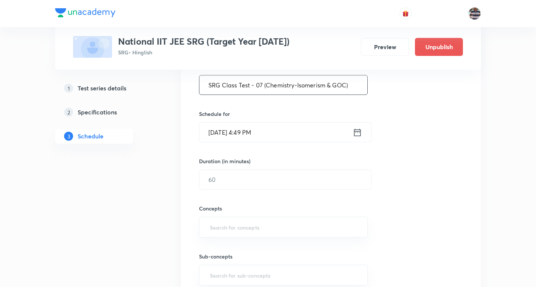
type input "SRG Class Test - 07 (Chemistry-Isomerism & GOC)"
click at [223, 134] on input "Sep 3, 2025, 4:49 PM" at bounding box center [275, 132] width 153 height 19
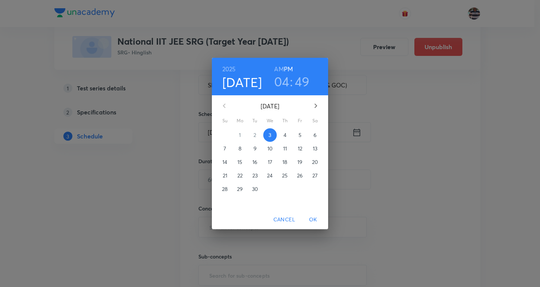
click at [299, 133] on p "5" at bounding box center [299, 134] width 3 height 7
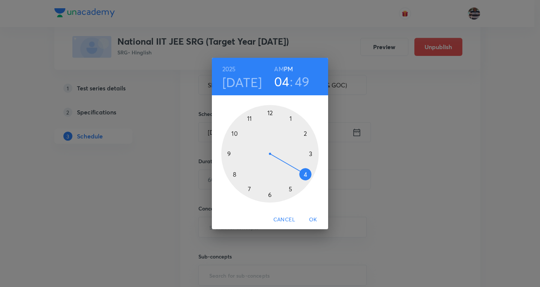
click at [233, 130] on div at bounding box center [269, 153] width 97 height 97
drag, startPoint x: 232, startPoint y: 136, endPoint x: 234, endPoint y: 153, distance: 16.9
click at [234, 153] on div at bounding box center [269, 153] width 97 height 97
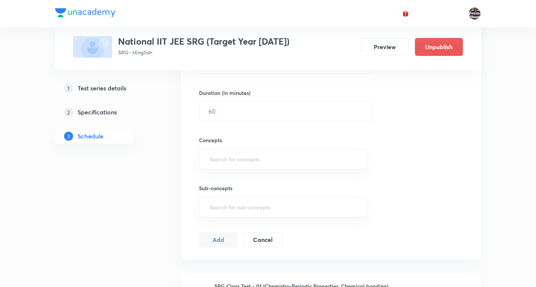
scroll to position [225, 0]
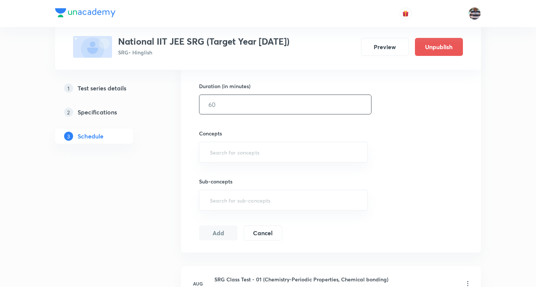
click at [234, 112] on input "text" at bounding box center [285, 104] width 172 height 19
type input "60"
click at [246, 153] on input "text" at bounding box center [283, 152] width 150 height 14
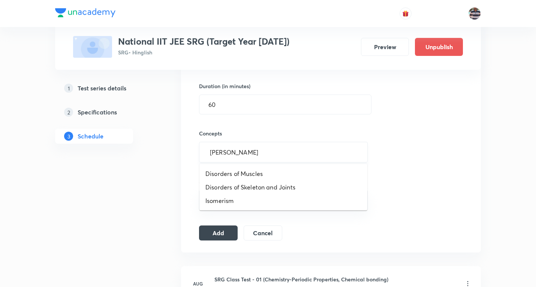
type input "isomer"
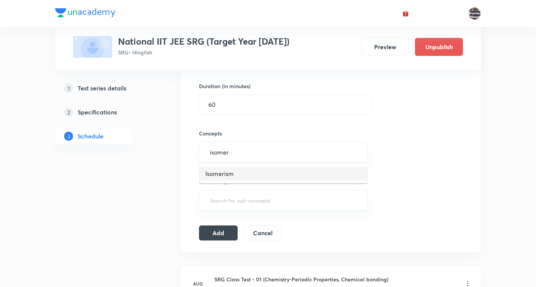
drag, startPoint x: 229, startPoint y: 171, endPoint x: 265, endPoint y: 162, distance: 36.9
click at [229, 171] on li "Isomerism" at bounding box center [283, 173] width 168 height 13
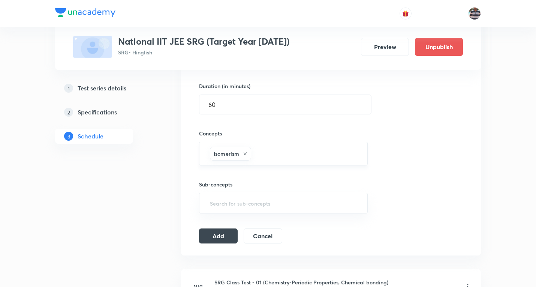
click at [279, 154] on input "text" at bounding box center [306, 154] width 106 height 14
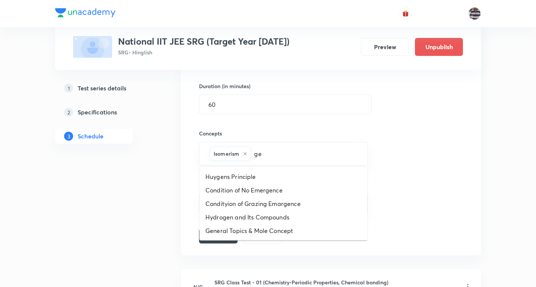
type input "g"
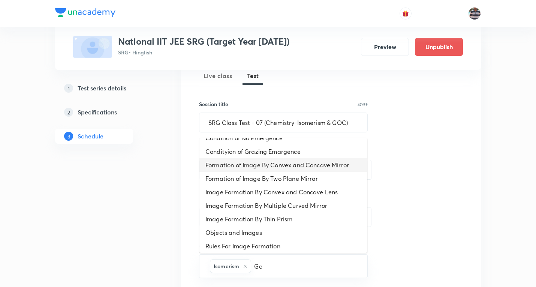
scroll to position [10, 0]
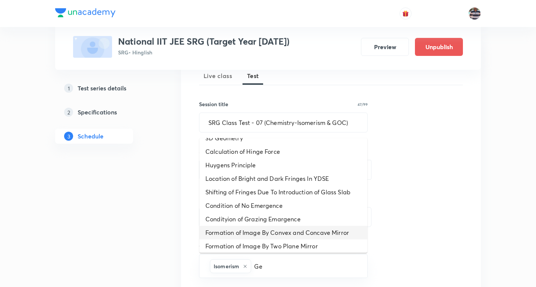
type input "Ge"
click at [457, 150] on div "Session 7 Live class Test Session title 47/99 SRG Class Test - 07 (Chemistry-Is…" at bounding box center [331, 202] width 264 height 306
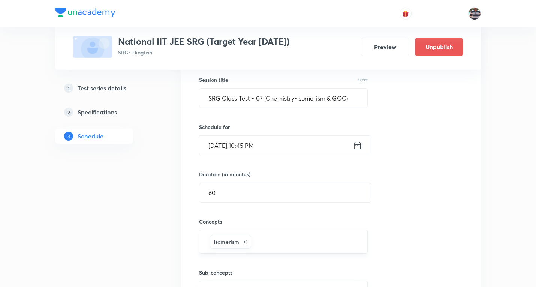
scroll to position [150, 0]
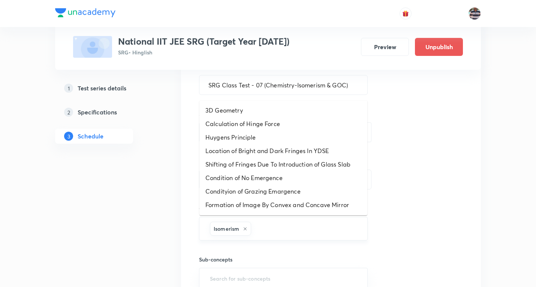
drag, startPoint x: 270, startPoint y: 225, endPoint x: 279, endPoint y: 224, distance: 8.7
click at [270, 225] on input "text" at bounding box center [306, 228] width 106 height 14
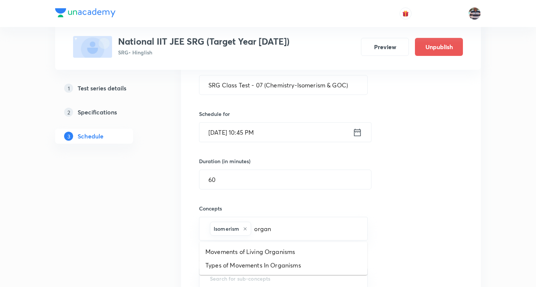
type input "organ"
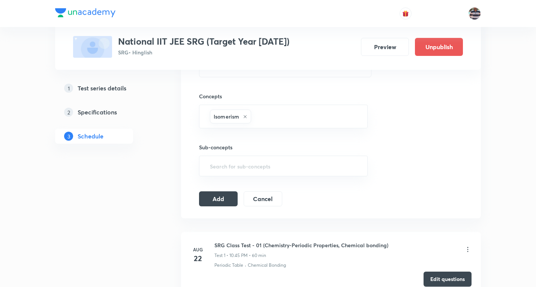
scroll to position [262, 0]
click at [226, 195] on button "Add" at bounding box center [218, 197] width 39 height 15
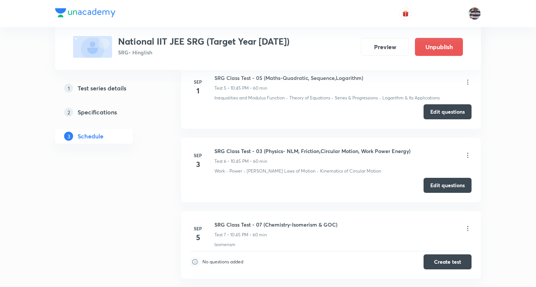
scroll to position [410, 0]
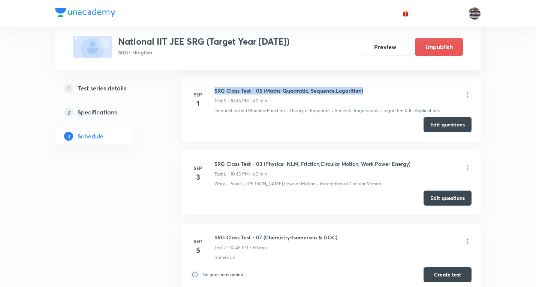
drag, startPoint x: 372, startPoint y: 88, endPoint x: 214, endPoint y: 89, distance: 158.1
click at [214, 89] on div "Sep 1 SRG Class Test - 05 (Maths-Quadratic, Sequence,Logarithm) Test 5 • 10:45 …" at bounding box center [330, 100] width 281 height 27
copy h6 "SRG Class Test - 05 (Maths-Quadratic, Sequence,Logarithm)"
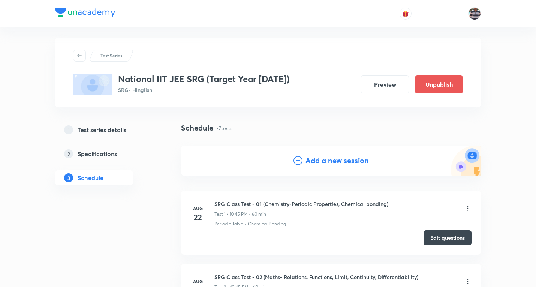
scroll to position [0, 0]
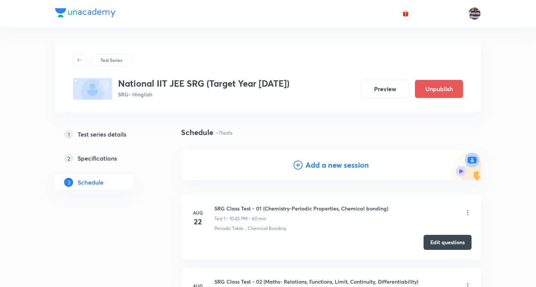
click at [337, 163] on h4 "Add a new session" at bounding box center [336, 164] width 63 height 11
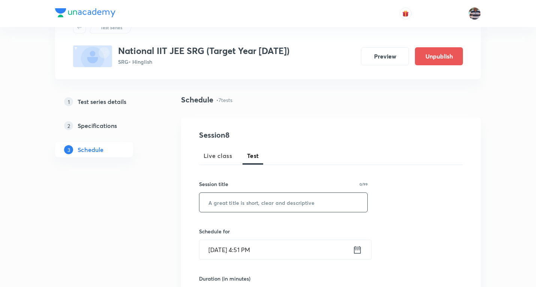
scroll to position [75, 0]
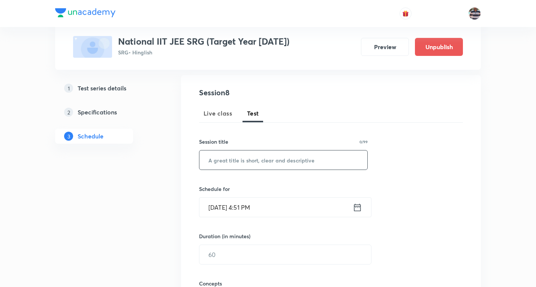
click at [272, 164] on input "text" at bounding box center [283, 159] width 168 height 19
paste input "SRG Class Test - 05 (Maths-Quadratic, Sequence,Logarithm)"
drag, startPoint x: 240, startPoint y: 157, endPoint x: 244, endPoint y: 157, distance: 4.1
click at [241, 157] on input "SRG Class Test - 05 (Maths-Quadratic, Sequence,Logarithm)" at bounding box center [283, 159] width 168 height 19
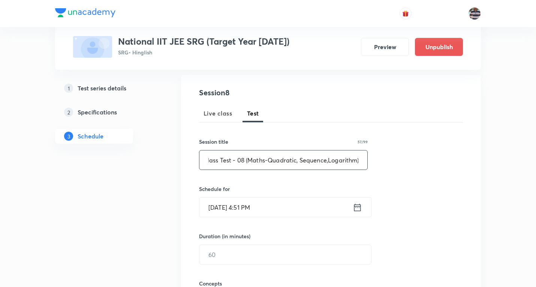
paste input "Method of Differentiation, Application of Derivatives"
click at [219, 206] on input "Sep 3, 2025, 4:51 PM" at bounding box center [275, 206] width 153 height 19
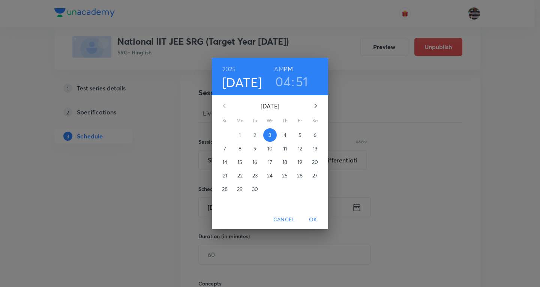
click at [238, 147] on p "8" at bounding box center [239, 148] width 3 height 7
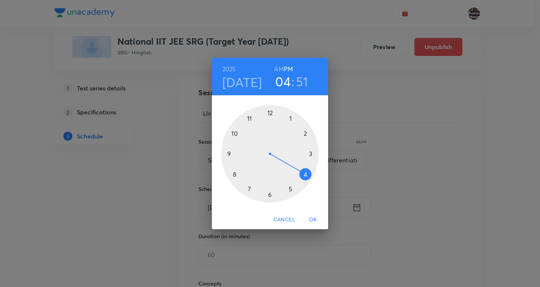
click at [235, 133] on div at bounding box center [269, 153] width 97 height 97
click at [231, 154] on div at bounding box center [269, 153] width 97 height 97
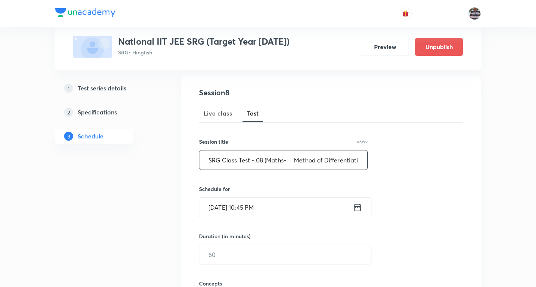
click at [288, 161] on input "SRG Class Test - 08 (Maths- Method of Differentiation, Application of Derivativ…" at bounding box center [283, 159] width 168 height 19
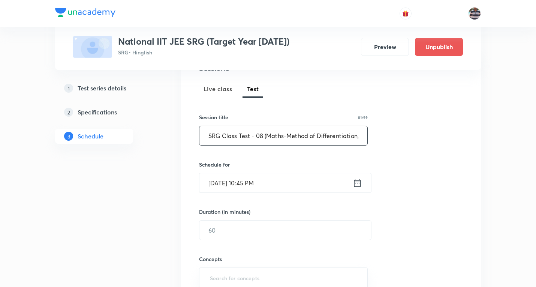
scroll to position [112, 0]
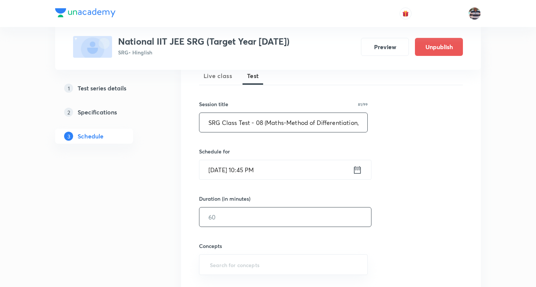
type input "SRG Class Test - 08 (Maths-Method of Differentiation, Application of Derivative…"
drag, startPoint x: 222, startPoint y: 216, endPoint x: 226, endPoint y: 214, distance: 4.5
click at [226, 215] on input "text" at bounding box center [285, 216] width 172 height 19
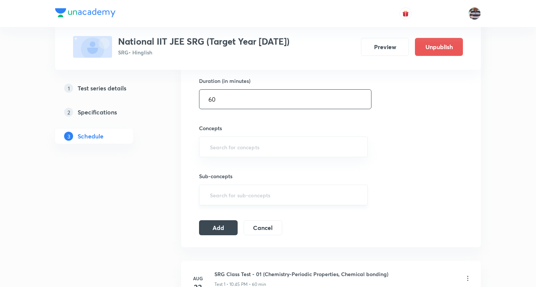
scroll to position [262, 0]
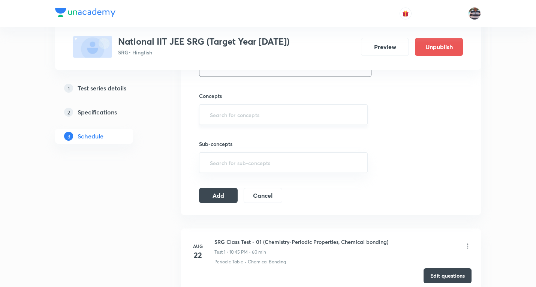
type input "60"
click at [242, 115] on input "text" at bounding box center [283, 115] width 150 height 14
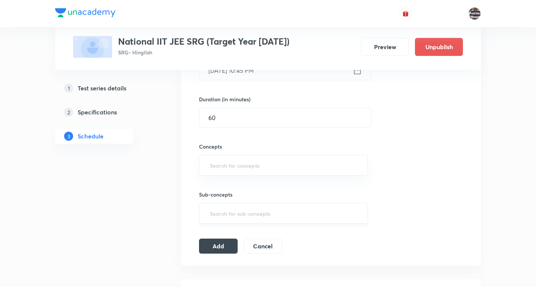
scroll to position [225, 0]
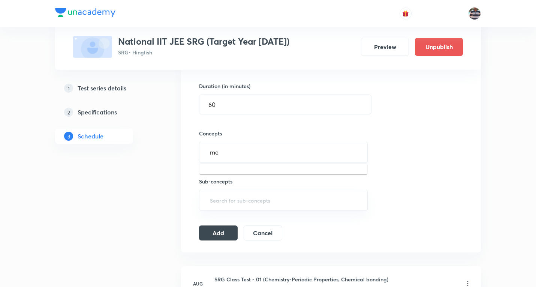
type input "m"
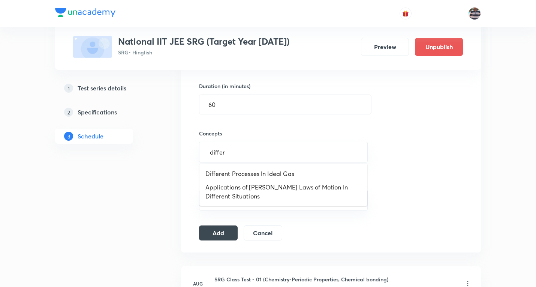
drag, startPoint x: 183, startPoint y: 148, endPoint x: 179, endPoint y: 147, distance: 4.3
type input "application"
click at [266, 172] on li "Logarithm & Its Applications" at bounding box center [283, 173] width 168 height 13
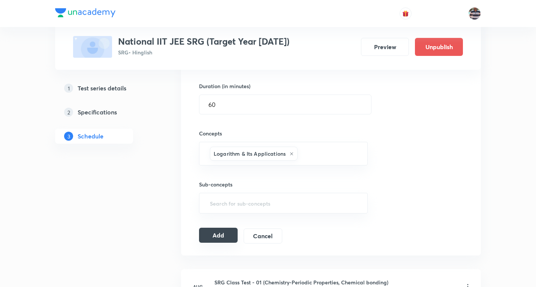
click at [222, 238] on button "Add" at bounding box center [218, 234] width 39 height 15
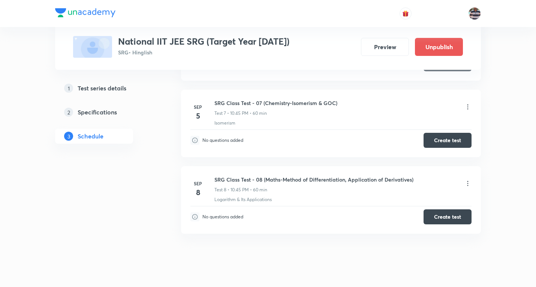
scroll to position [562, 0]
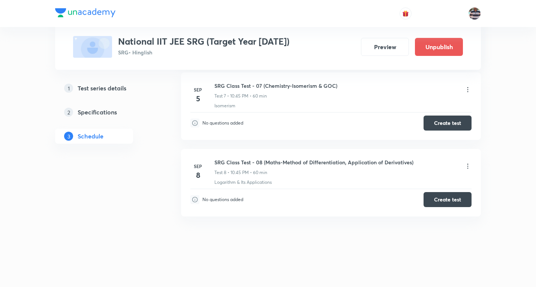
click at [83, 111] on h5 "Specifications" at bounding box center [97, 112] width 39 height 9
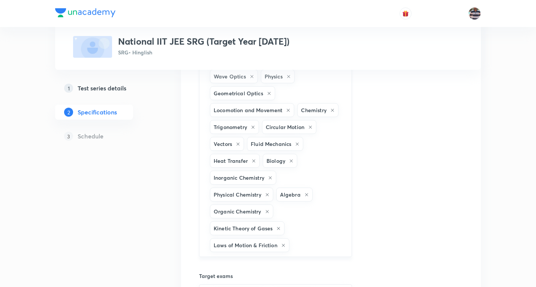
scroll to position [173, 0]
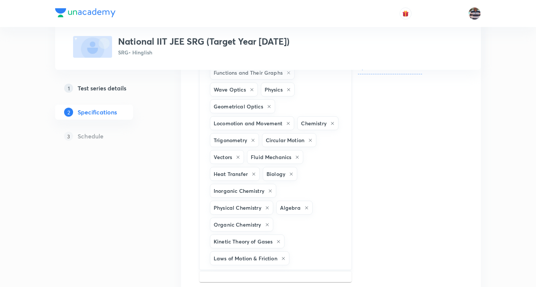
click at [307, 253] on input "text" at bounding box center [317, 258] width 52 height 14
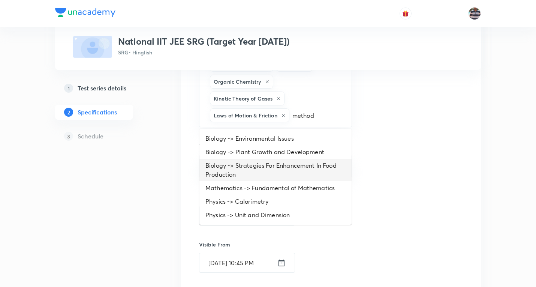
scroll to position [323, 0]
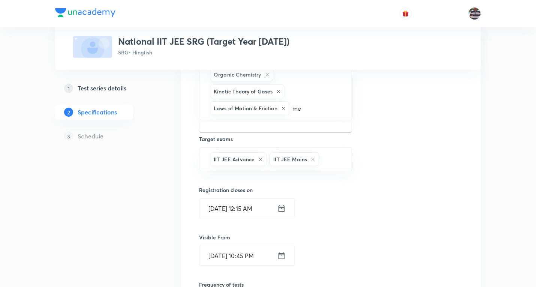
type input "m"
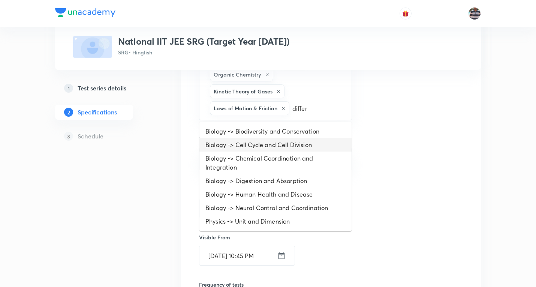
type input "differ"
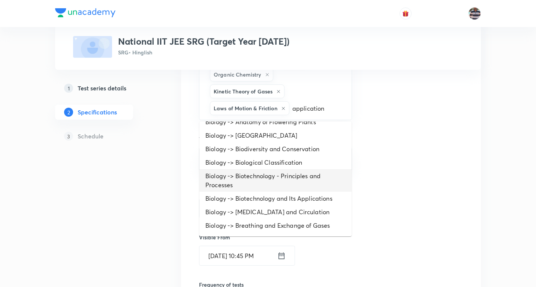
scroll to position [0, 0]
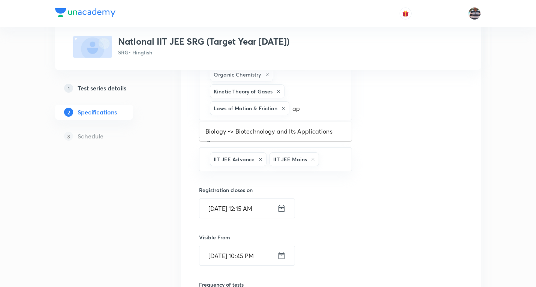
type input "a"
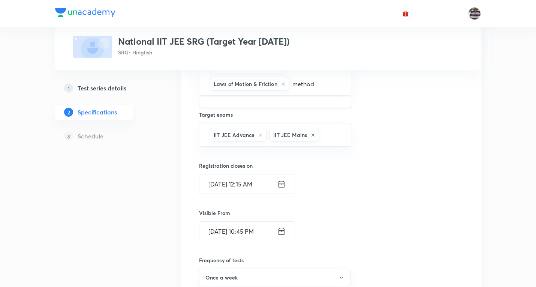
scroll to position [360, 0]
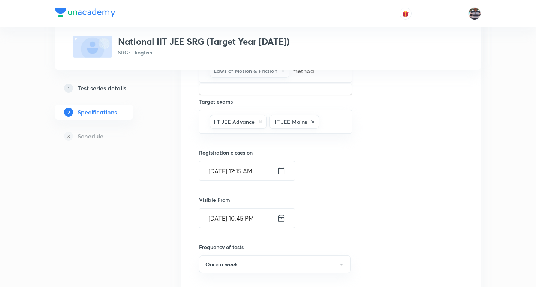
click at [331, 70] on input "method" at bounding box center [317, 71] width 52 height 14
type input "a"
type input "deriva"
drag, startPoint x: 145, startPoint y: 219, endPoint x: 149, endPoint y: 215, distance: 6.1
click at [146, 218] on div "1 Test series details 2 Specifications 3 Schedule" at bounding box center [106, 95] width 102 height 657
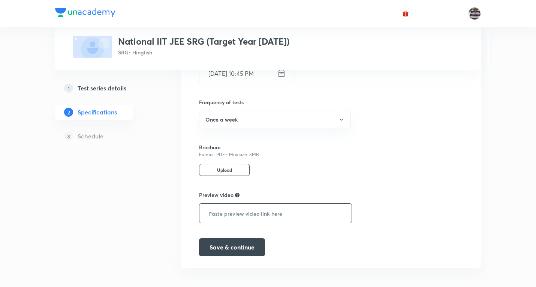
scroll to position [510, 0]
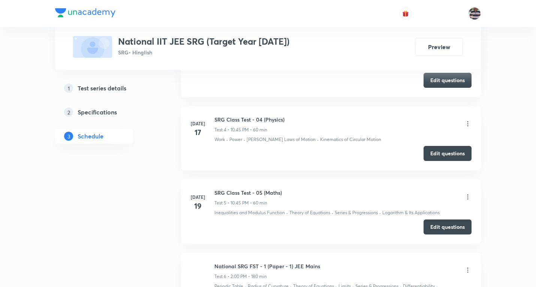
scroll to position [600, 0]
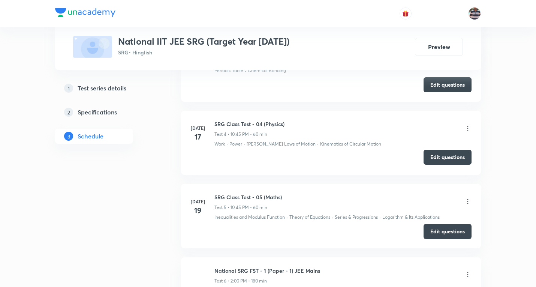
click at [456, 157] on button "Edit questions" at bounding box center [447, 157] width 48 height 15
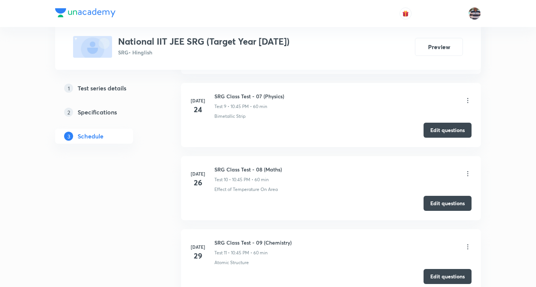
scroll to position [1087, 0]
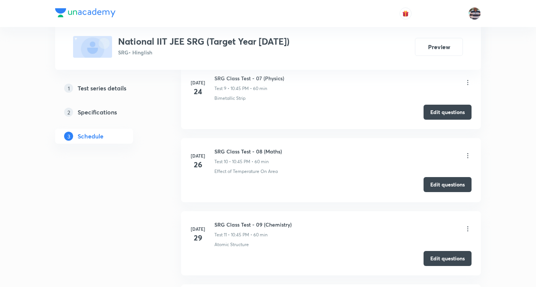
click at [445, 183] on button "Edit questions" at bounding box center [447, 184] width 48 height 15
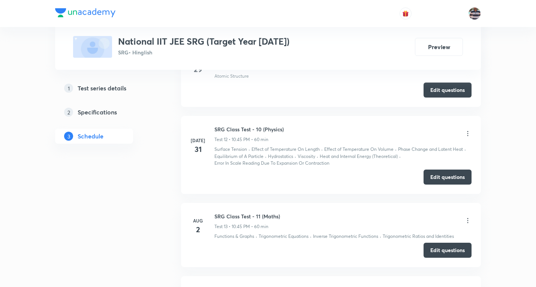
scroll to position [1199, 0]
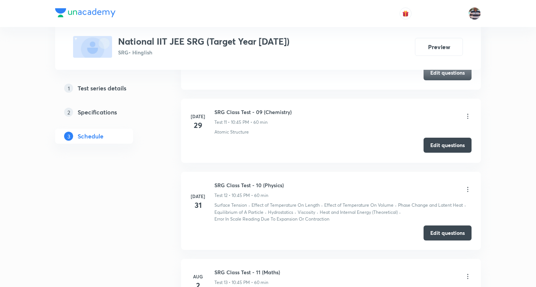
click at [446, 141] on button "Edit questions" at bounding box center [447, 145] width 48 height 15
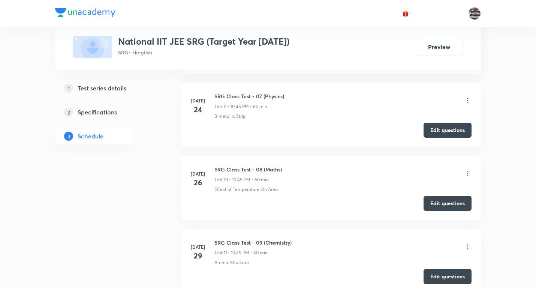
scroll to position [1049, 0]
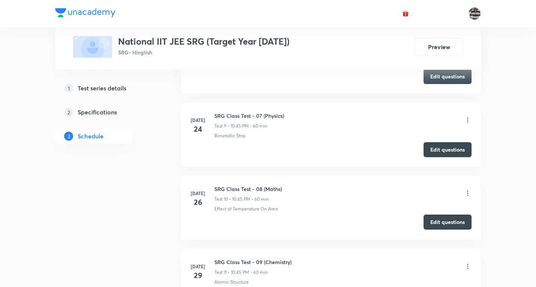
click at [437, 224] on button "Edit questions" at bounding box center [447, 221] width 48 height 15
click at [455, 148] on button "Edit questions" at bounding box center [447, 148] width 48 height 15
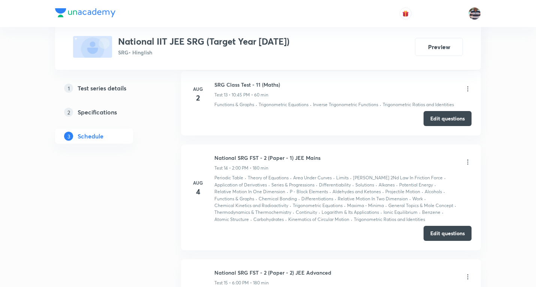
scroll to position [1349, 0]
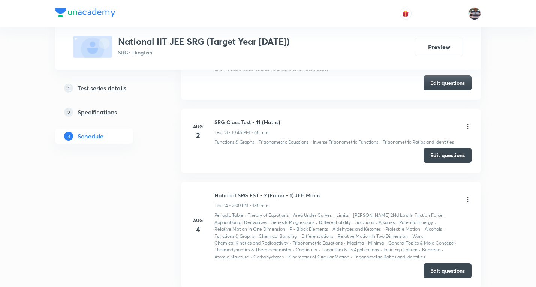
click at [442, 156] on button "Edit questions" at bounding box center [447, 155] width 48 height 15
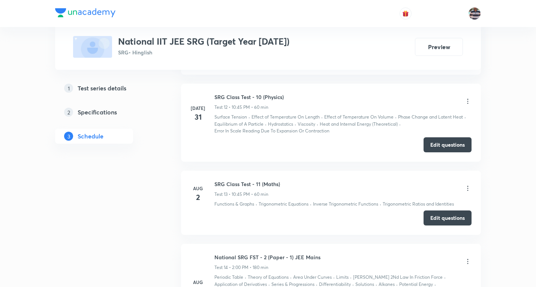
scroll to position [1274, 0]
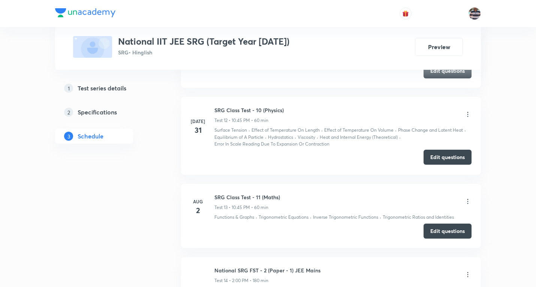
click at [450, 154] on button "Edit questions" at bounding box center [447, 157] width 48 height 15
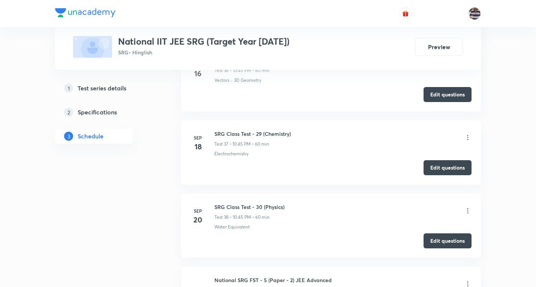
scroll to position [3485, 0]
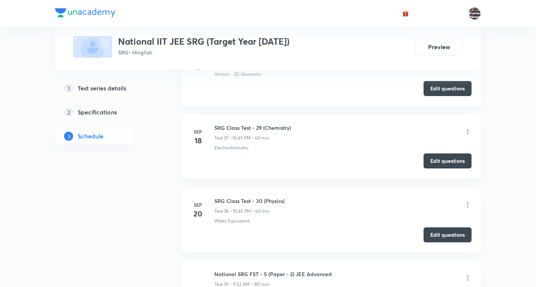
click at [444, 153] on button "Edit questions" at bounding box center [447, 160] width 48 height 15
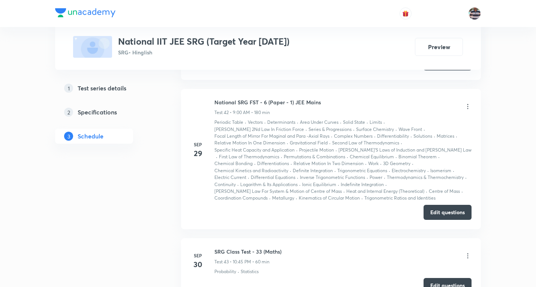
scroll to position [3935, 0]
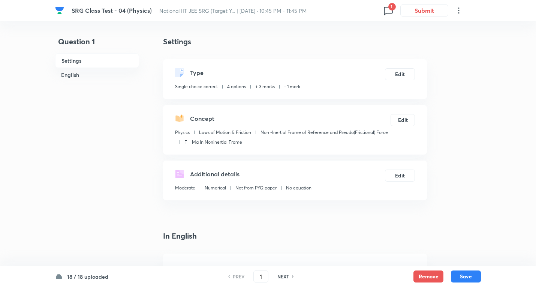
click at [392, 6] on span "1" at bounding box center [391, 6] width 7 height 7
click at [326, 34] on h6 "Question 18" at bounding box center [345, 30] width 90 height 8
type input "18"
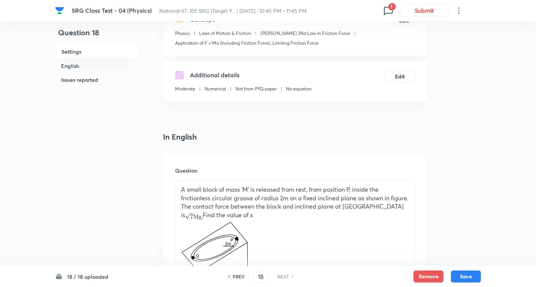
scroll to position [142, 0]
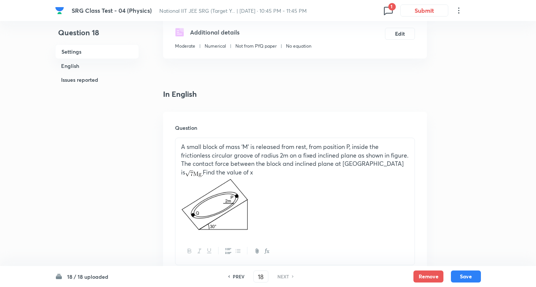
click at [243, 175] on p "A small block of mass ‘M’ is released from rest, from position P, inside the fr…" at bounding box center [295, 159] width 228 height 34
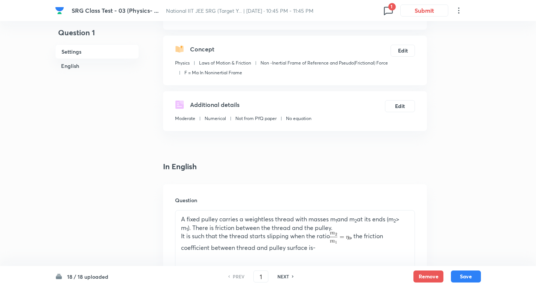
scroll to position [112, 0]
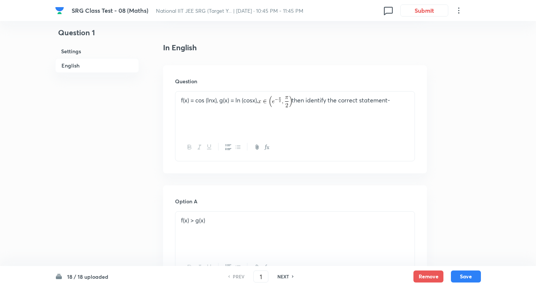
scroll to position [150, 0]
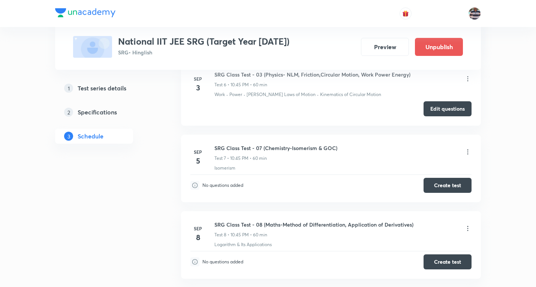
scroll to position [734, 0]
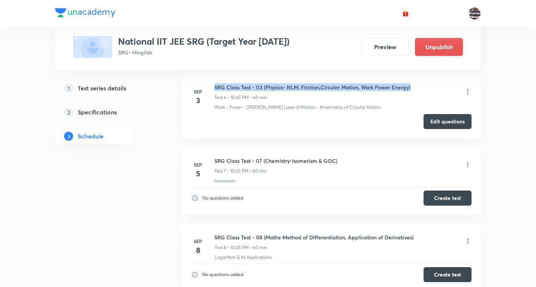
drag, startPoint x: 415, startPoint y: 86, endPoint x: 214, endPoint y: 83, distance: 200.5
click at [214, 83] on li "[DATE] SRG Class Test - 03 (Physics- NLM, Friction,Circular Motion, Work Power …" at bounding box center [331, 106] width 300 height 64
copy h6 "SRG Class Test - 03 (Physics- NLM, Friction,Circular Motion, Work Power Energy)"
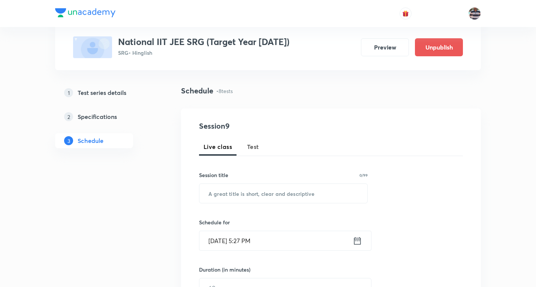
scroll to position [60, 0]
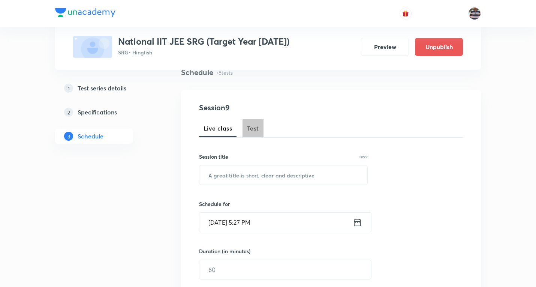
click at [254, 126] on span "Test" at bounding box center [253, 128] width 12 height 9
click at [254, 173] on input "text" at bounding box center [283, 174] width 168 height 19
paste input "SRG Class Test - 03 (Physics- NLM, Friction,Circular Motion, Work Power Energy)"
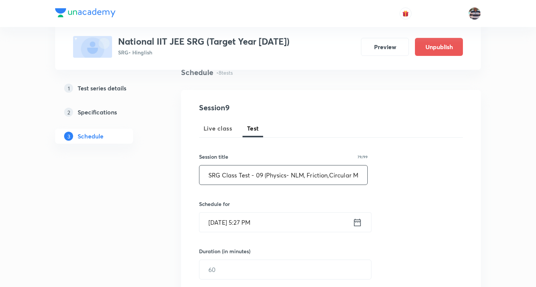
scroll to position [97, 0]
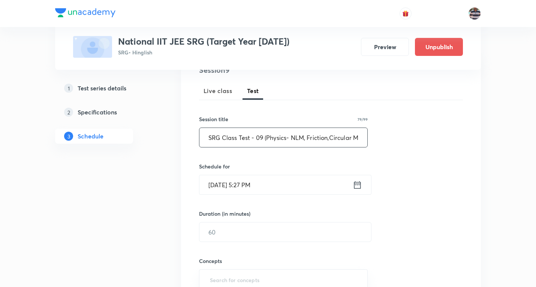
click at [292, 139] on input "SRG Class Test - 09 (Physics- NLM, Friction,Circular Motion, Work Power Energy)" at bounding box center [283, 137] width 168 height 19
paste input "Center of Mass, Collision and Rotational motion"
type input "SRG Class Test - 09 (Physics- Center of Mass, Collision and Rotational motion)"
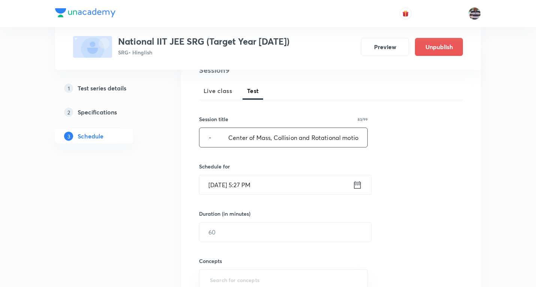
click at [216, 188] on input "[DATE] 5:27 PM" at bounding box center [275, 184] width 153 height 19
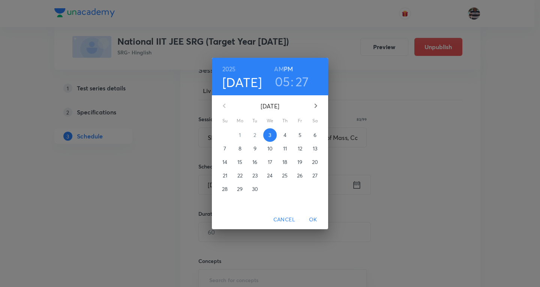
click at [271, 148] on p "10" at bounding box center [269, 148] width 5 height 7
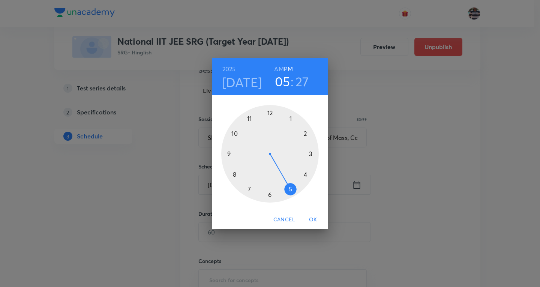
click at [235, 130] on div at bounding box center [269, 153] width 97 height 97
click at [229, 154] on div at bounding box center [269, 153] width 97 height 97
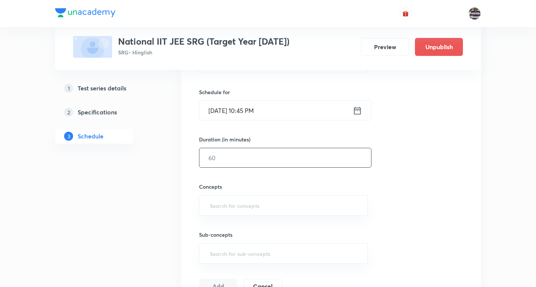
scroll to position [172, 0]
click at [231, 157] on input "text" at bounding box center [285, 156] width 172 height 19
type input "60"
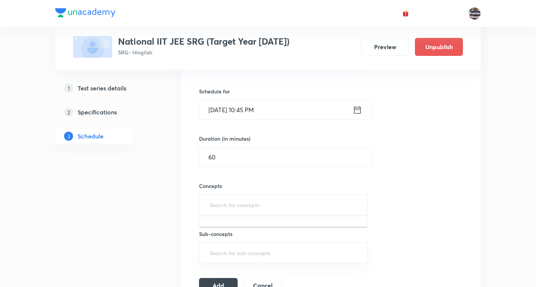
click at [238, 210] on input "text" at bounding box center [283, 204] width 150 height 14
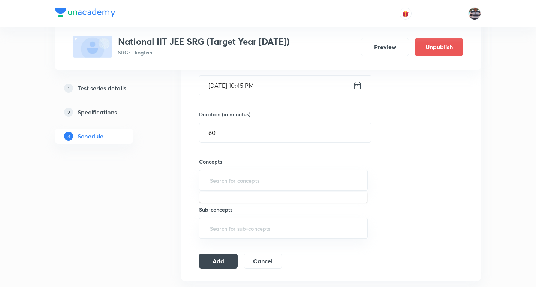
scroll to position [210, 0]
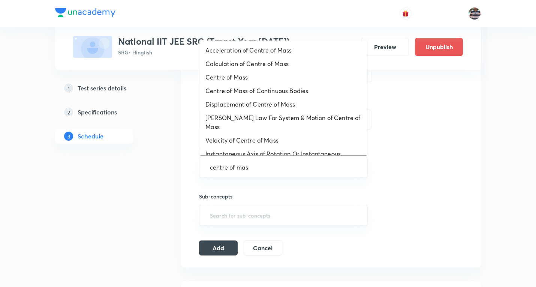
type input "centre of mass"
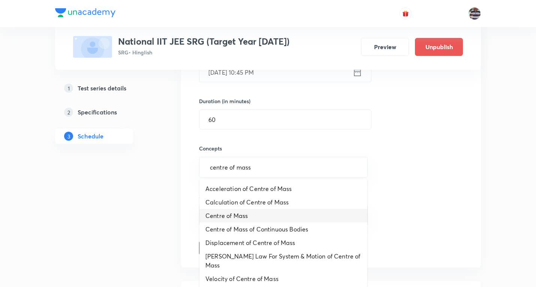
click at [249, 214] on li "Centre of Mass" at bounding box center [283, 215] width 168 height 13
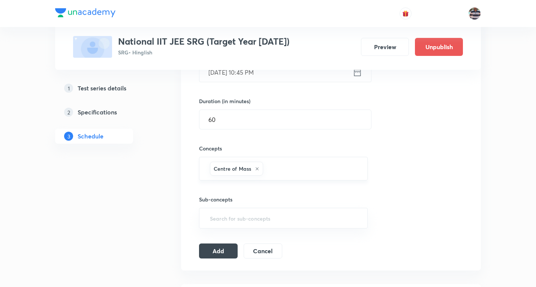
click at [275, 166] on input "text" at bounding box center [312, 169] width 94 height 14
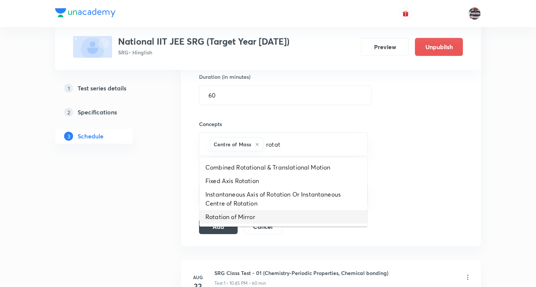
scroll to position [247, 0]
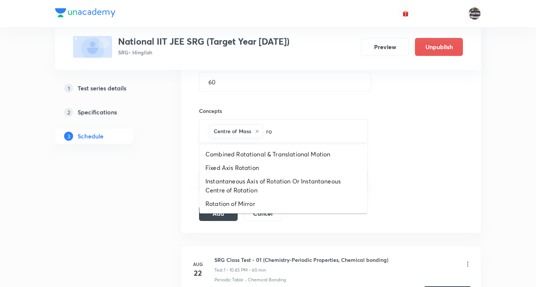
type input "r"
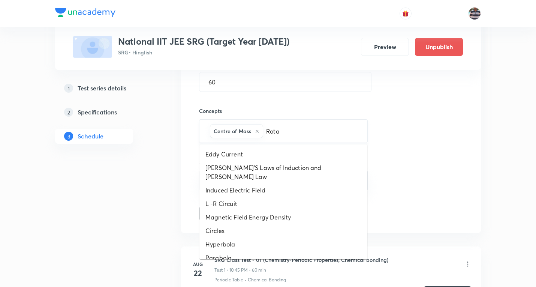
type input "Rotat"
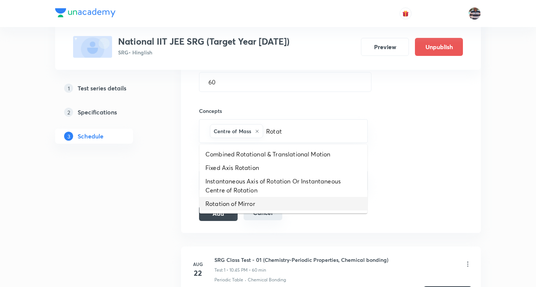
click at [252, 206] on li "Rotation of Mirror" at bounding box center [283, 203] width 168 height 13
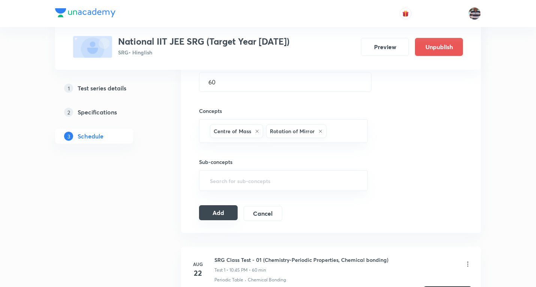
click at [217, 212] on button "Add" at bounding box center [218, 212] width 39 height 15
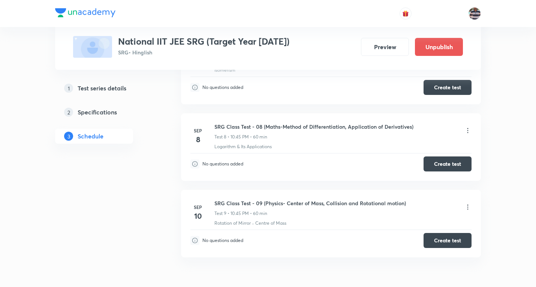
scroll to position [601, 0]
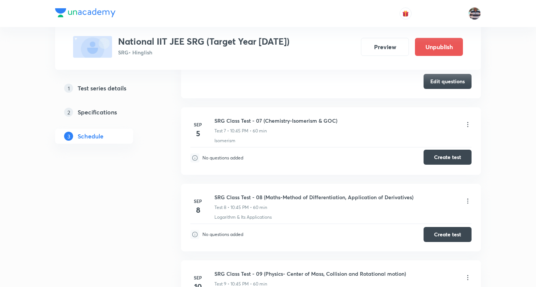
scroll to position [563, 0]
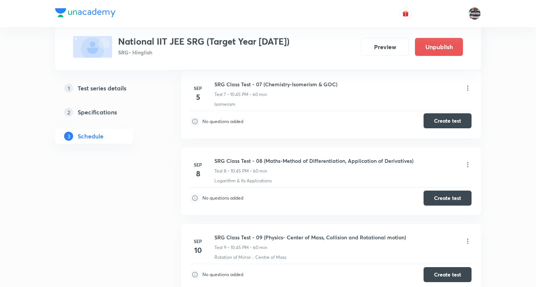
click at [441, 119] on button "Create test" at bounding box center [447, 120] width 48 height 15
click at [456, 197] on button "Create test" at bounding box center [447, 197] width 48 height 15
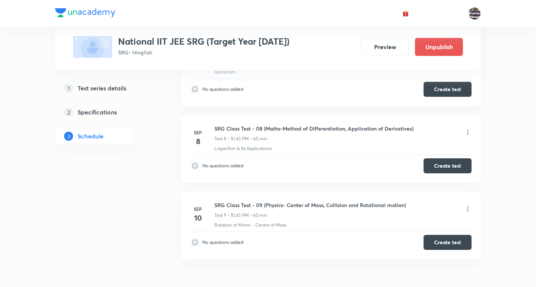
scroll to position [638, 0]
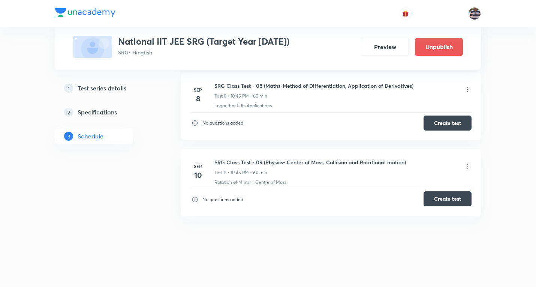
click at [449, 198] on button "Create test" at bounding box center [447, 198] width 48 height 15
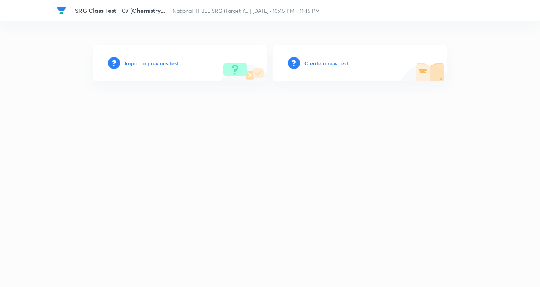
click at [169, 63] on h6 "Import a previous test" at bounding box center [151, 63] width 54 height 8
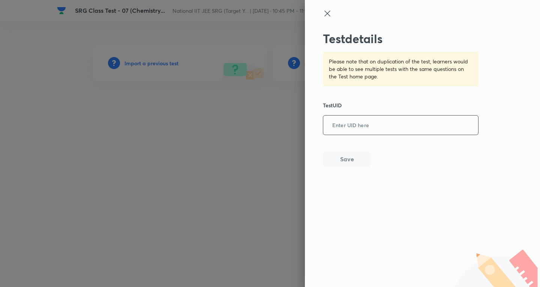
click at [362, 126] on input "text" at bounding box center [400, 125] width 155 height 18
paste input "UZXRKTQM3G"
type input "UZXRKTQM3G"
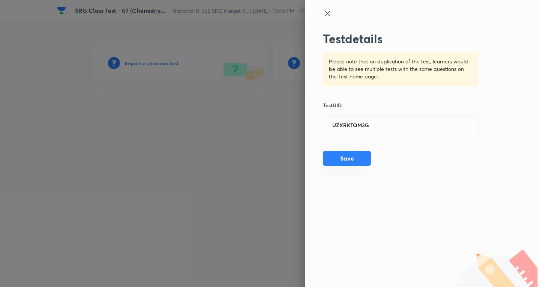
click at [354, 163] on button "Save" at bounding box center [347, 158] width 48 height 15
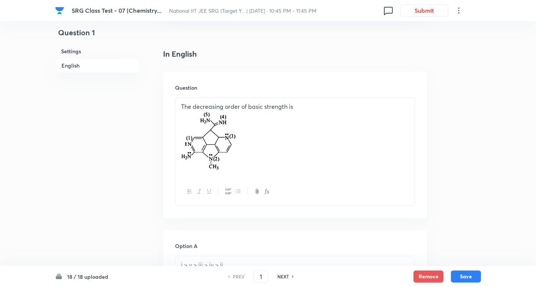
scroll to position [225, 0]
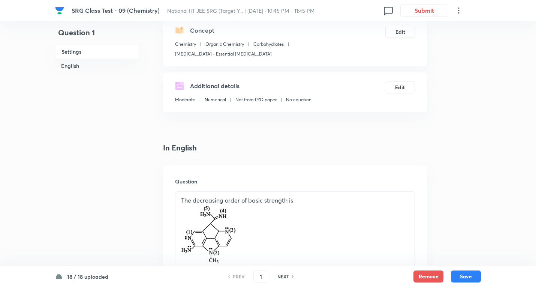
scroll to position [75, 0]
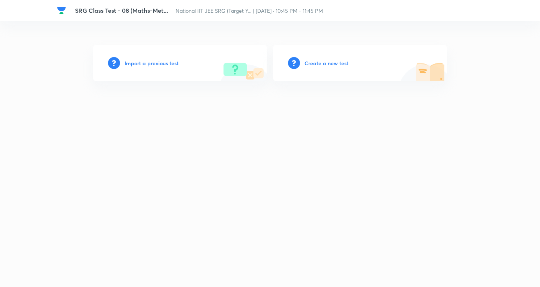
click at [155, 60] on h6 "Import a previous test" at bounding box center [151, 63] width 54 height 8
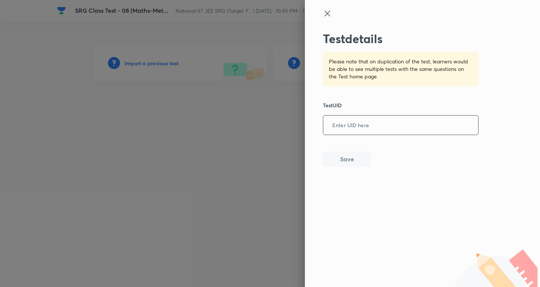
click at [381, 124] on input "text" at bounding box center [400, 125] width 155 height 18
paste input "POUIUGT837"
type input "POUIUGT837"
click at [354, 157] on button "Save" at bounding box center [347, 158] width 48 height 15
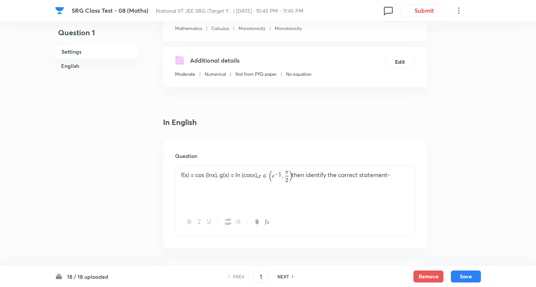
scroll to position [150, 0]
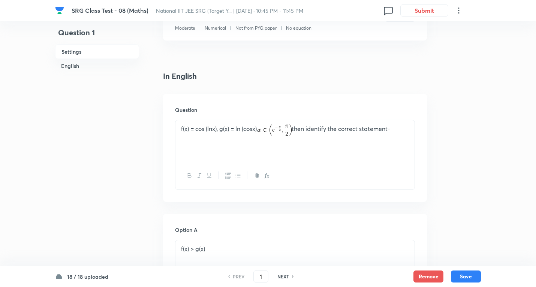
click at [289, 274] on h6 "NEXT" at bounding box center [283, 276] width 12 height 7
type input "2"
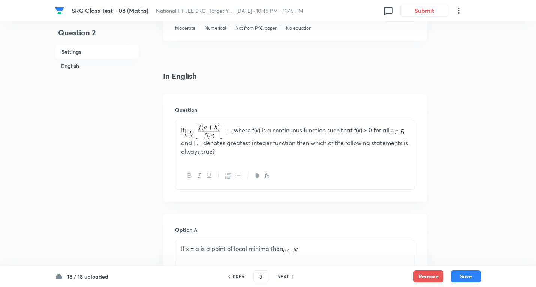
click at [285, 275] on h6 "NEXT" at bounding box center [283, 276] width 12 height 7
checkbox input "false"
type input "3"
checkbox input "true"
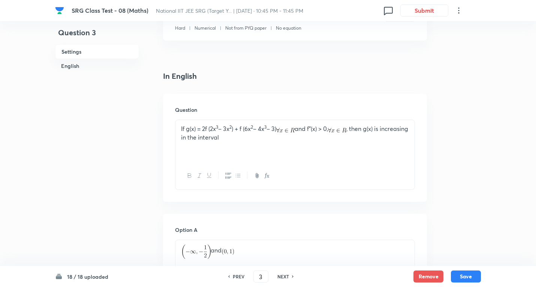
click at [283, 275] on h6 "NEXT" at bounding box center [283, 276] width 12 height 7
type input "4"
checkbox input "true"
checkbox input "false"
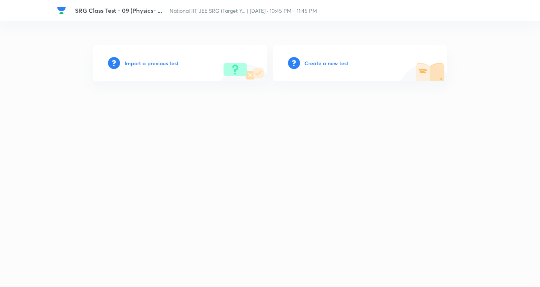
click at [152, 64] on h6 "Import a previous test" at bounding box center [151, 63] width 54 height 8
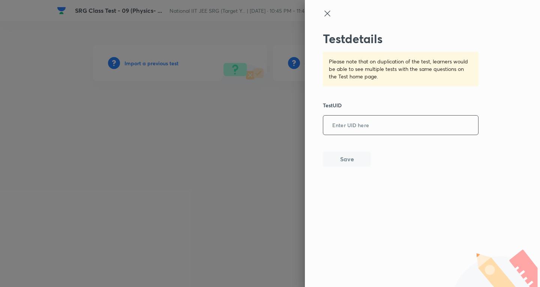
click at [369, 124] on input "text" at bounding box center [400, 125] width 155 height 18
paste input "GVVL3VY3GV"
type input "GVVL3VY3GV"
drag, startPoint x: 356, startPoint y: 160, endPoint x: 335, endPoint y: 46, distance: 116.2
click at [356, 160] on button "Save" at bounding box center [347, 158] width 48 height 15
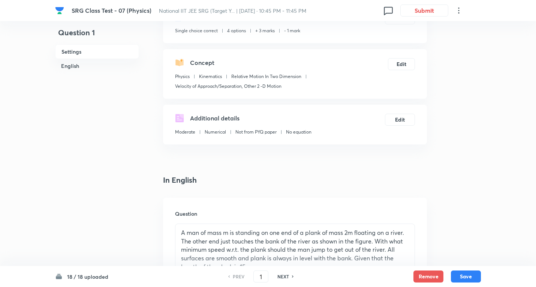
scroll to position [150, 0]
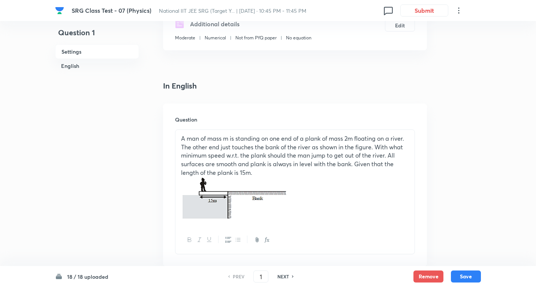
click at [280, 278] on h6 "NEXT" at bounding box center [283, 276] width 12 height 7
type input "2"
checkbox input "true"
checkbox input "false"
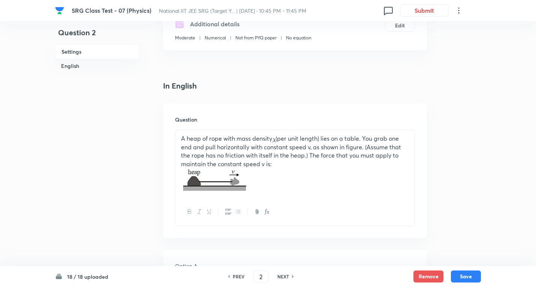
click at [241, 275] on h6 "PREV" at bounding box center [239, 276] width 12 height 7
checkbox input "false"
type input "1"
checkbox input "true"
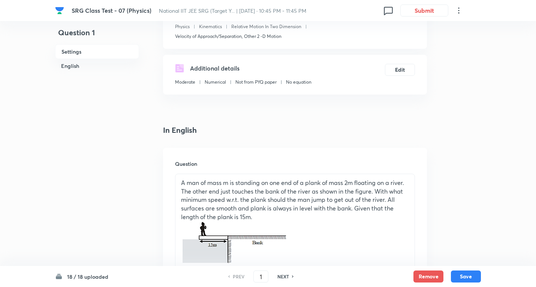
scroll to position [37, 0]
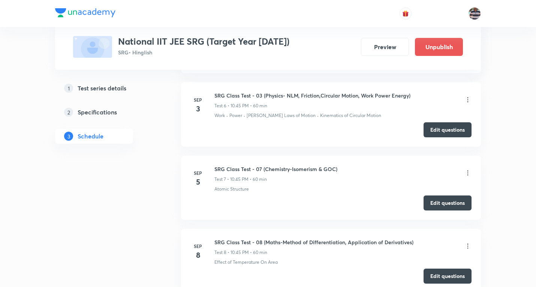
scroll to position [726, 0]
click at [468, 172] on icon at bounding box center [467, 172] width 7 height 7
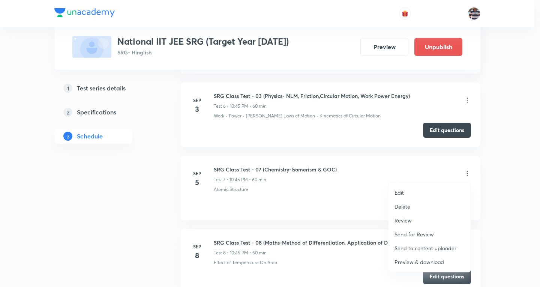
click at [401, 193] on p "Edit" at bounding box center [398, 192] width 9 height 8
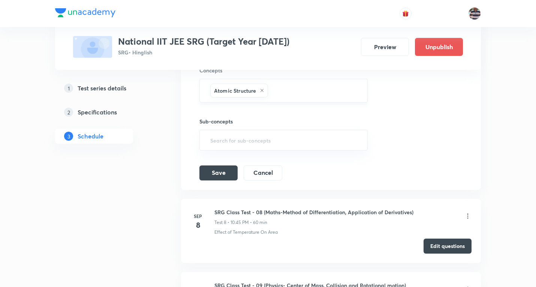
click at [263, 90] on icon at bounding box center [262, 90] width 3 height 3
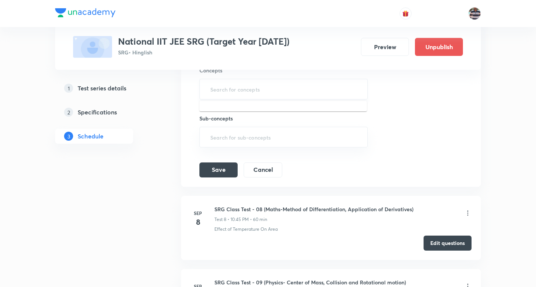
click at [262, 89] on input "text" at bounding box center [284, 89] width 150 height 14
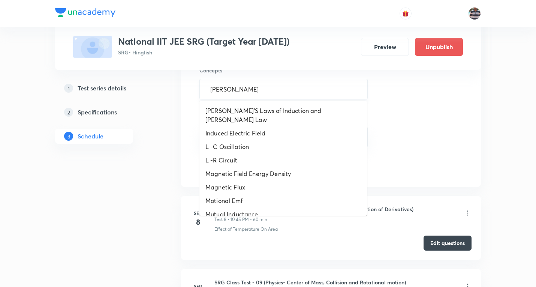
type input "isomer"
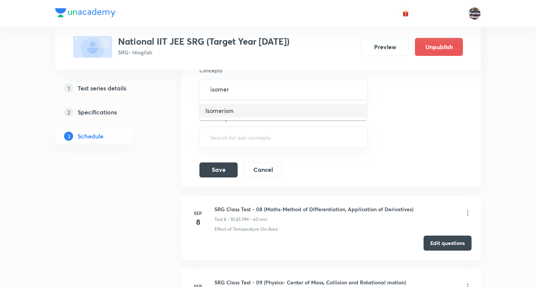
click at [239, 112] on li "Isomerism" at bounding box center [283, 110] width 168 height 13
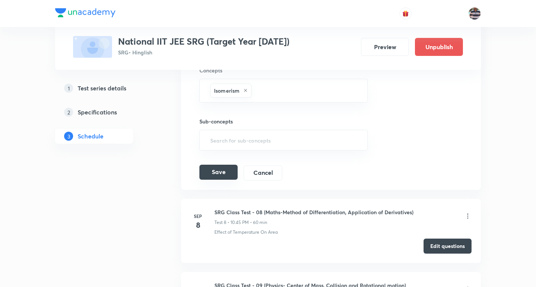
click at [221, 171] on button "Save" at bounding box center [218, 172] width 38 height 15
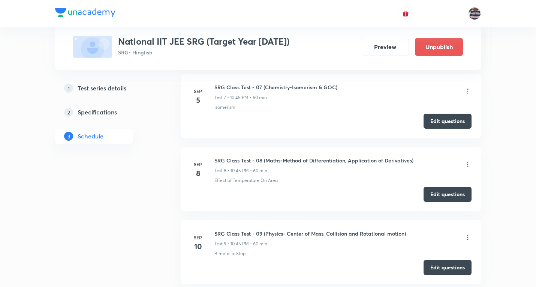
scroll to position [628, 0]
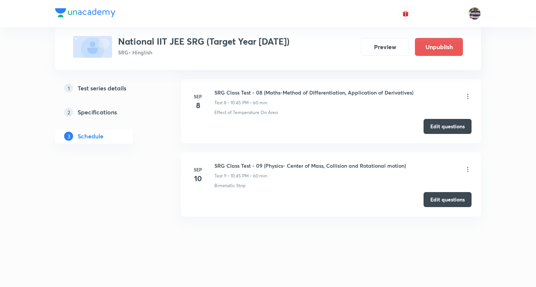
click at [468, 96] on icon at bounding box center [467, 96] width 1 height 5
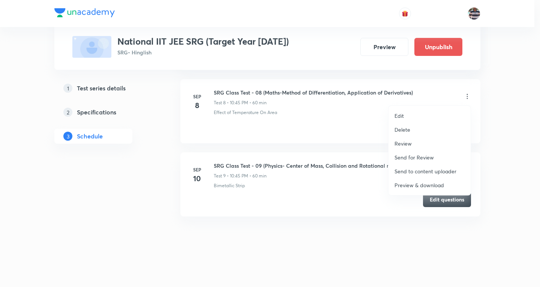
click at [411, 114] on li "Edit" at bounding box center [429, 116] width 82 height 14
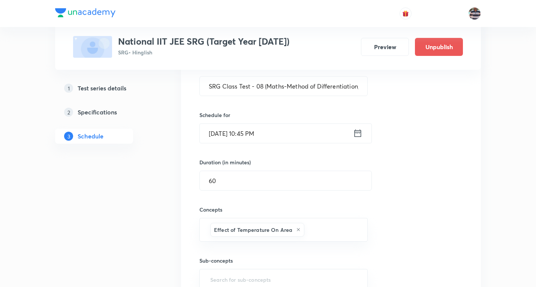
scroll to position [703, 0]
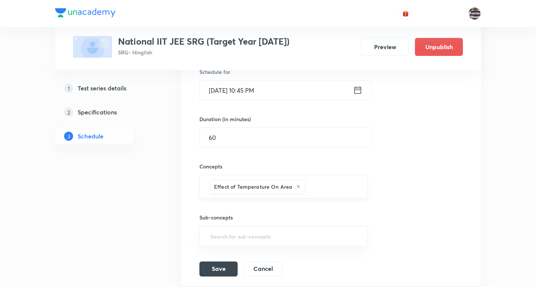
click at [297, 185] on icon at bounding box center [298, 186] width 4 height 4
click at [290, 184] on input "text" at bounding box center [284, 185] width 150 height 14
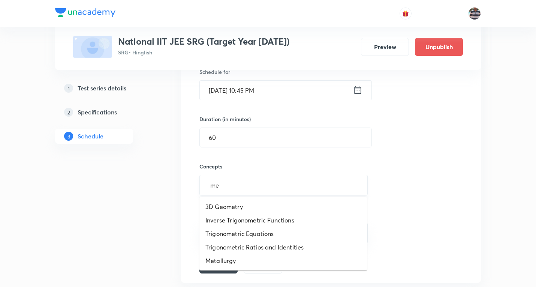
type input "m"
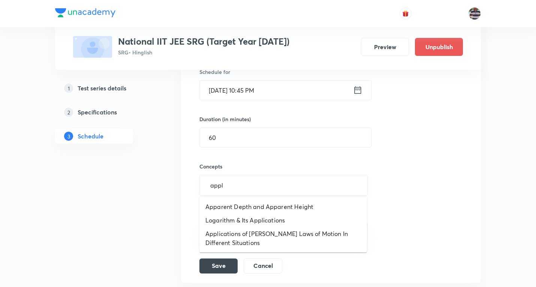
type input "appli"
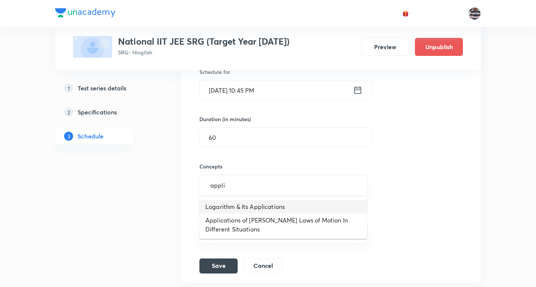
click at [256, 205] on li "Logarithm & Its Applications" at bounding box center [283, 206] width 168 height 13
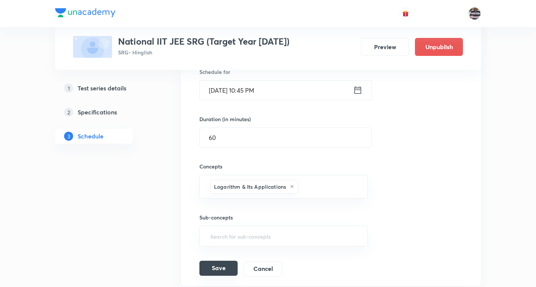
click at [226, 265] on button "Save" at bounding box center [218, 267] width 38 height 15
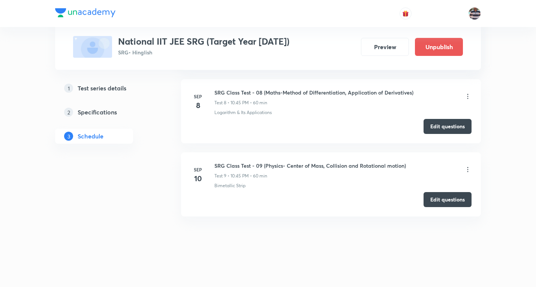
click at [467, 170] on icon at bounding box center [467, 169] width 1 height 5
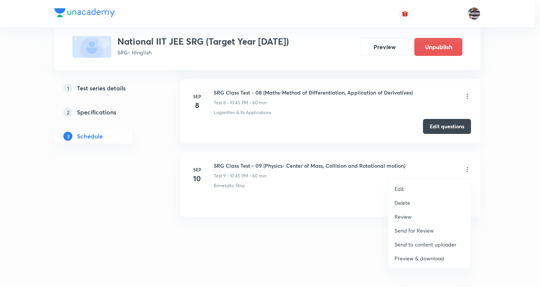
click at [404, 190] on li "Edit" at bounding box center [429, 189] width 82 height 14
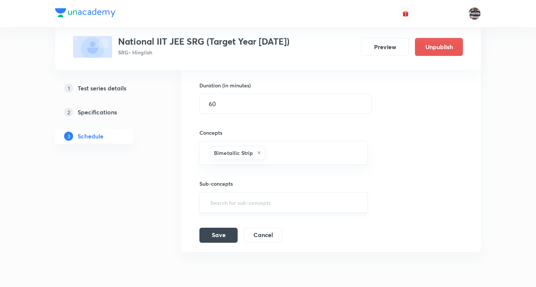
scroll to position [845, 0]
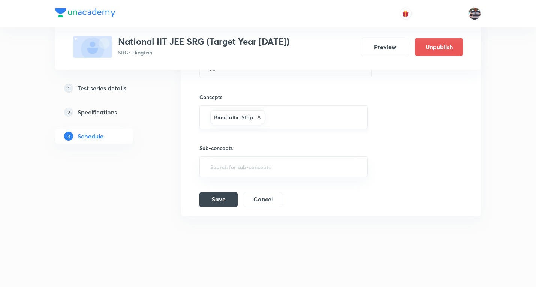
click at [259, 115] on icon at bounding box center [259, 117] width 4 height 4
click at [261, 120] on input "text" at bounding box center [284, 119] width 150 height 14
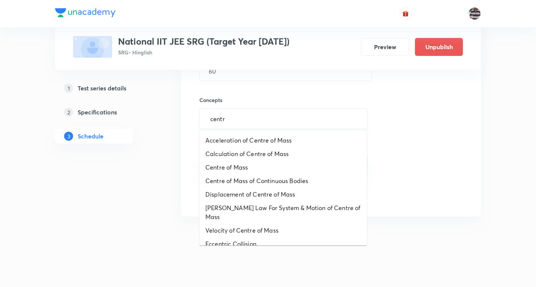
type input "centre"
click at [224, 165] on li "Centre of Mass" at bounding box center [283, 166] width 168 height 13
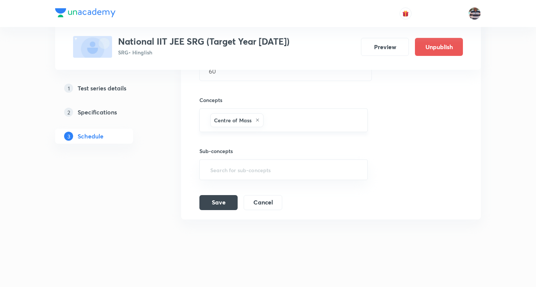
click at [283, 119] on input "text" at bounding box center [311, 120] width 93 height 14
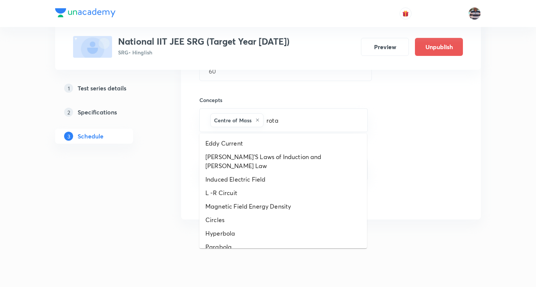
type input "rotat"
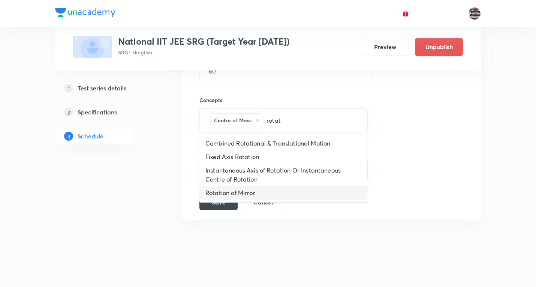
click at [250, 190] on li "Rotation of Mirror" at bounding box center [283, 192] width 168 height 13
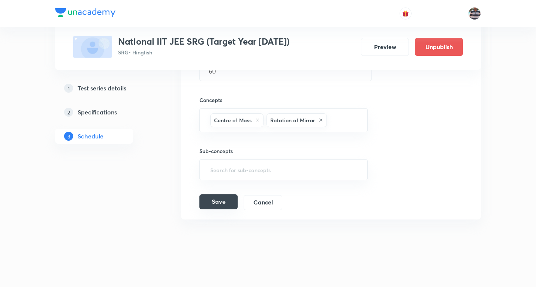
click at [218, 202] on button "Save" at bounding box center [218, 201] width 38 height 15
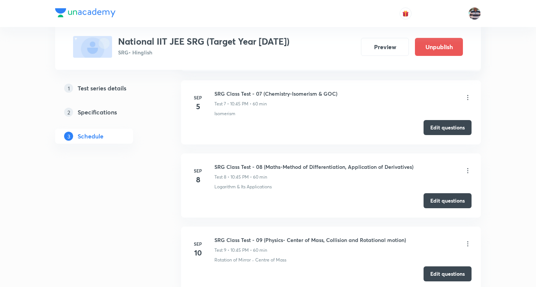
scroll to position [553, 0]
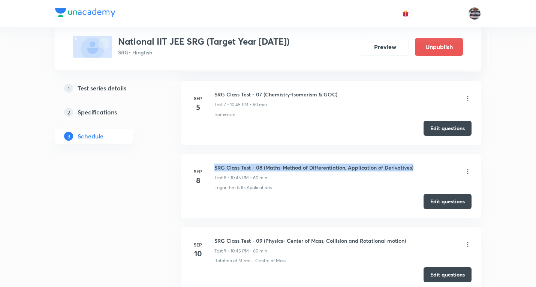
drag, startPoint x: 423, startPoint y: 166, endPoint x: 215, endPoint y: 163, distance: 207.2
click at [215, 163] on div "SRG Class Test - 08 (Maths-Method of Differentiation, Application of Derivative…" at bounding box center [342, 172] width 257 height 18
copy h6 "SRG Class Test - 08 (Maths-Method of Differentiation, Application of Derivative…"
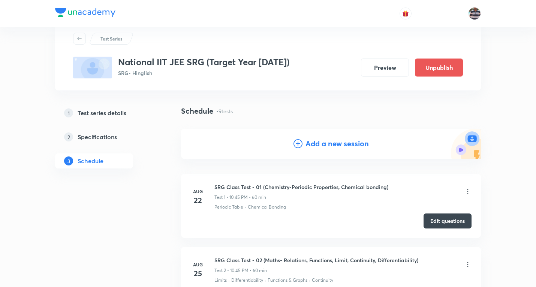
scroll to position [0, 0]
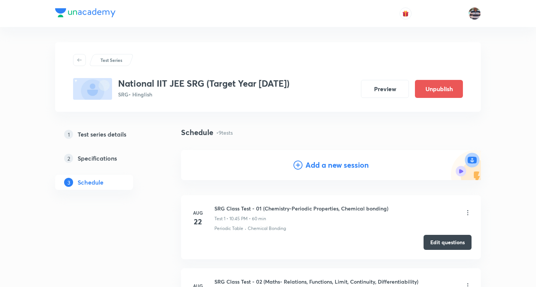
click at [337, 162] on h4 "Add a new session" at bounding box center [336, 164] width 63 height 11
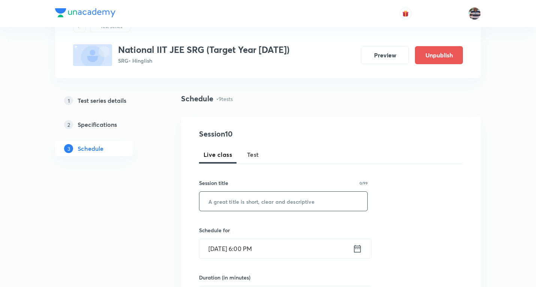
scroll to position [75, 0]
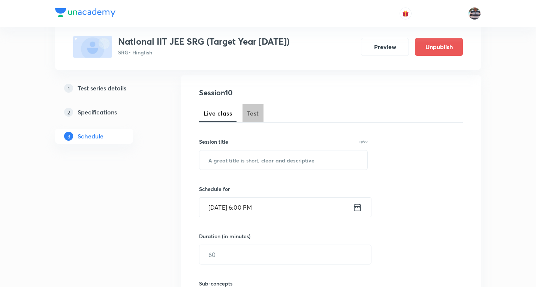
click at [257, 108] on button "Test" at bounding box center [252, 113] width 21 height 18
click at [252, 156] on input "text" at bounding box center [283, 159] width 168 height 19
paste input "SRG Class Test - 08 (Maths-Method of Differentiation, Application of Derivative…"
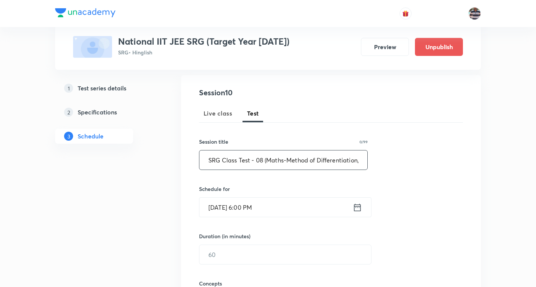
scroll to position [0, 76]
click at [236, 159] on input "SRG Class Test - 08 (Maths-Method of Differentiation, Application of Derivative…" at bounding box center [283, 159] width 168 height 19
paste input "text"
paste input "Trigonometric Ratios & Identities, Trigonometric Equations"
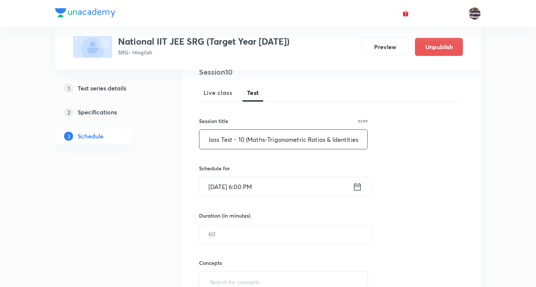
scroll to position [112, 0]
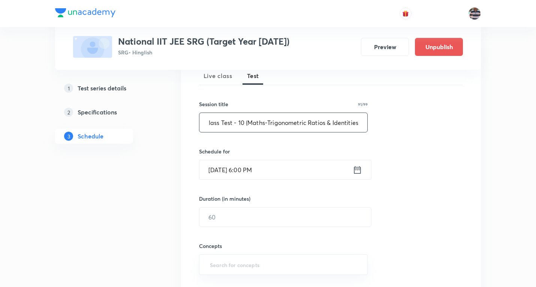
type input "SRG Class Test - 10 (Maths-Trigonometric Ratios & Identities, Trigonometric Equ…"
click at [221, 173] on input "[DATE] 6:00 PM" at bounding box center [275, 169] width 153 height 19
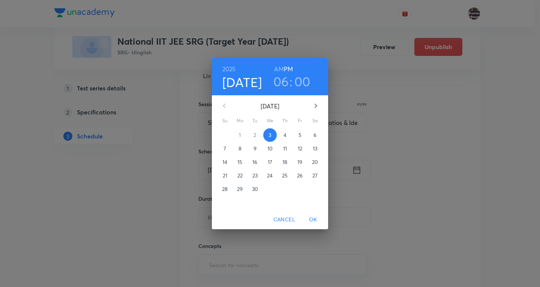
click at [301, 148] on p "12" at bounding box center [300, 148] width 4 height 7
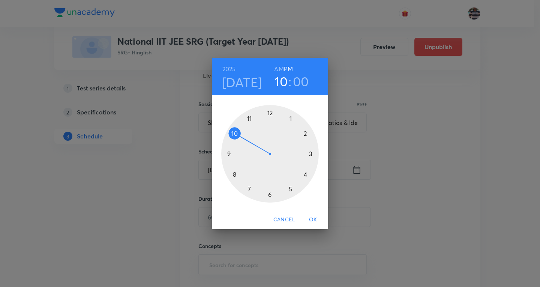
click at [239, 134] on div at bounding box center [269, 153] width 97 height 97
click at [228, 153] on div at bounding box center [269, 153] width 97 height 97
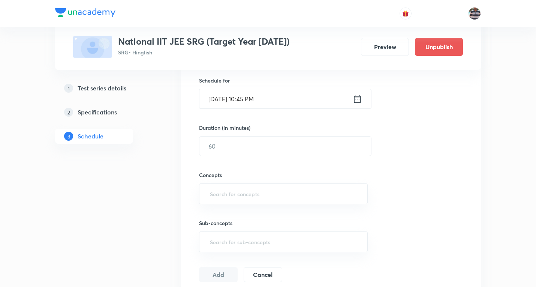
scroll to position [187, 0]
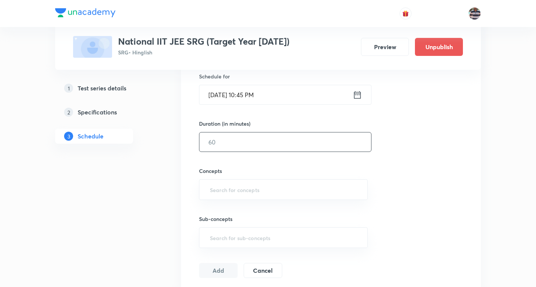
click at [227, 144] on input "text" at bounding box center [285, 141] width 172 height 19
type input "60"
click at [234, 191] on input "text" at bounding box center [283, 189] width 150 height 14
type input "a"
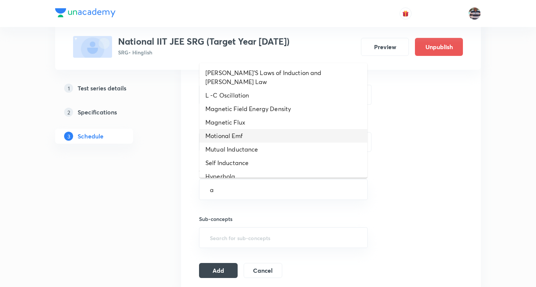
click at [227, 129] on li "Motional Emf" at bounding box center [283, 135] width 168 height 13
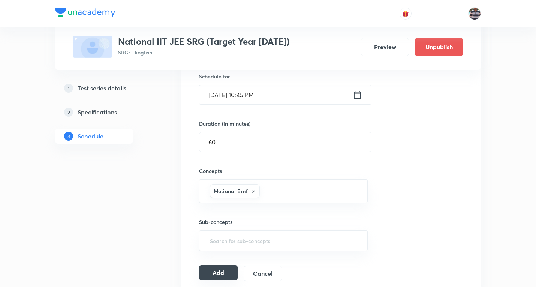
click at [217, 271] on button "Add" at bounding box center [218, 272] width 39 height 15
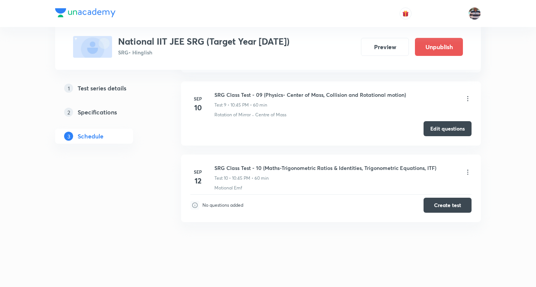
scroll to position [704, 0]
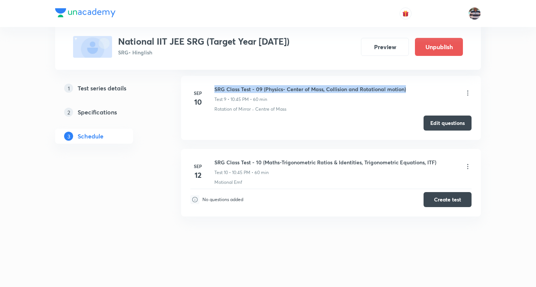
drag, startPoint x: 319, startPoint y: 88, endPoint x: 215, endPoint y: 90, distance: 104.2
click at [215, 90] on div "SRG Class Test - 09 (Physics- Center of Mass, Collision and Rotational motion) …" at bounding box center [342, 94] width 257 height 18
copy h6 "SRG Class Test - 09 (Physics- Center of Mass, Collision and Rotational motion)"
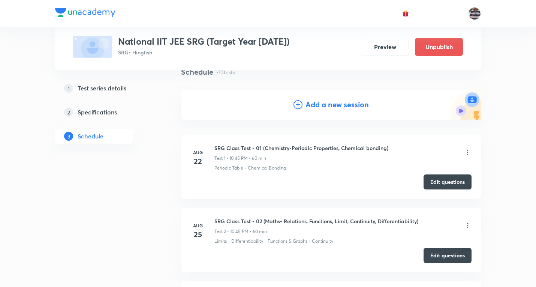
scroll to position [0, 0]
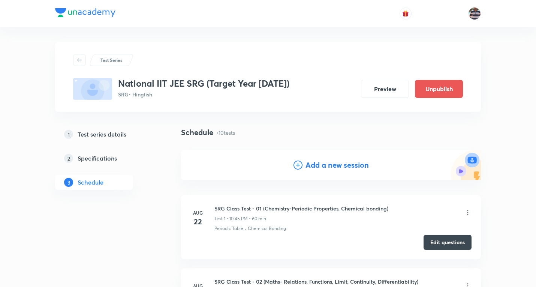
click at [329, 165] on h4 "Add a new session" at bounding box center [336, 164] width 63 height 11
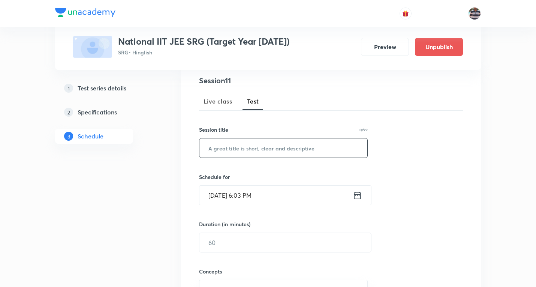
scroll to position [112, 0]
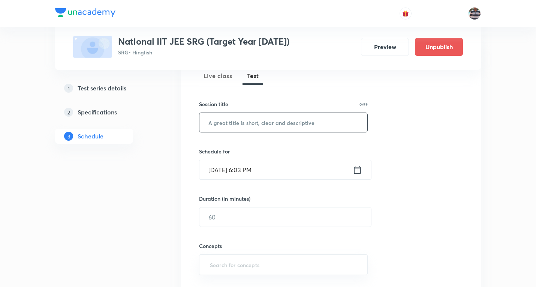
drag, startPoint x: 280, startPoint y: 124, endPoint x: 255, endPoint y: 120, distance: 25.9
click at [281, 124] on input "text" at bounding box center [283, 122] width 168 height 19
paste input "SRG Class Test - 09 (Physics- Center of Mass, Collision and Rotational motion)"
click at [246, 124] on input "SRG Class Test - 09 (Physics- Center of Mass, Collision and Rotational motion)" at bounding box center [283, 122] width 168 height 19
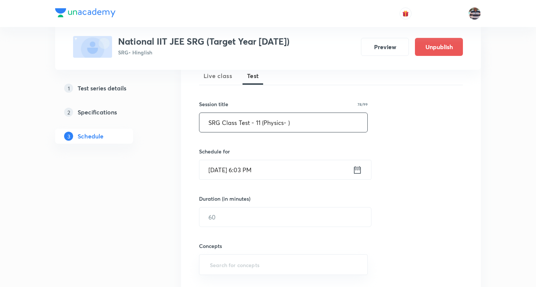
scroll to position [0, 0]
paste input "Elasticity, Thermal Expansion, Calorimeter, Fluid"
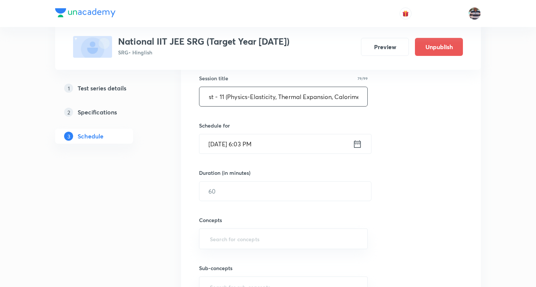
scroll to position [150, 0]
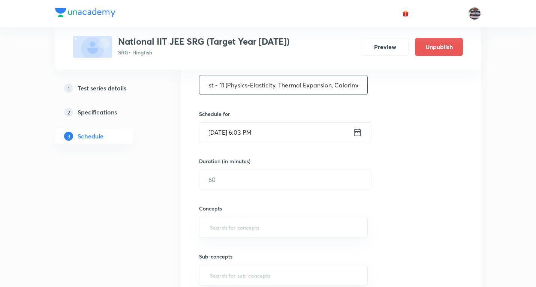
type input "SRG Class Test - 11 (Physics-Elasticity, Thermal Expansion, Calorimeter, Fluid)"
click at [228, 132] on input "Sep 3, 2025, 6:03 PM" at bounding box center [275, 132] width 153 height 19
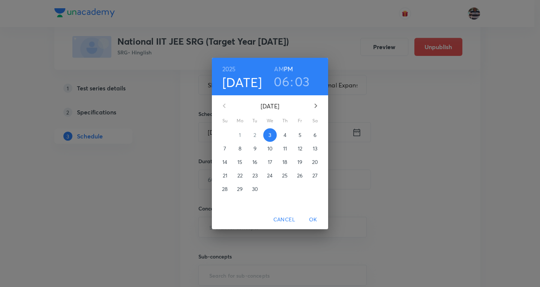
click at [238, 159] on p "15" at bounding box center [239, 161] width 5 height 7
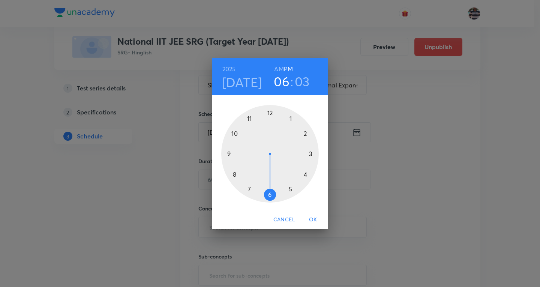
click at [235, 132] on div at bounding box center [269, 153] width 97 height 97
click at [230, 154] on div at bounding box center [269, 153] width 97 height 97
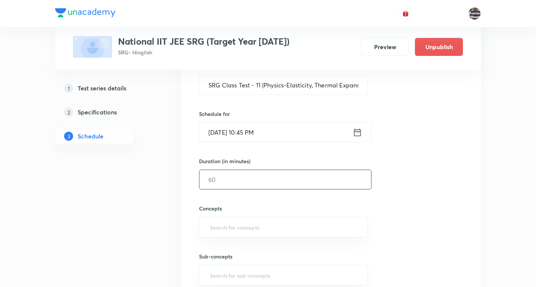
click at [227, 184] on input "text" at bounding box center [285, 179] width 172 height 19
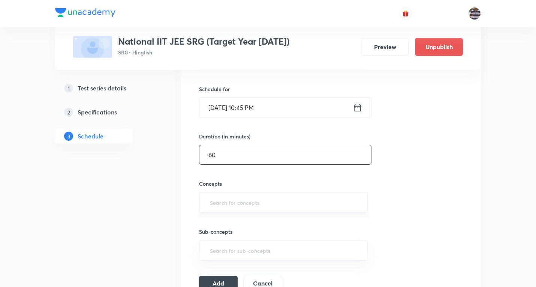
scroll to position [187, 0]
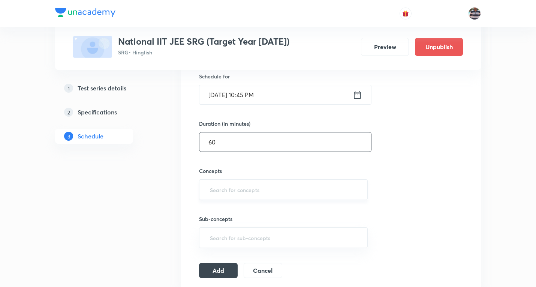
type input "60"
click at [238, 190] on input "text" at bounding box center [283, 189] width 150 height 14
type input "a"
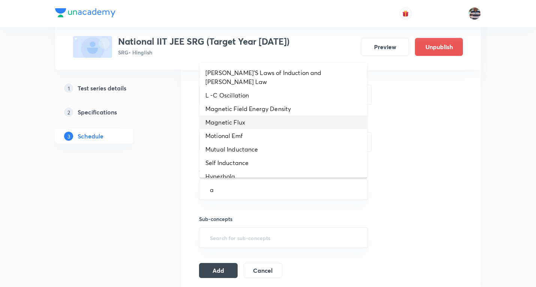
click at [226, 115] on li "Magnetic Flux" at bounding box center [283, 121] width 168 height 13
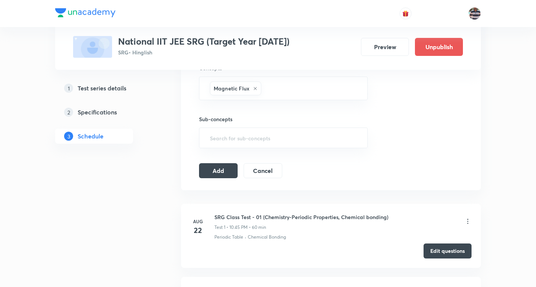
scroll to position [300, 0]
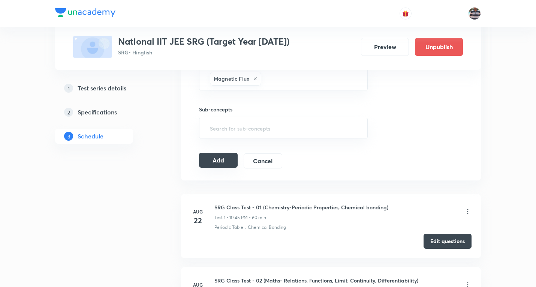
click at [228, 159] on button "Add" at bounding box center [218, 160] width 39 height 15
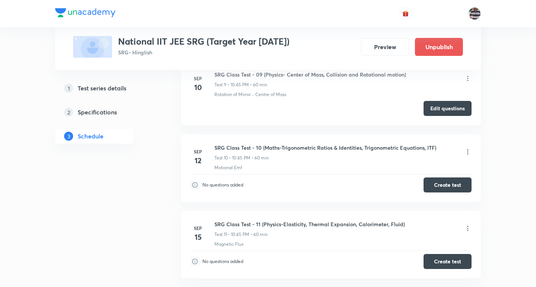
scroll to position [706, 0]
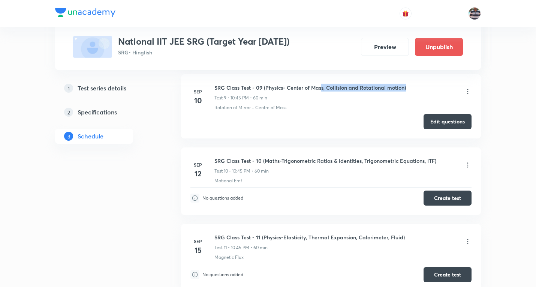
drag, startPoint x: 422, startPoint y: 81, endPoint x: 324, endPoint y: 132, distance: 111.0
click at [320, 83] on li "Sep 10 SRG Class Test - 09 (Physics- Center of Mass, Collision and Rotational m…" at bounding box center [331, 106] width 300 height 64
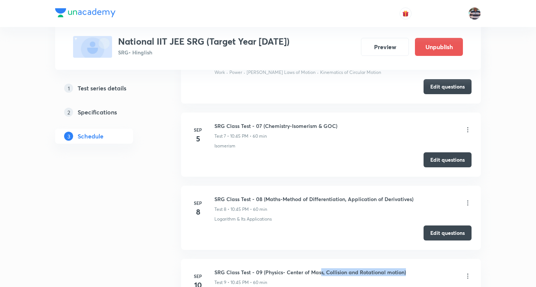
scroll to position [519, 0]
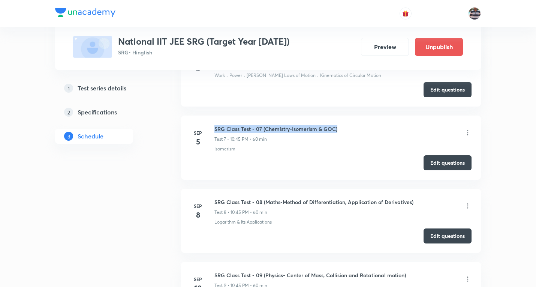
drag, startPoint x: 352, startPoint y: 126, endPoint x: 214, endPoint y: 123, distance: 137.9
click at [214, 123] on li "Sep 5 SRG Class Test - 07 (Chemistry-Isomerism & GOC) Test 7 • 10:45 PM • 60 mi…" at bounding box center [331, 147] width 300 height 64
copy h6 "SRG Class Test - 07 (Chemistry-Isomerism & GOC)"
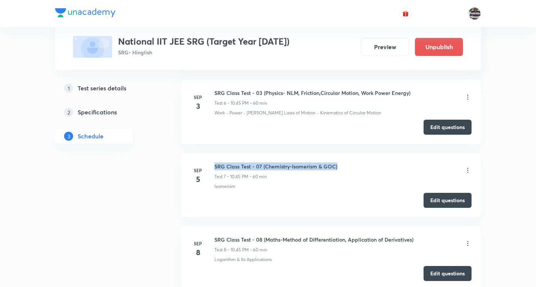
copy h6 "SRG Class Test - 07 (Chemistry-Isomerism & GOC)"
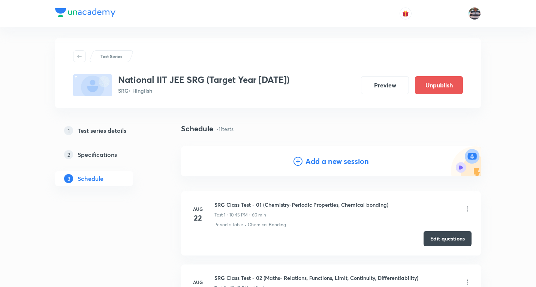
scroll to position [0, 0]
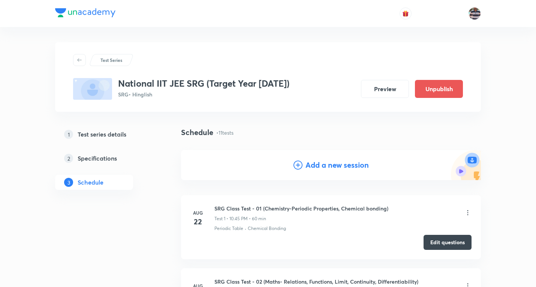
click at [345, 162] on h4 "Add a new session" at bounding box center [336, 164] width 63 height 11
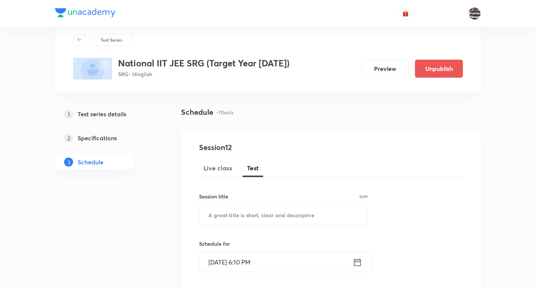
scroll to position [75, 0]
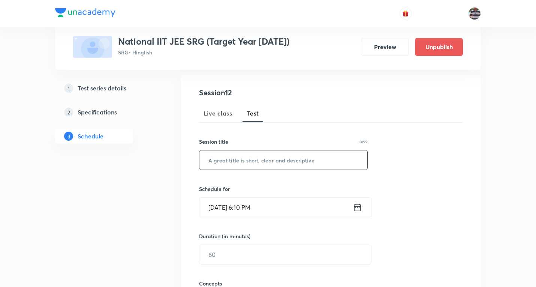
click at [261, 158] on input "text" at bounding box center [283, 159] width 168 height 19
paste input "SRG Class Test - 07 (Chemistry-Isomerism & GOC)"
click at [257, 160] on input "SRG Class Test - 07 (Chemistry-Isomerism & GOC)" at bounding box center [283, 159] width 168 height 19
paste input "Thermodynamics & Thermochemistry"
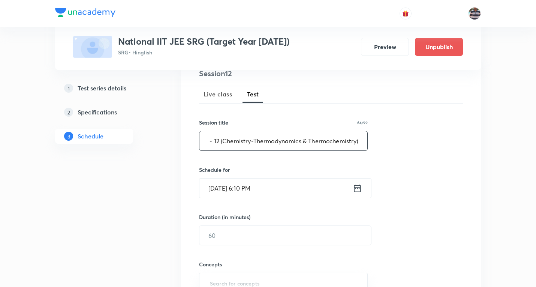
scroll to position [112, 0]
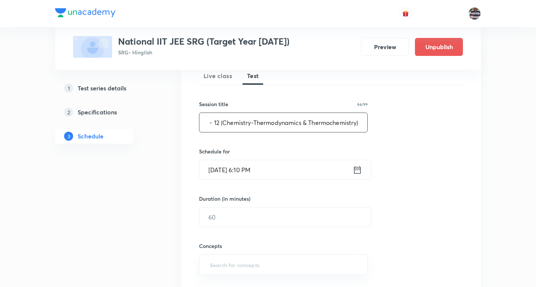
type input "SRG Class Test - 12 (Chemistry-Thermodynamics & Thermochemistry)"
click at [220, 171] on input "Sep 3, 2025, 6:10 PM" at bounding box center [275, 169] width 153 height 19
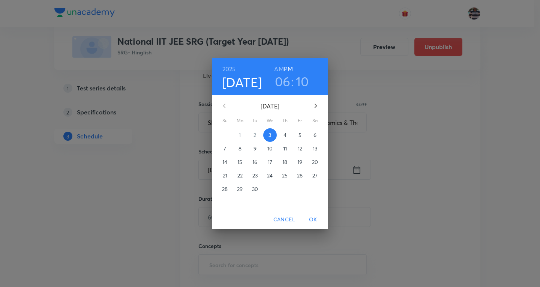
click at [271, 159] on p "17" at bounding box center [270, 161] width 4 height 7
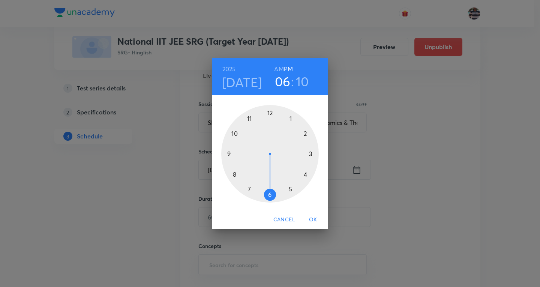
click at [233, 131] on div at bounding box center [269, 153] width 97 height 97
click at [231, 152] on div at bounding box center [269, 153] width 97 height 97
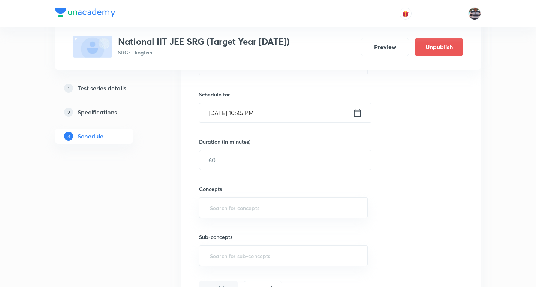
scroll to position [187, 0]
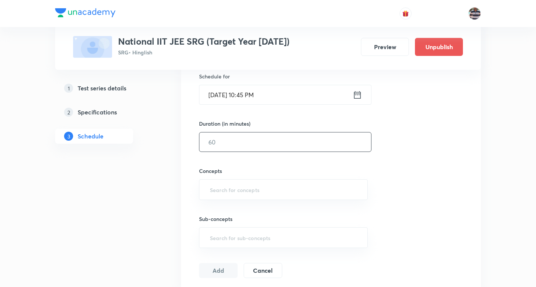
click at [227, 143] on input "text" at bounding box center [285, 141] width 172 height 19
type input "60"
click at [239, 190] on input "text" at bounding box center [283, 189] width 150 height 14
type input "a"
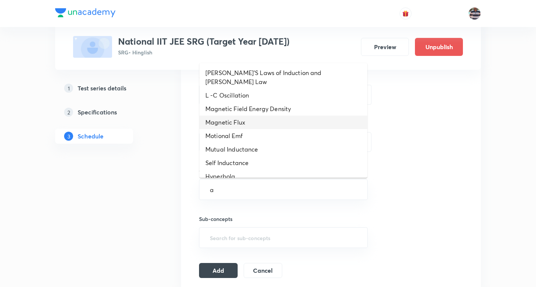
click at [234, 115] on li "Magnetic Flux" at bounding box center [283, 121] width 168 height 13
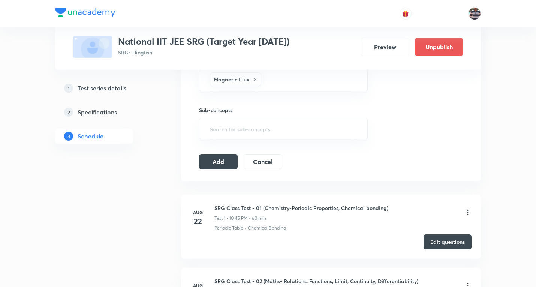
scroll to position [300, 0]
click at [225, 160] on button "Add" at bounding box center [218, 160] width 39 height 15
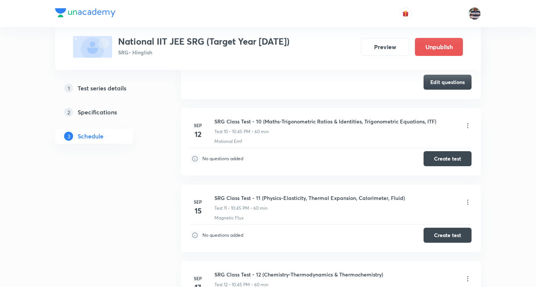
scroll to position [745, 0]
click at [442, 155] on button "Create test" at bounding box center [447, 158] width 48 height 15
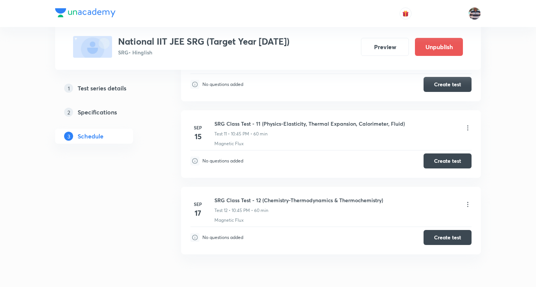
scroll to position [820, 0]
click at [440, 155] on button "Create test" at bounding box center [447, 159] width 48 height 15
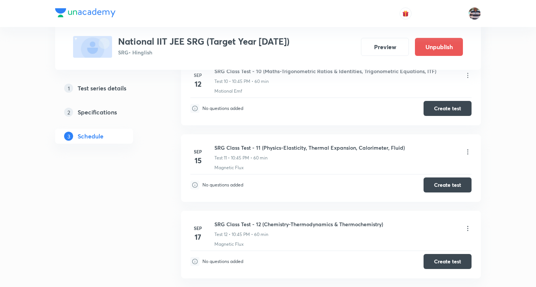
scroll to position [782, 0]
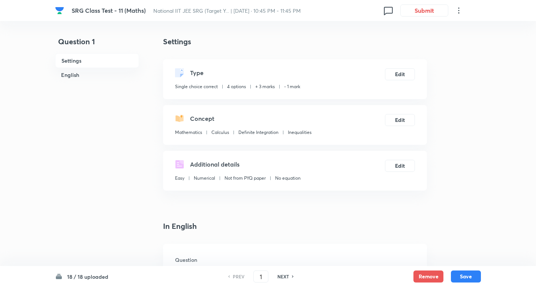
scroll to position [112, 0]
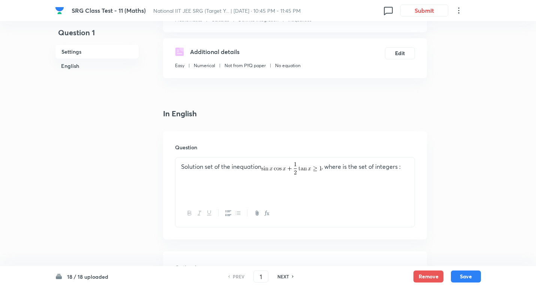
click at [288, 278] on h6 "NEXT" at bounding box center [283, 276] width 12 height 7
type input "2"
checkbox input "true"
click at [288, 278] on h6 "NEXT" at bounding box center [283, 276] width 12 height 7
type input "3"
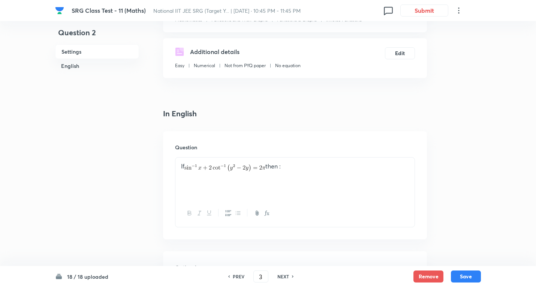
checkbox input "false"
checkbox input "true"
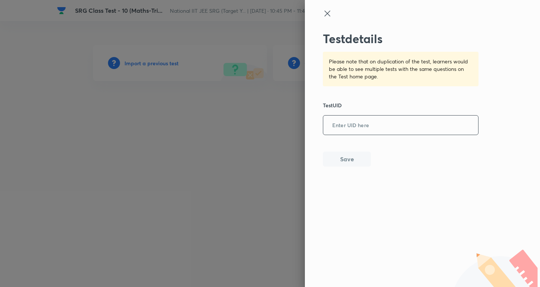
click at [369, 121] on input "text" at bounding box center [400, 125] width 155 height 18
paste input "NAGIWXQ95P"
type input "NAGIWXQ95P"
click at [355, 160] on button "Save" at bounding box center [347, 158] width 48 height 15
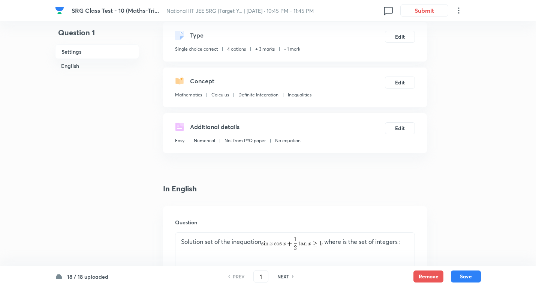
scroll to position [112, 0]
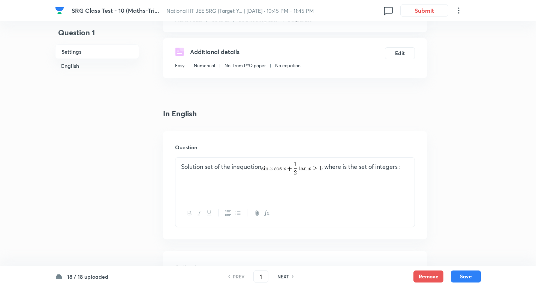
click at [286, 277] on h6 "NEXT" at bounding box center [283, 276] width 12 height 7
type input "2"
checkbox input "true"
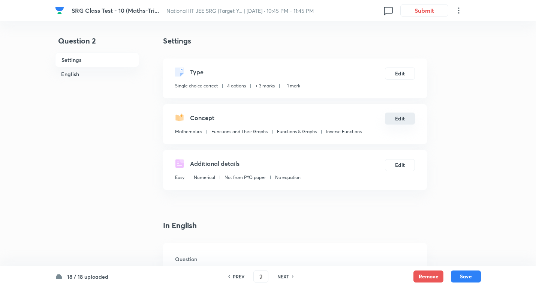
scroll to position [0, 0]
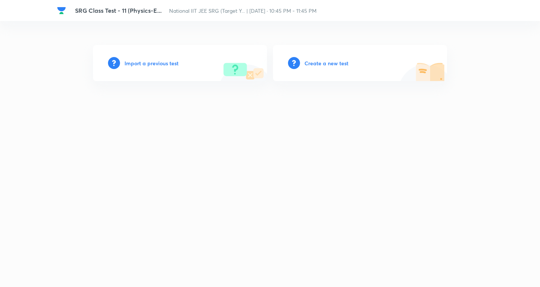
click at [162, 62] on h6 "Import a previous test" at bounding box center [151, 63] width 54 height 8
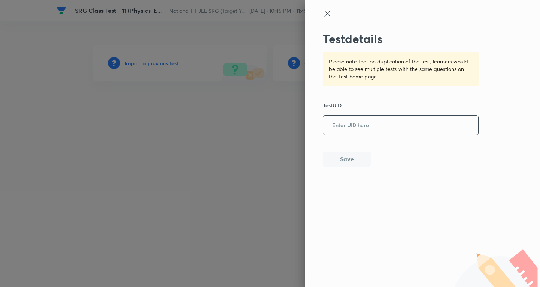
click at [354, 131] on input "text" at bounding box center [400, 125] width 155 height 18
paste input "OR6ITQKL7R"
type input "OR6ITQKL7R"
click at [354, 162] on button "Save" at bounding box center [347, 158] width 48 height 15
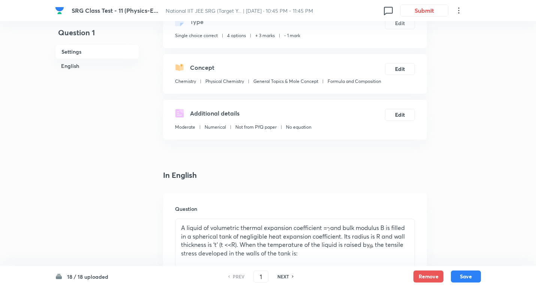
scroll to position [112, 0]
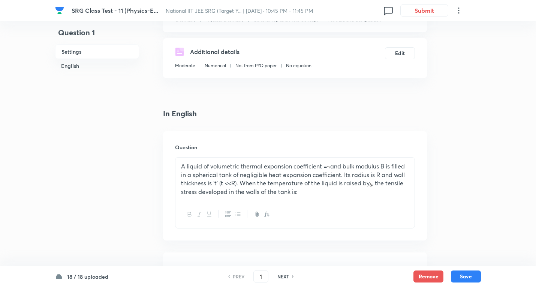
click at [280, 277] on h6 "NEXT" at bounding box center [283, 276] width 12 height 7
type input "2"
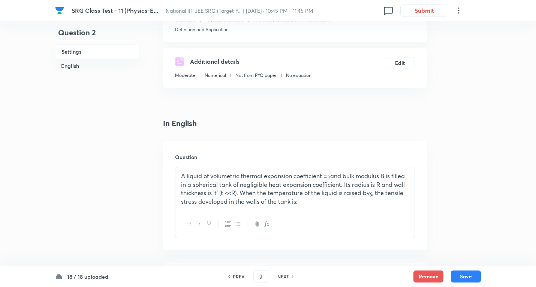
checkbox input "false"
checkbox input "true"
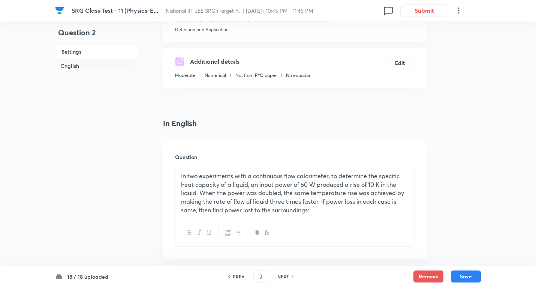
click at [280, 277] on h6 "NEXT" at bounding box center [283, 276] width 12 height 7
type input "3"
checkbox input "false"
checkbox input "true"
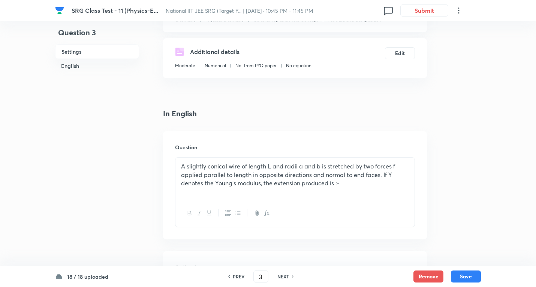
click at [280, 277] on h6 "NEXT" at bounding box center [283, 276] width 12 height 7
type input "4"
checkbox input "true"
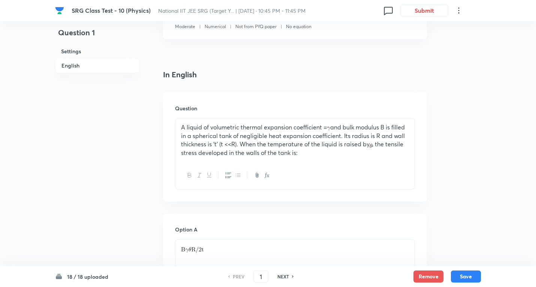
scroll to position [187, 0]
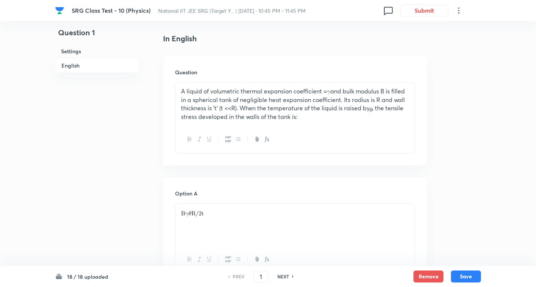
click at [286, 276] on h6 "NEXT" at bounding box center [283, 276] width 12 height 7
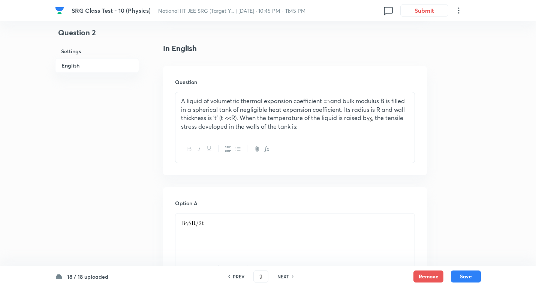
type input "2"
checkbox input "false"
checkbox input "true"
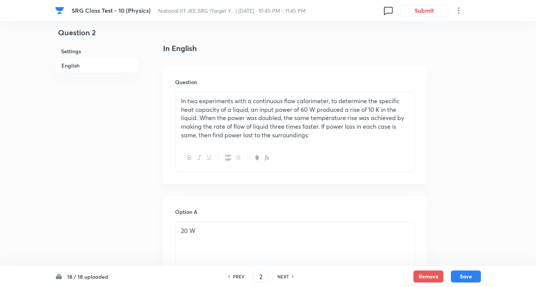
click at [287, 275] on h6 "NEXT" at bounding box center [283, 276] width 12 height 7
type input "3"
checkbox input "false"
checkbox input "true"
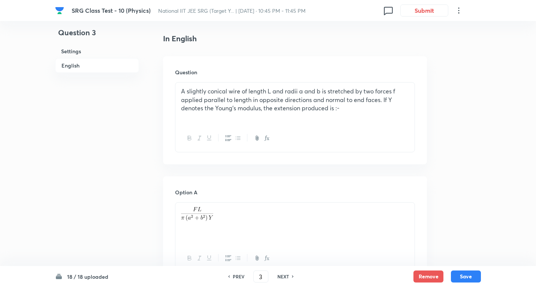
click at [287, 275] on h6 "NEXT" at bounding box center [283, 276] width 12 height 7
type input "4"
checkbox input "true"
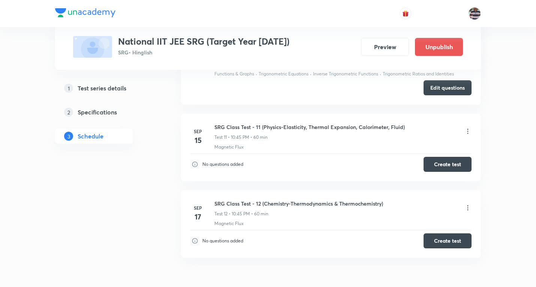
scroll to position [1102, 0]
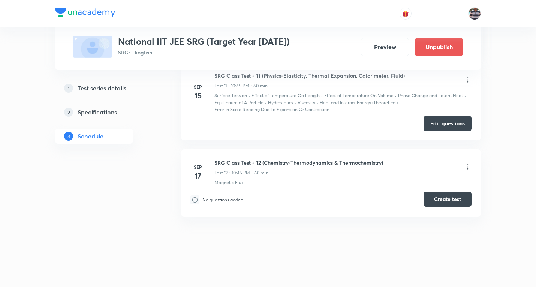
scroll to position [1112, 0]
click at [445, 202] on button "Create test" at bounding box center [447, 198] width 48 height 15
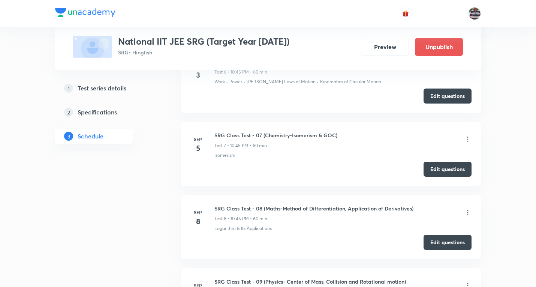
scroll to position [737, 0]
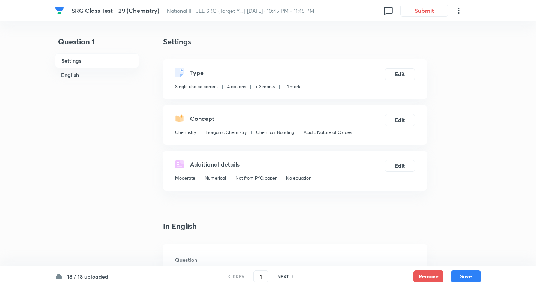
click at [285, 277] on h6 "NEXT" at bounding box center [283, 276] width 12 height 7
type input "2"
click at [285, 277] on h6 "NEXT" at bounding box center [283, 276] width 12 height 7
checkbox input "false"
type input "3"
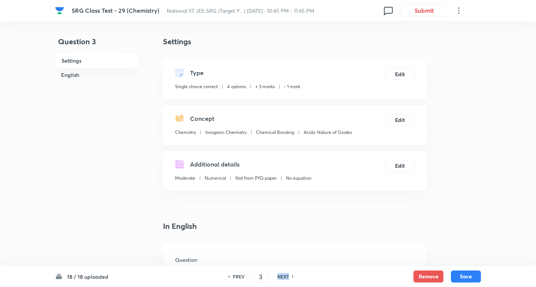
click at [285, 277] on h6 "NEXT" at bounding box center [283, 276] width 12 height 7
checkbox input "false"
type input "4"
click at [285, 277] on h6 "NEXT" at bounding box center [283, 276] width 12 height 7
checkbox input "false"
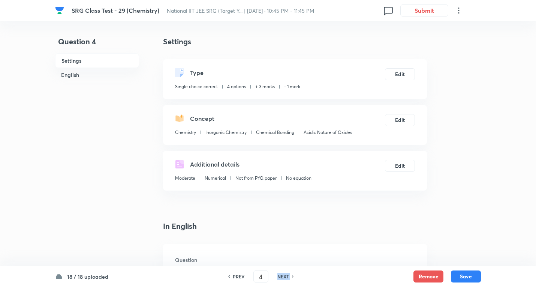
type input "5"
checkbox input "true"
click at [285, 277] on h6 "NEXT" at bounding box center [283, 276] width 12 height 7
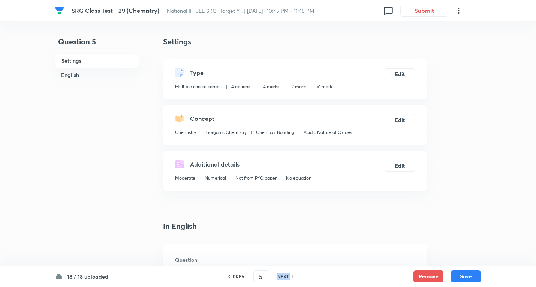
type input "6"
checkbox input "false"
checkbox input "true"
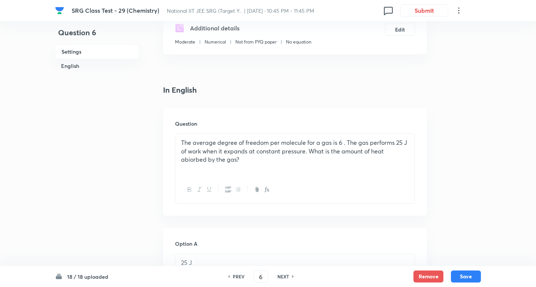
scroll to position [150, 0]
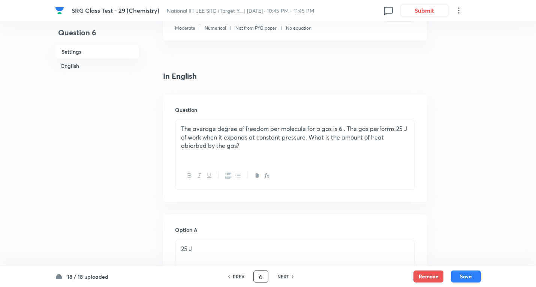
click at [265, 277] on input "6" at bounding box center [261, 276] width 14 height 13
type input "1"
checkbox input "false"
click at [285, 276] on h6 "NEXT" at bounding box center [283, 276] width 12 height 7
checkbox input "false"
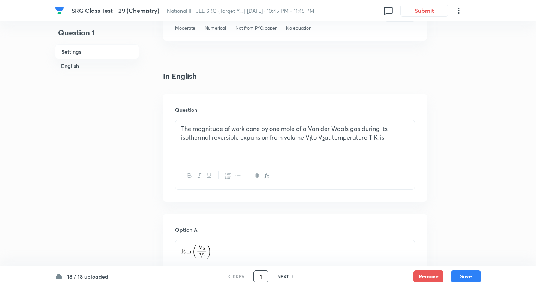
type input "2"
checkbox input "true"
click at [285, 276] on h6 "NEXT" at bounding box center [283, 276] width 12 height 7
type input "3"
checkbox input "true"
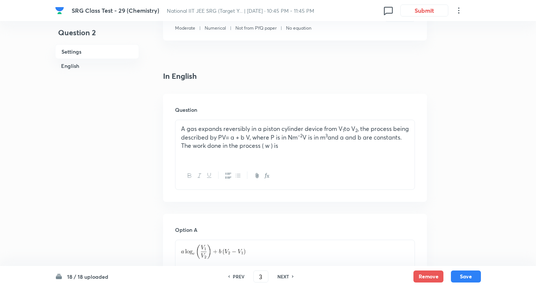
checkbox input "false"
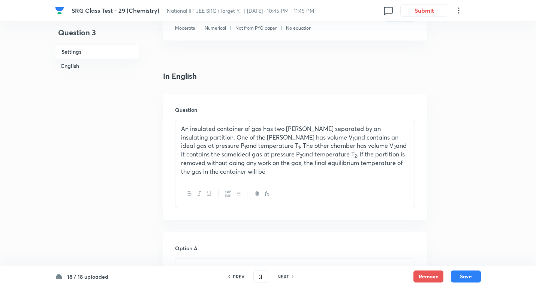
click at [282, 274] on h6 "NEXT" at bounding box center [283, 276] width 12 height 7
checkbox input "false"
type input "4"
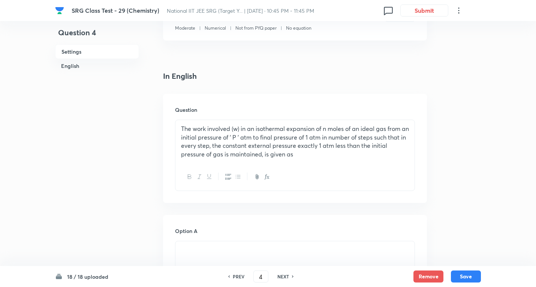
checkbox input "true"
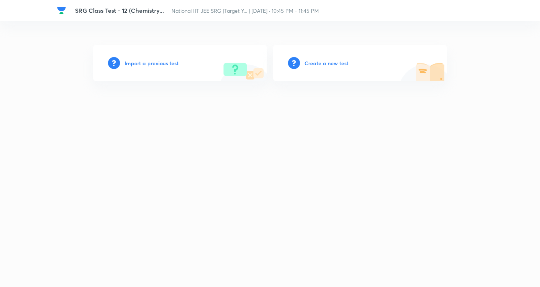
click at [172, 63] on h6 "Import a previous test" at bounding box center [151, 63] width 54 height 8
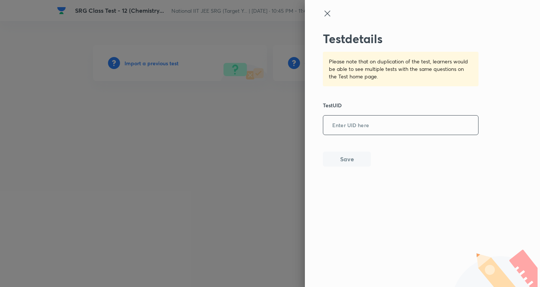
click at [379, 127] on input "text" at bounding box center [400, 125] width 155 height 18
paste input "B1VSVL7B7N"
type input "B1VSVL7B7N"
click at [359, 160] on button "Save" at bounding box center [347, 158] width 48 height 15
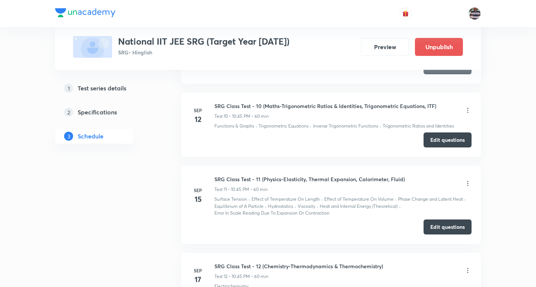
scroll to position [996, 0]
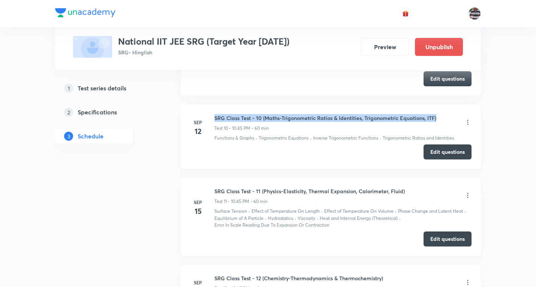
drag, startPoint x: 404, startPoint y: 116, endPoint x: 216, endPoint y: 115, distance: 187.7
click at [216, 115] on div "SRG Class Test - 10 (Maths-Trigonometric Ratios & Identities, Trigonometric Equ…" at bounding box center [342, 123] width 257 height 18
copy h6 "SRG Class Test - 10 (Maths-Trigonometric Ratios & Identities, Trigonometric Equ…"
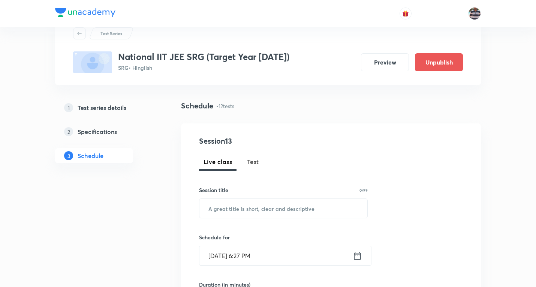
scroll to position [0, 0]
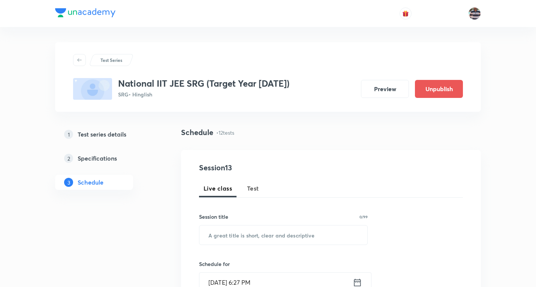
click at [256, 191] on span "Test" at bounding box center [253, 188] width 12 height 9
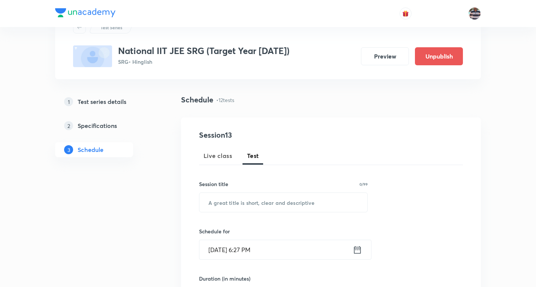
scroll to position [75, 0]
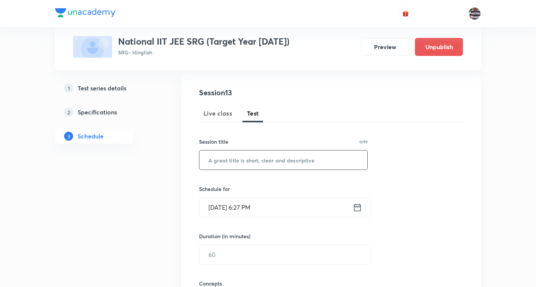
click at [258, 152] on input "text" at bounding box center [283, 159] width 168 height 19
paste input "SRG Class Test - 10 (Maths-Trigonometric Ratios & Identities, Trigonometric Equ…"
click at [245, 158] on input "SRG Class Test - 10 (Maths-Trigonometric Ratios & Identities, Trigonometric Equ…" at bounding box center [283, 159] width 168 height 19
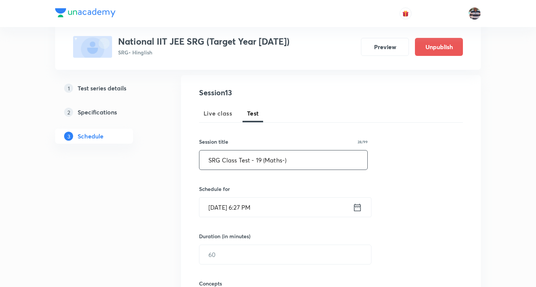
paste input "Sets , Permutation & Combination, Binomial Theorem"
type input "SRG Class Test - 19 (Maths-Sets , Permutation & Combination, Binomial Theorem)"
click at [215, 211] on input "[DATE] 6:27 PM" at bounding box center [275, 206] width 153 height 19
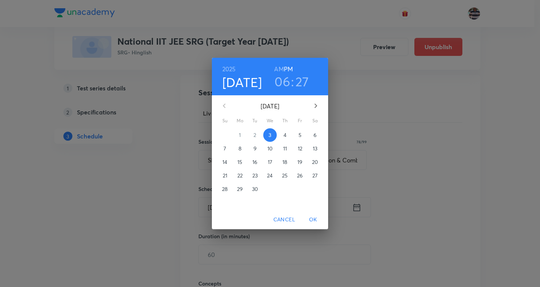
click at [299, 161] on p "19" at bounding box center [299, 161] width 5 height 7
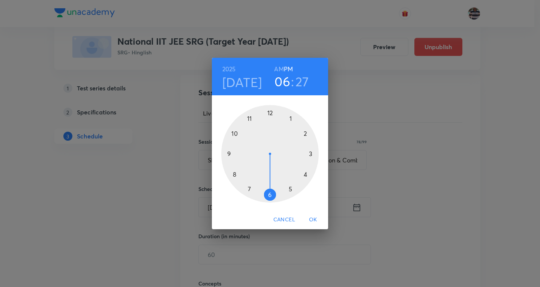
click at [235, 130] on div at bounding box center [269, 153] width 97 height 97
click at [230, 156] on div at bounding box center [269, 153] width 97 height 97
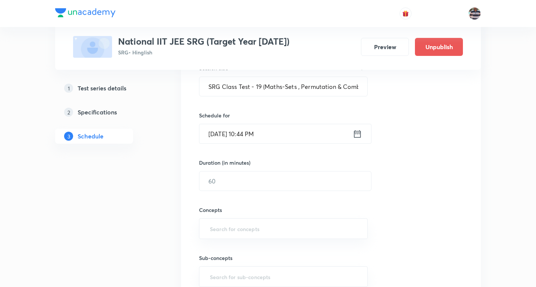
scroll to position [150, 0]
click at [257, 133] on input "[DATE] 10:44 PM" at bounding box center [275, 132] width 153 height 19
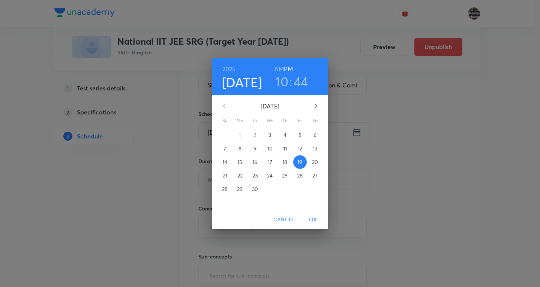
click at [298, 82] on h3 "44" at bounding box center [300, 81] width 15 height 16
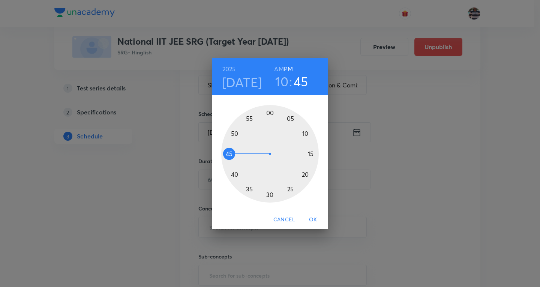
drag, startPoint x: 230, startPoint y: 159, endPoint x: 230, endPoint y: 154, distance: 4.6
click at [230, 154] on div at bounding box center [269, 153] width 97 height 97
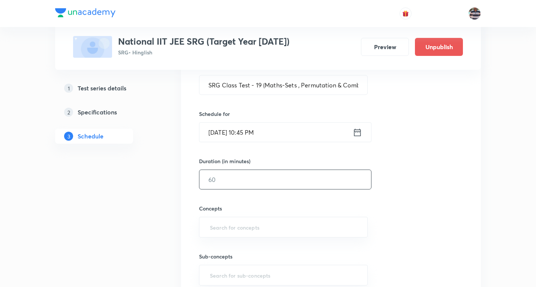
click at [229, 181] on input "text" at bounding box center [285, 179] width 172 height 19
click at [243, 220] on div "​" at bounding box center [283, 227] width 169 height 21
type input "60"
type input "a"
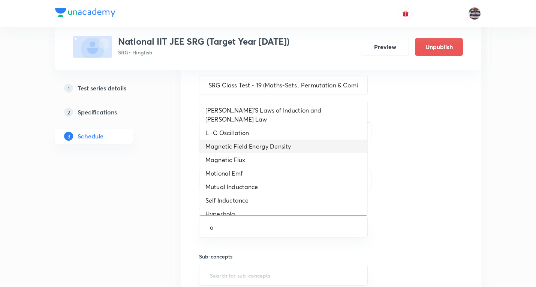
click at [228, 142] on li "Magnetic Field Energy Density" at bounding box center [283, 145] width 168 height 13
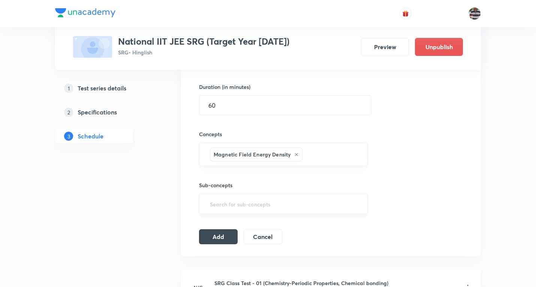
scroll to position [225, 0]
click at [232, 236] on button "Add" at bounding box center [218, 234] width 39 height 15
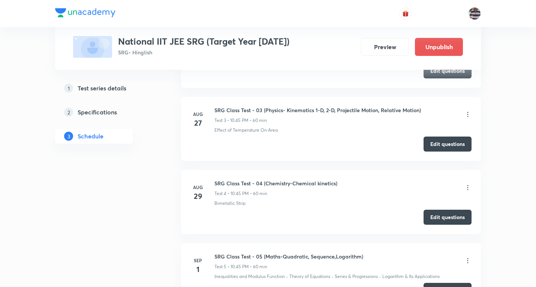
scroll to position [262, 0]
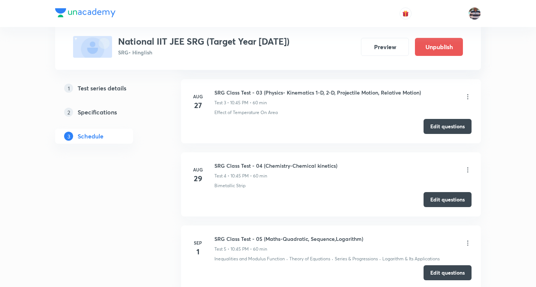
click at [468, 170] on icon at bounding box center [467, 169] width 7 height 7
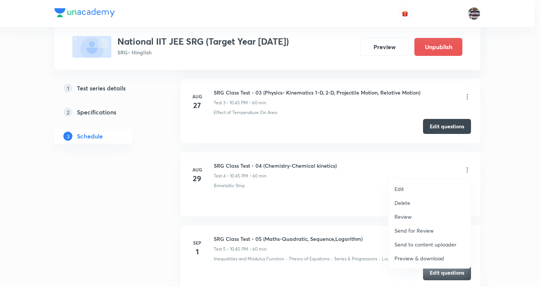
click at [399, 187] on p "Edit" at bounding box center [398, 189] width 9 height 8
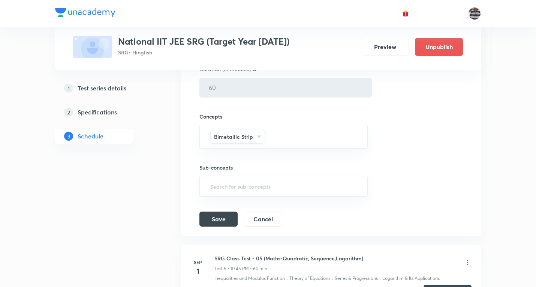
scroll to position [487, 0]
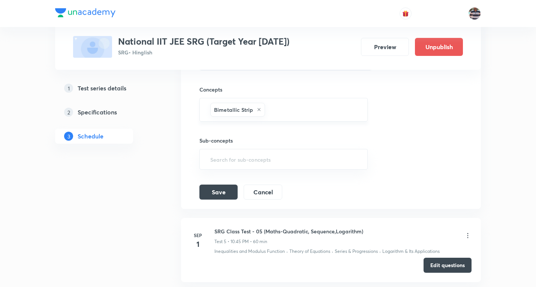
click at [260, 108] on icon at bounding box center [259, 109] width 4 height 4
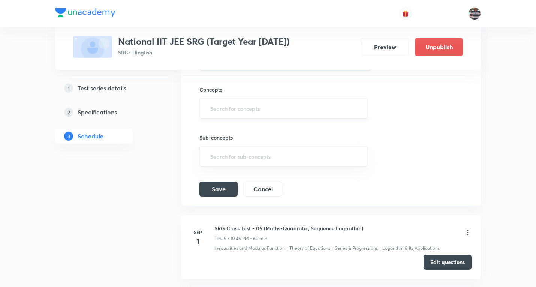
click at [266, 108] on input "text" at bounding box center [284, 108] width 150 height 14
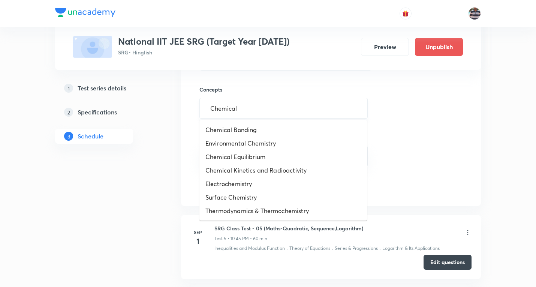
type input "Chemical"
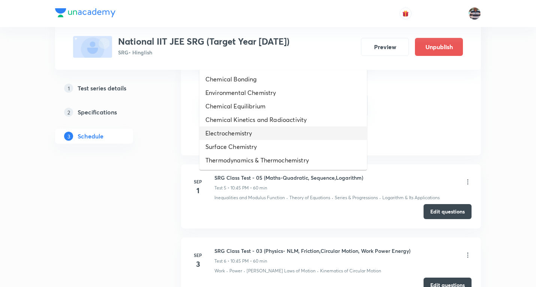
scroll to position [525, 0]
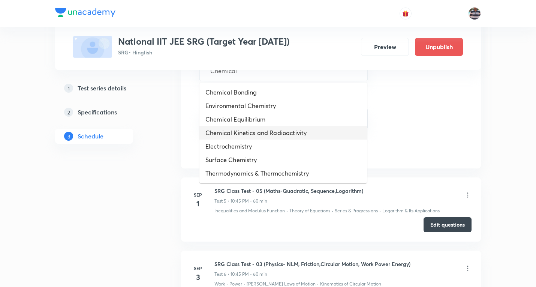
click at [274, 128] on li "Chemical Kinetics and Radioactivity" at bounding box center [283, 132] width 168 height 13
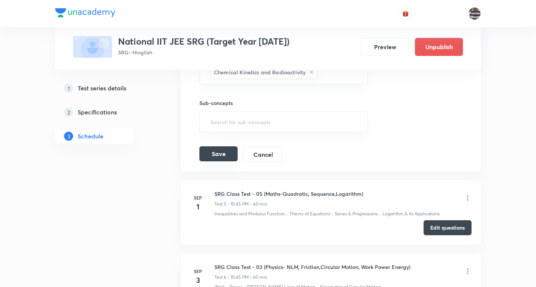
click at [208, 154] on button "Save" at bounding box center [218, 153] width 38 height 15
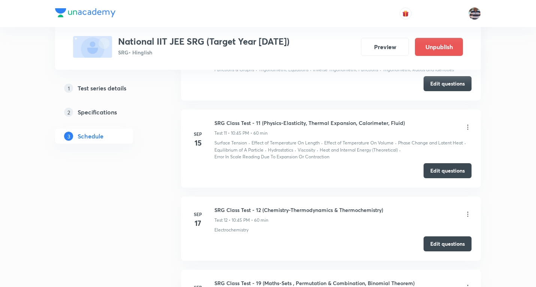
scroll to position [862, 0]
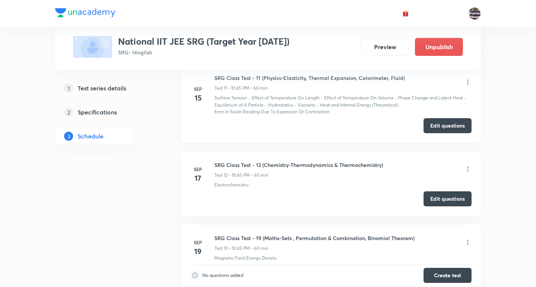
click at [468, 168] on icon at bounding box center [467, 168] width 7 height 7
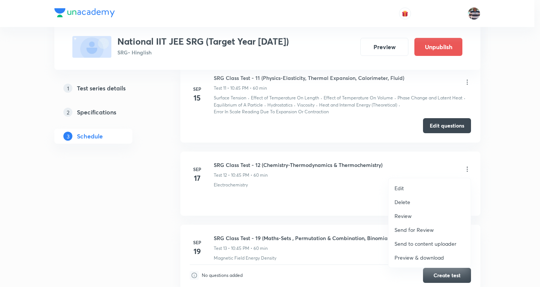
click at [398, 187] on p "Edit" at bounding box center [398, 188] width 9 height 8
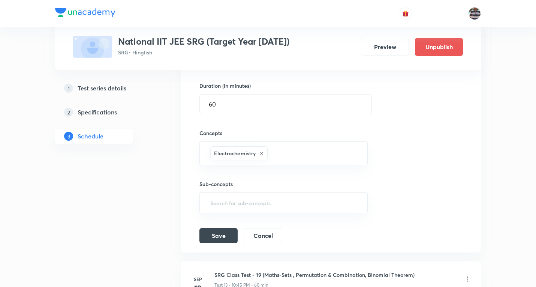
scroll to position [1049, 0]
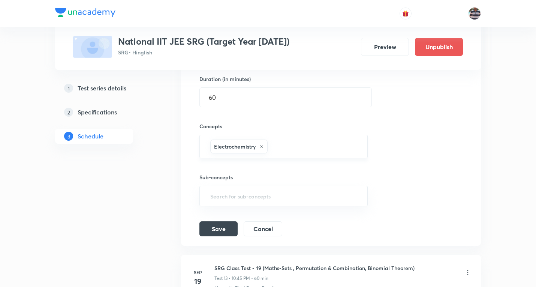
click at [261, 144] on icon at bounding box center [261, 146] width 4 height 4
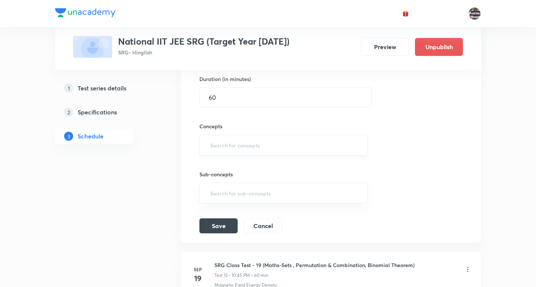
click at [262, 147] on input "text" at bounding box center [284, 145] width 150 height 14
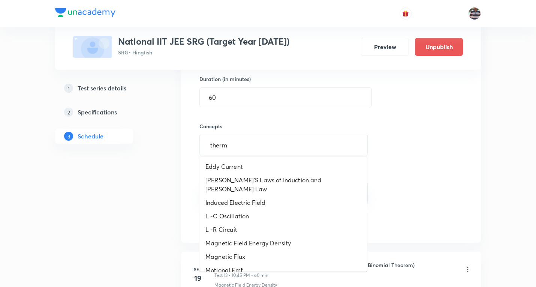
type input "thermo"
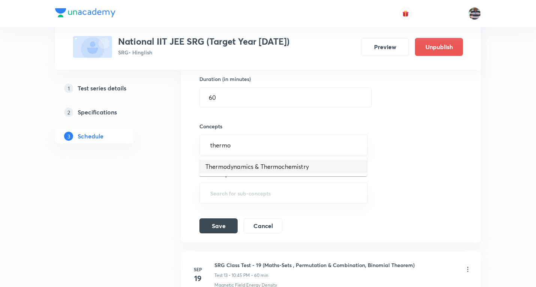
click at [271, 165] on li "Thermodynamics & Thermochemistry" at bounding box center [283, 166] width 168 height 13
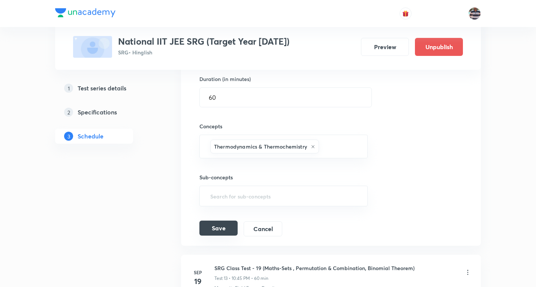
click at [214, 232] on button "Save" at bounding box center [218, 227] width 38 height 15
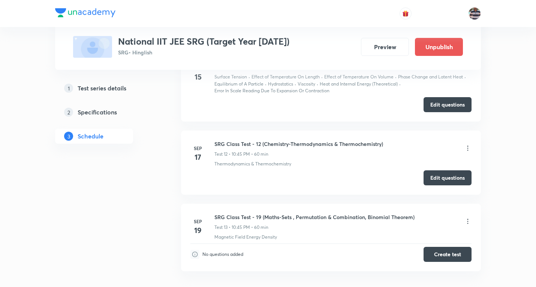
scroll to position [863, 0]
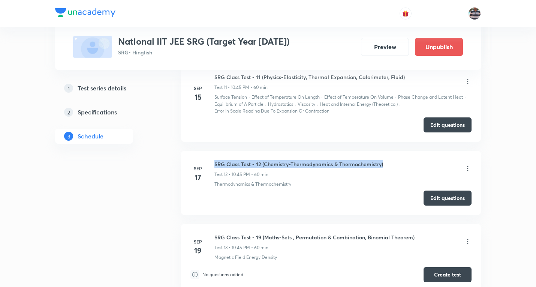
drag, startPoint x: 327, startPoint y: 162, endPoint x: 282, endPoint y: 172, distance: 46.3
click at [211, 158] on li "[DATE] SRG Class Test - 12 (Chemistry-Thermodynamics & Thermochemistry) Test 12…" at bounding box center [331, 183] width 300 height 64
copy h6 "SRG Class Test - 12 (Chemistry-Thermodynamics & Thermochemistry)"
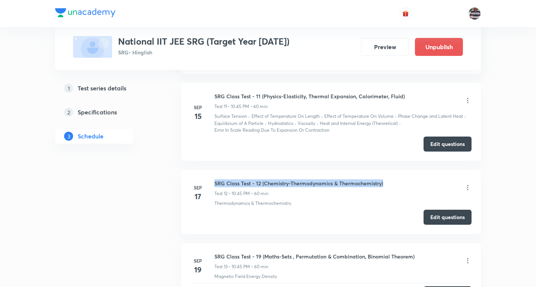
scroll to position [825, 0]
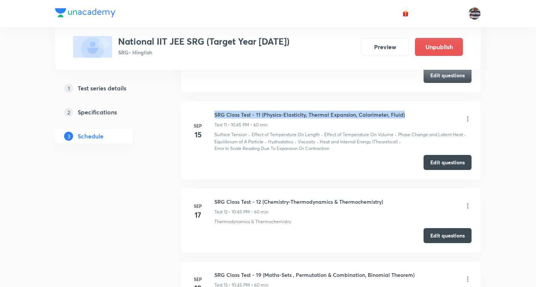
drag, startPoint x: 376, startPoint y: 108, endPoint x: 244, endPoint y: 127, distance: 132.9
click at [213, 105] on li "[DATE] SRG Class Test - 11 (Physics-Elasticity, Thermal Expansion, Calorimeter,…" at bounding box center [331, 140] width 300 height 78
copy h6 "SRG Class Test - 11 (Physics-Elasticity, Thermal Expansion, Calorimeter, Fluid)"
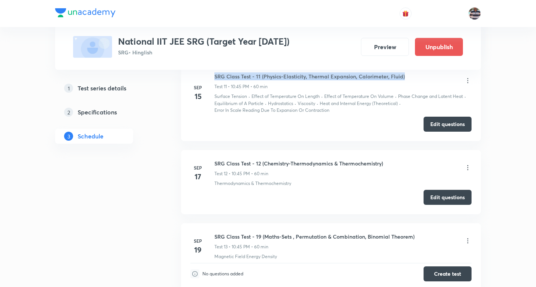
scroll to position [863, 0]
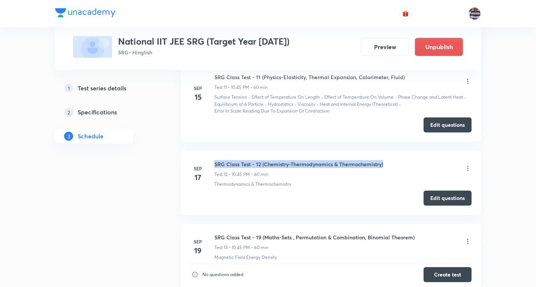
drag, startPoint x: 387, startPoint y: 163, endPoint x: 212, endPoint y: 158, distance: 175.1
click at [212, 158] on li "[DATE] SRG Class Test - 12 (Chemistry-Thermodynamics & Thermochemistry) Test 12…" at bounding box center [331, 183] width 300 height 64
copy h6 "SRG Class Test - 12 (Chemistry-Thermodynamics & Thermochemistry)"
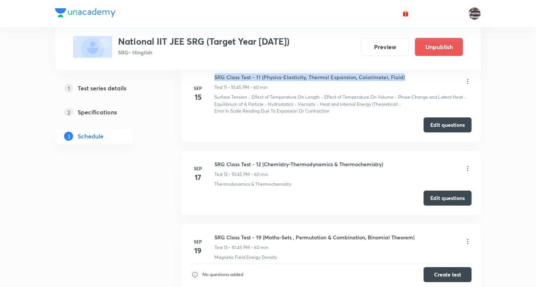
drag, startPoint x: 407, startPoint y: 76, endPoint x: 214, endPoint y: 78, distance: 193.0
click at [214, 78] on div "SRG Class Test - 11 (Physics-Elasticity, Thermal Expansion, Calorimeter, Fluid)…" at bounding box center [342, 82] width 257 height 18
copy h6 "SRG Class Test - 11 (Physics-Elasticity, Thermal Expansion, Calorimeter, Fluid)"
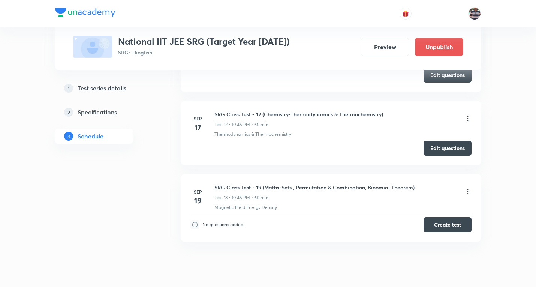
scroll to position [900, 0]
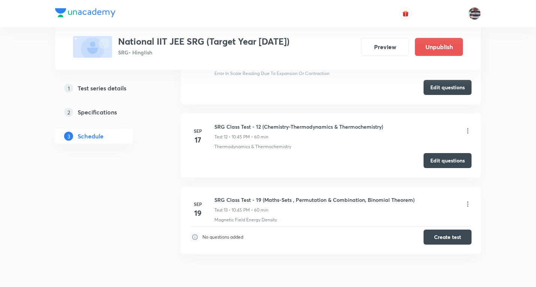
click at [467, 201] on icon at bounding box center [467, 203] width 7 height 7
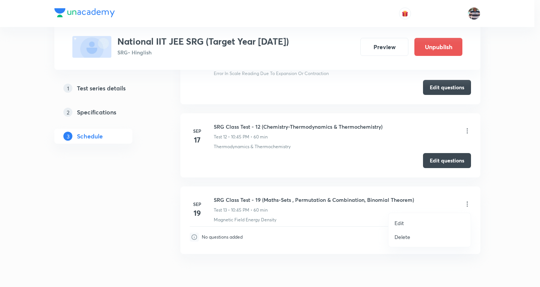
click at [402, 223] on p "Edit" at bounding box center [398, 223] width 9 height 8
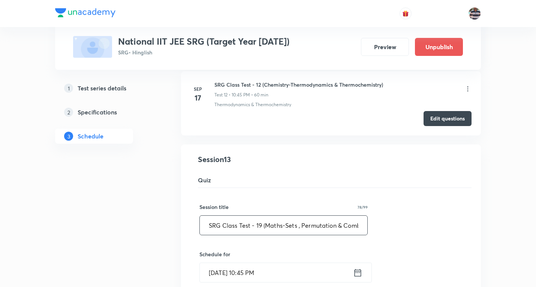
click at [260, 223] on input "SRG Class Test - 19 (Maths-Sets , Permutation & Combination, Binomial Theorem)" at bounding box center [284, 224] width 168 height 19
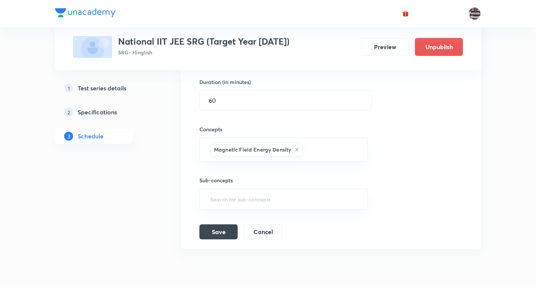
scroll to position [1152, 0]
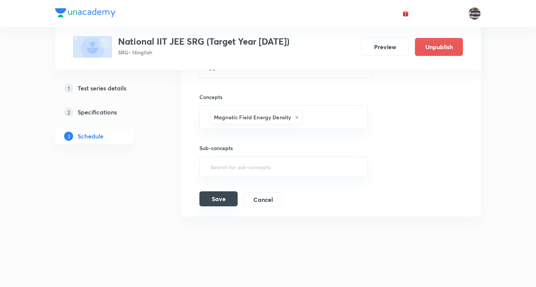
type input "SRG Class Test - 13 (Maths-Sets , Permutation & Combination, Binomial Theorem)"
click at [223, 198] on button "Save" at bounding box center [218, 198] width 38 height 15
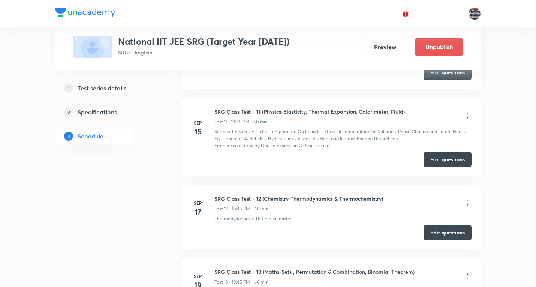
scroll to position [825, 0]
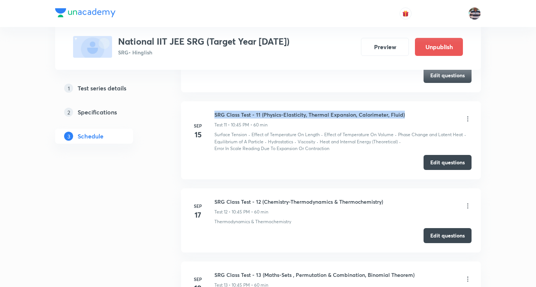
drag, startPoint x: 414, startPoint y: 114, endPoint x: 214, endPoint y: 111, distance: 199.8
click at [214, 111] on div "[DATE] SRG Class Test - 11 (Physics-Elasticity, Thermal Expansion, Calorimeter,…" at bounding box center [330, 131] width 281 height 41
copy h6 "SRG Class Test - 11 (Physics-Elasticity, Thermal Expansion, Calorimeter, Fluid)"
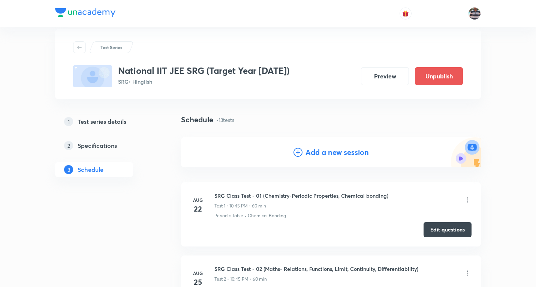
scroll to position [0, 0]
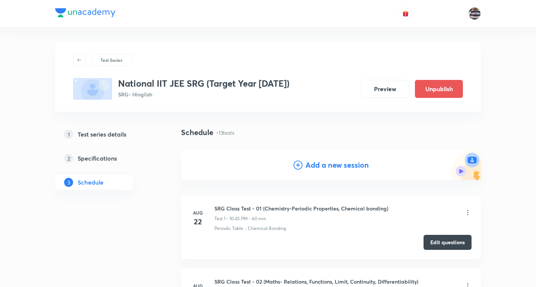
click at [339, 163] on h4 "Add a new session" at bounding box center [336, 164] width 63 height 11
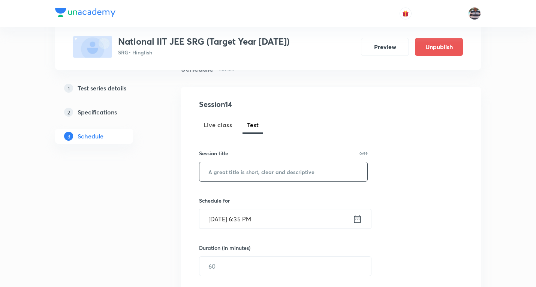
scroll to position [75, 0]
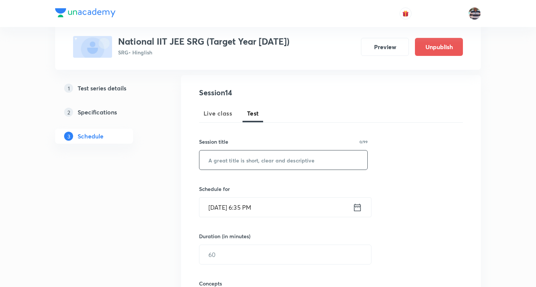
click at [266, 162] on input "text" at bounding box center [283, 159] width 168 height 19
paste input "SRG Class Test - 11 (Physics-Elasticity, Thermal Expansion, Calorimeter, Fluid)"
paste input "KTG, Heat Transfer, Thermodynamics"
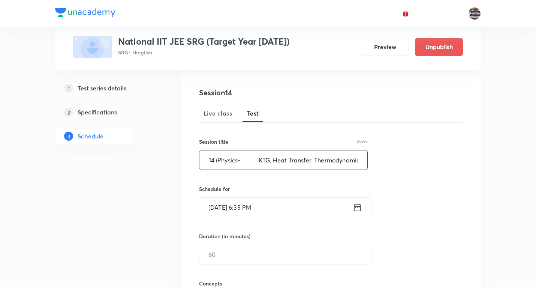
click at [254, 162] on input "SRG Class Test - 14 (Physics- KTG, Heat Transfer, Thermodynamics)" at bounding box center [283, 159] width 168 height 19
type input "SRG Class Test - 14 (Physics-KTG, Heat Transfer, Thermodynamics)"
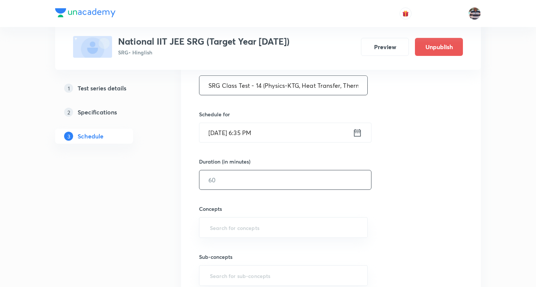
scroll to position [150, 0]
click at [216, 132] on input "[DATE] 6:35 PM" at bounding box center [275, 132] width 153 height 19
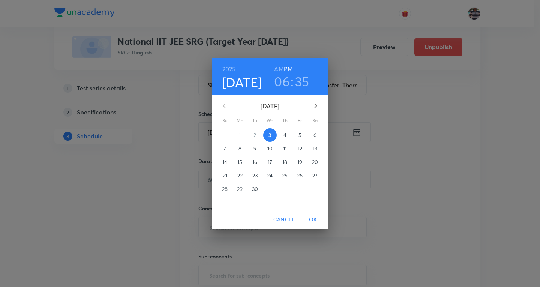
click at [241, 172] on p "22" at bounding box center [239, 175] width 5 height 7
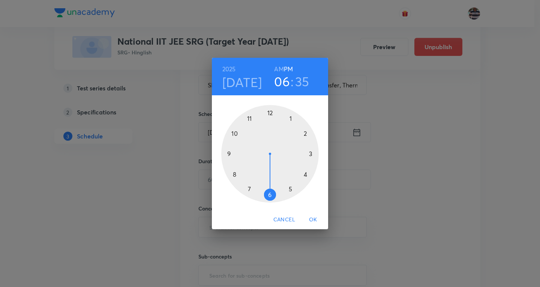
click at [235, 134] on div at bounding box center [269, 153] width 97 height 97
click at [230, 152] on div at bounding box center [269, 153] width 97 height 97
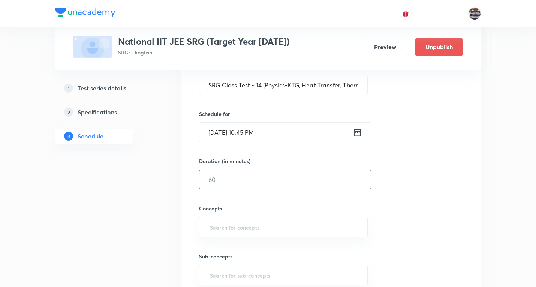
click at [231, 179] on input "text" at bounding box center [285, 179] width 172 height 19
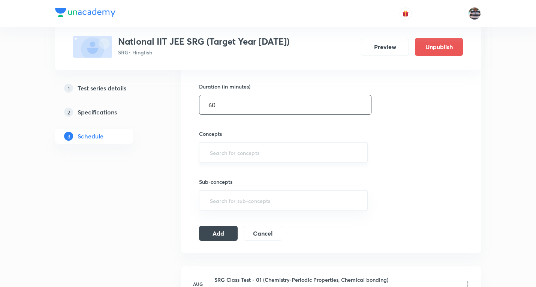
scroll to position [225, 0]
type input "60"
click at [231, 150] on input "text" at bounding box center [283, 152] width 150 height 14
type input "a"
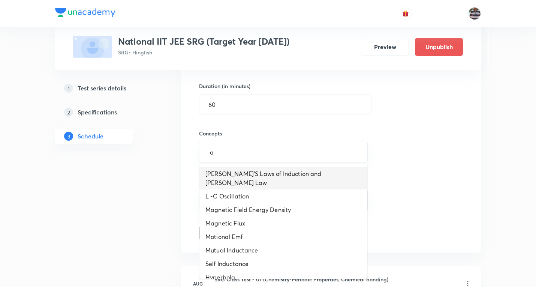
click at [232, 173] on li "[PERSON_NAME]’S Laws of Induction and [PERSON_NAME] Law" at bounding box center [283, 178] width 168 height 22
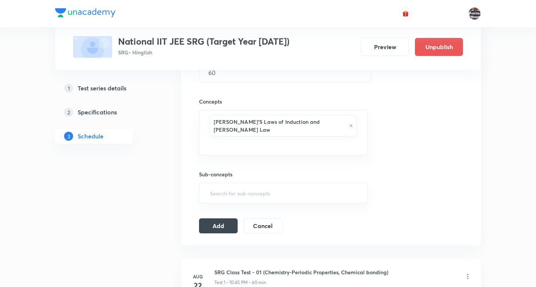
scroll to position [300, 0]
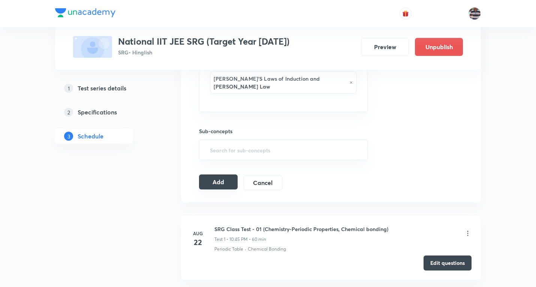
click at [226, 174] on button "Add" at bounding box center [218, 181] width 39 height 15
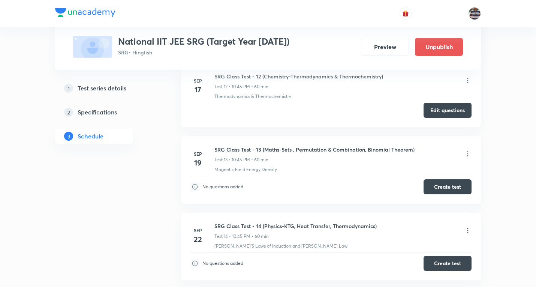
scroll to position [939, 0]
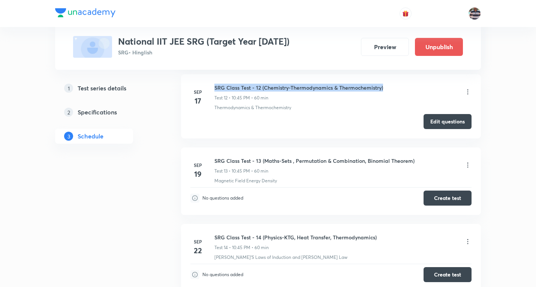
drag, startPoint x: 393, startPoint y: 89, endPoint x: 214, endPoint y: 85, distance: 179.2
click at [214, 85] on div "[DATE] SRG Class Test - 12 (Chemistry-Thermodynamics & Thermochemistry) Test 12…" at bounding box center [330, 97] width 281 height 27
copy h6 "SRG Class Test - 12 (Chemistry-Thermodynamics & Thermochemistry)"
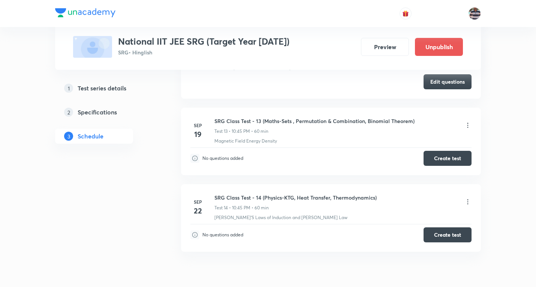
scroll to position [1014, 0]
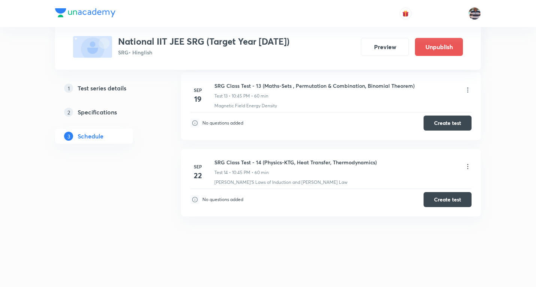
copy h6 "SRG Class Test - 12 (Chemistry-Thermodynamics & Thermochemistry)"
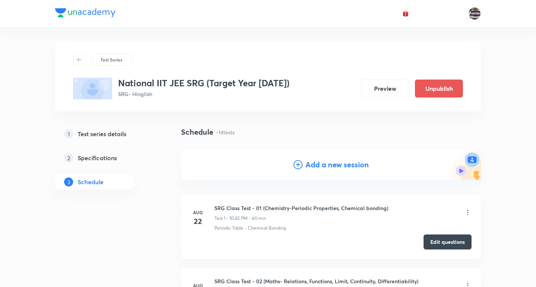
scroll to position [0, 0]
click at [352, 165] on h4 "Add a new session" at bounding box center [336, 164] width 63 height 11
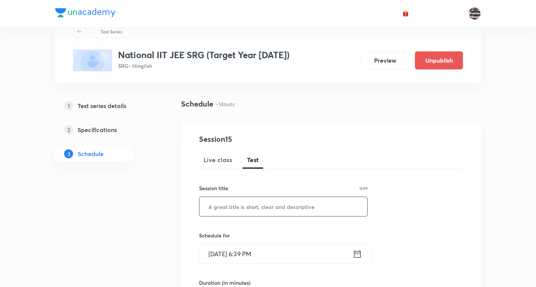
scroll to position [75, 0]
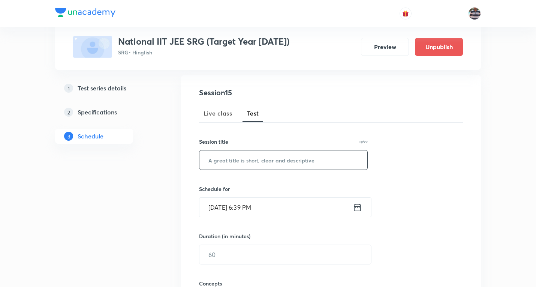
click at [266, 153] on input "text" at bounding box center [283, 159] width 168 height 19
paste input "SRG Class Test - 12 (Chemistry-Thermodynamics & Thermochemistry)"
click at [229, 158] on input "SRG Class Test - 12 (Chemistry-Thermodynamics & Thermochemistry)" at bounding box center [283, 159] width 168 height 19
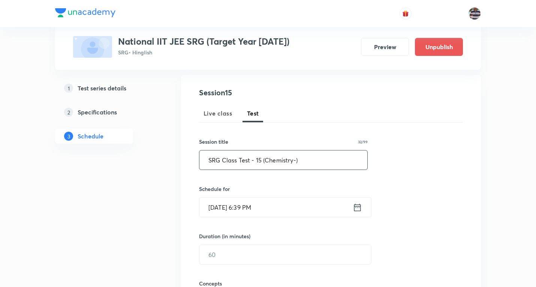
paste input "[MEDICAL_DATA], Alkyl halides"
click at [280, 158] on input "SRG Class Test - 15 (Chemistry- [MEDICAL_DATA], Alkyl halides )" at bounding box center [283, 159] width 168 height 19
type input "SRG Class Test - 15 (Chemistry-[MEDICAL_DATA], Alkyl halides )"
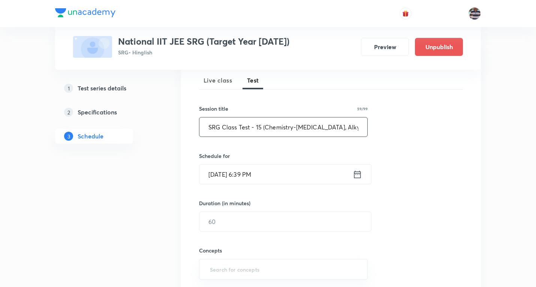
scroll to position [150, 0]
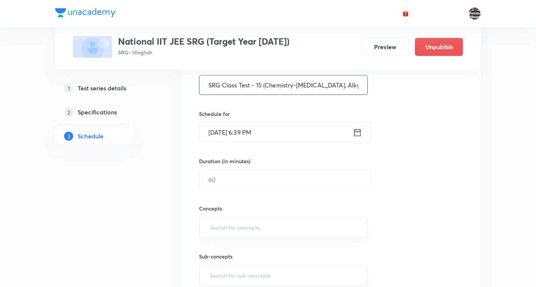
click at [217, 130] on input "[DATE] 6:39 PM" at bounding box center [275, 132] width 153 height 19
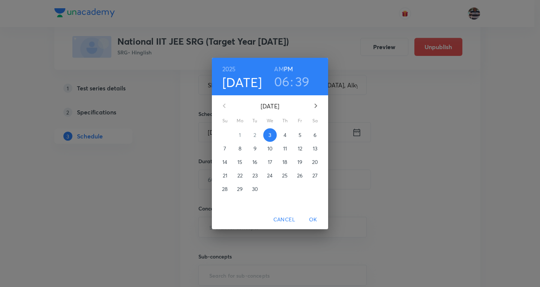
click at [267, 175] on p "24" at bounding box center [270, 175] width 6 height 7
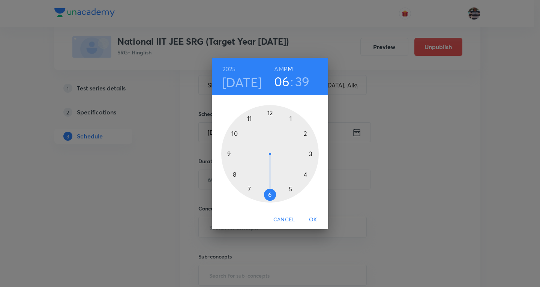
click at [236, 130] on div at bounding box center [269, 153] width 97 height 97
click at [230, 153] on div at bounding box center [269, 153] width 97 height 97
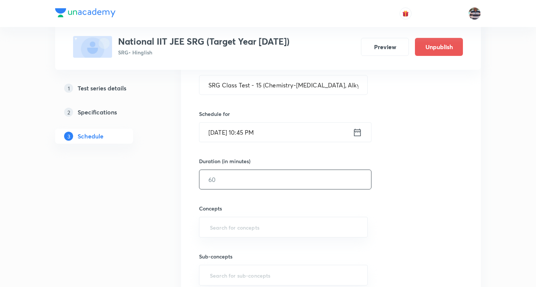
click at [233, 185] on input "text" at bounding box center [285, 179] width 172 height 19
type input "60"
click at [241, 226] on input "text" at bounding box center [283, 227] width 150 height 14
type input "a"
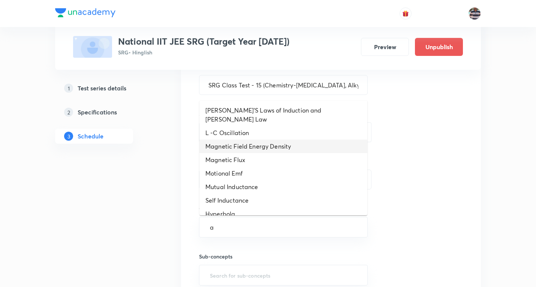
click at [231, 139] on li "Magnetic Field Energy Density" at bounding box center [283, 145] width 168 height 13
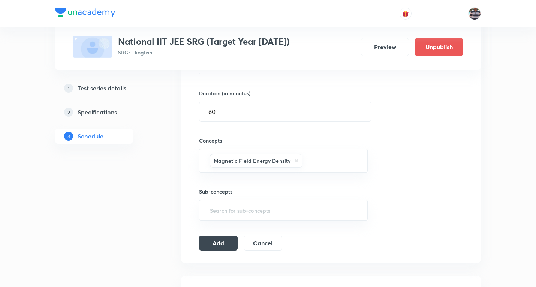
scroll to position [262, 0]
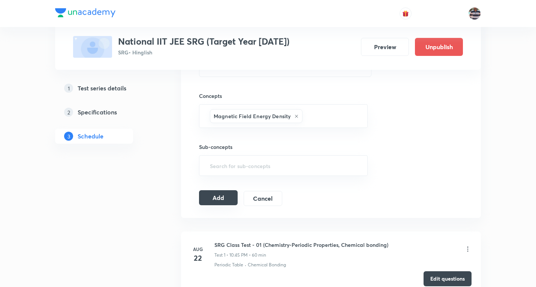
click at [224, 199] on button "Add" at bounding box center [218, 197] width 39 height 15
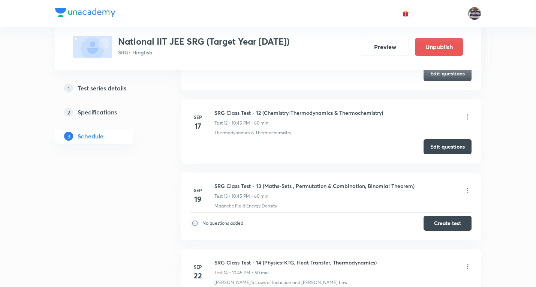
scroll to position [903, 0]
